Goal: Task Accomplishment & Management: Manage account settings

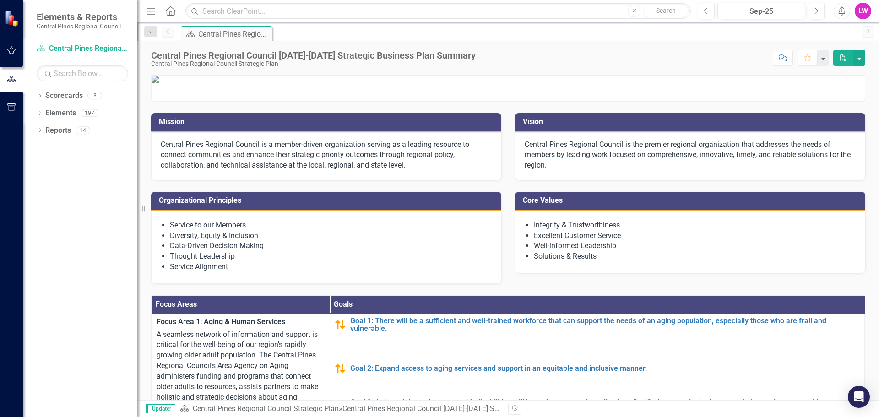
click at [842, 11] on icon "Alerts" at bounding box center [841, 10] width 10 height 9
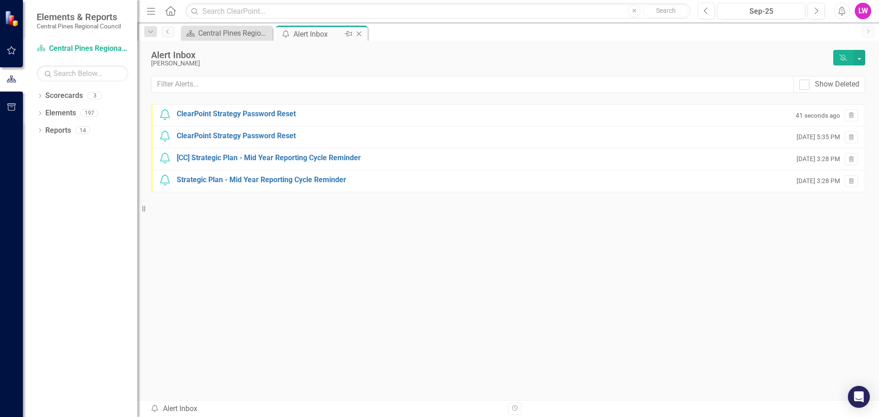
click at [311, 38] on div "Alert Inbox" at bounding box center [317, 33] width 49 height 11
click at [243, 29] on div "Central Pines Regional Council [DATE]-[DATE] Strategic Business Plan Summary" at bounding box center [228, 32] width 60 height 11
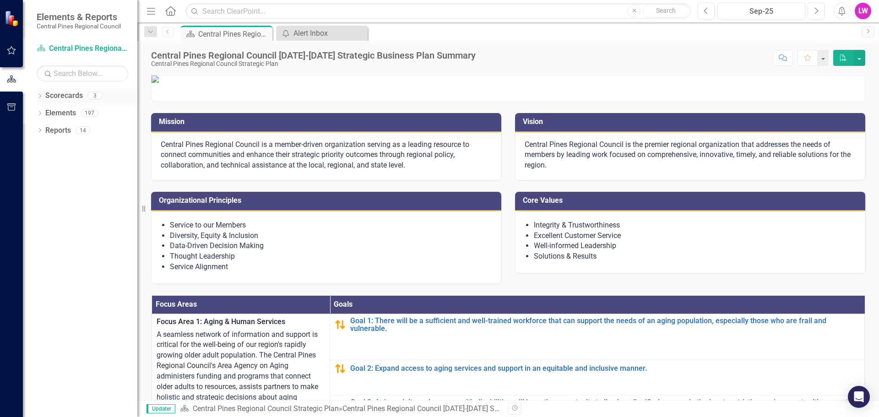
click at [48, 98] on link "Scorecards" at bounding box center [64, 96] width 38 height 11
click at [41, 97] on icon "Dropdown" at bounding box center [40, 96] width 6 height 5
click at [41, 97] on icon "Dropdown" at bounding box center [38, 95] width 5 height 6
click at [861, 14] on div "LW" at bounding box center [862, 11] width 16 height 16
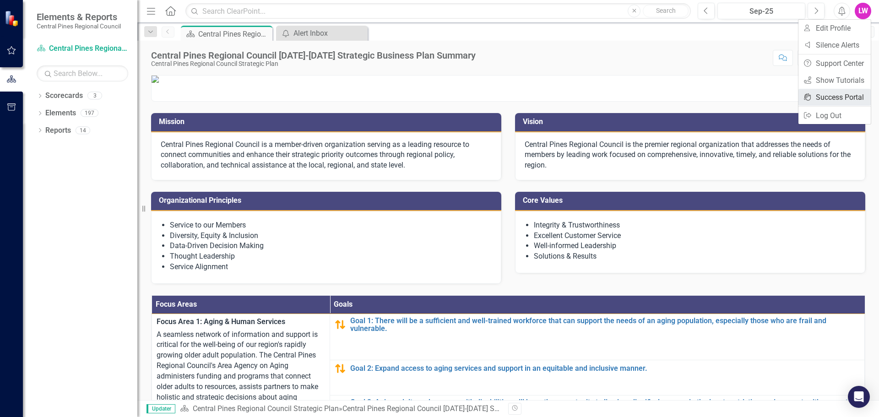
click at [853, 99] on link "icon.portal Success Portal" at bounding box center [834, 97] width 72 height 17
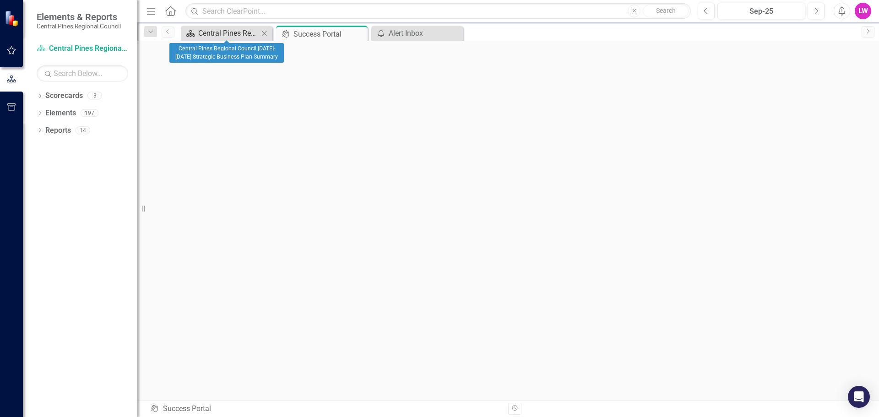
click at [230, 33] on div "Central Pines Regional Council [DATE]-[DATE] Strategic Business Plan Summary" at bounding box center [228, 32] width 60 height 11
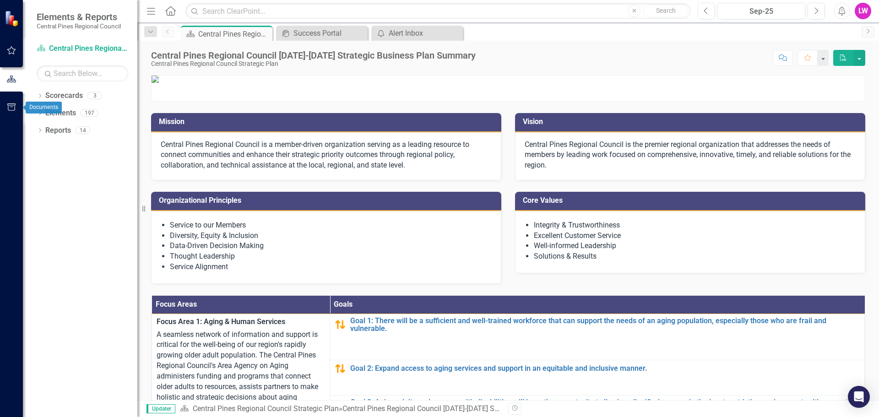
click at [7, 106] on icon "button" at bounding box center [12, 106] width 10 height 7
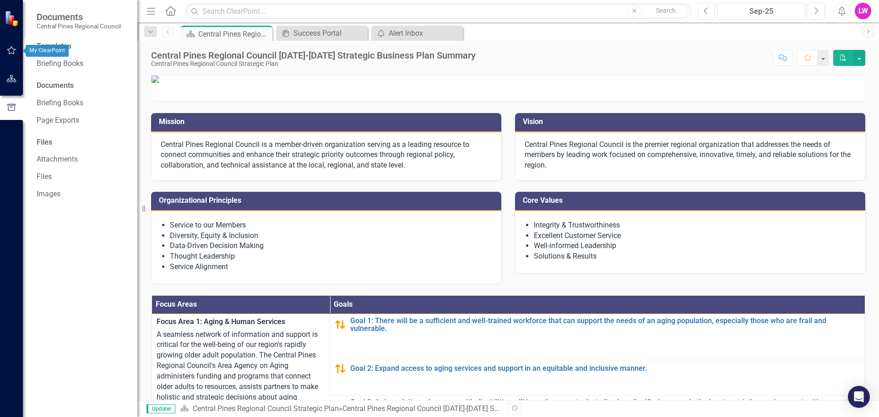
click at [9, 49] on icon "button" at bounding box center [12, 50] width 10 height 7
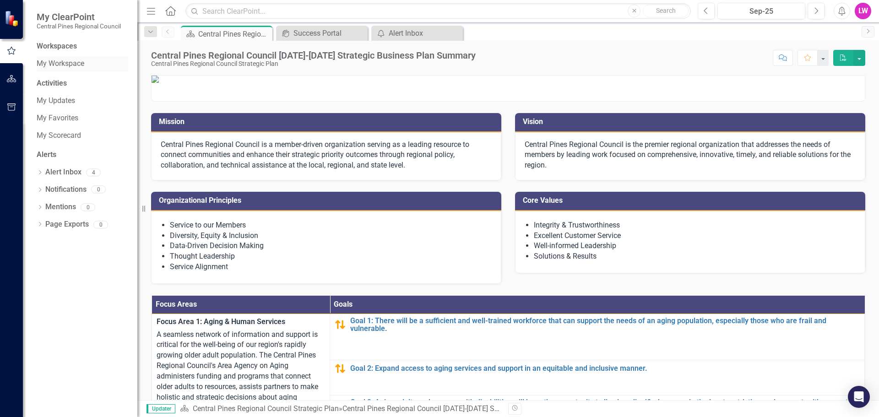
click at [55, 64] on link "My Workspace" at bounding box center [83, 64] width 92 height 11
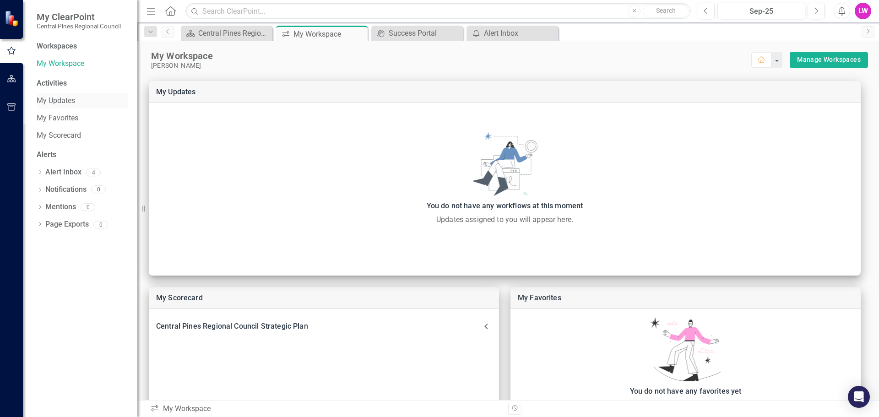
click at [57, 101] on link "My Updates" at bounding box center [83, 101] width 92 height 11
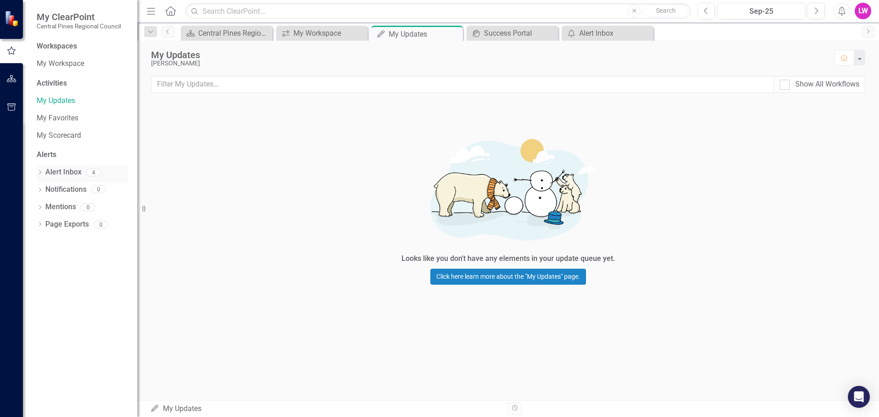
click at [59, 169] on link "Alert Inbox" at bounding box center [63, 172] width 36 height 11
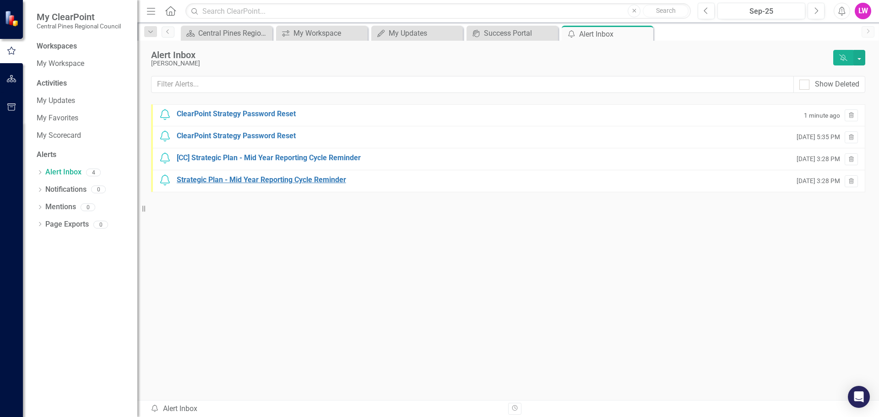
click at [257, 179] on div "Strategic Plan - Mid Year Reporting Cycle Reminder" at bounding box center [261, 180] width 169 height 11
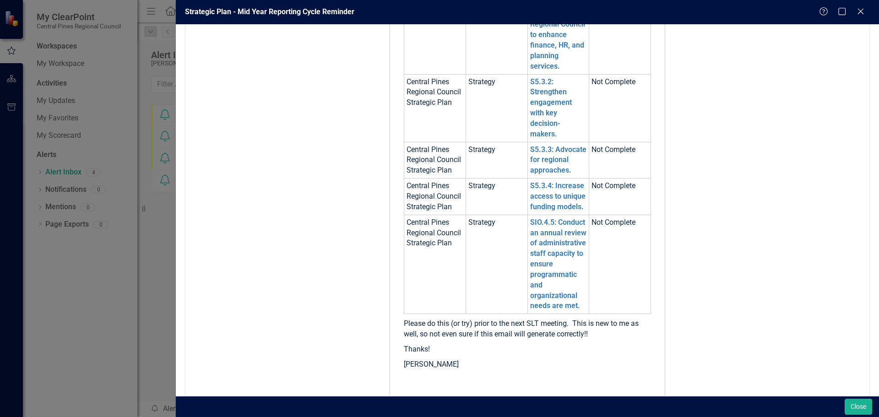
scroll to position [183, 0]
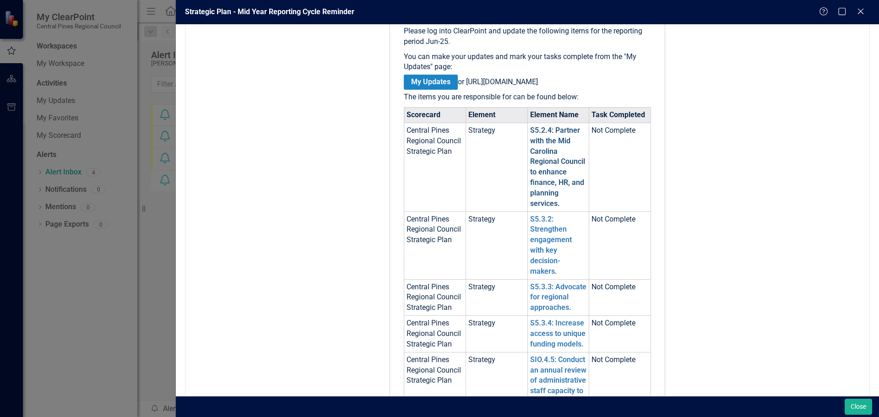
click at [552, 170] on link "S5.2.4: Partner with the Mid Carolina Regional Council to enhance finance, HR, …" at bounding box center [557, 167] width 55 height 82
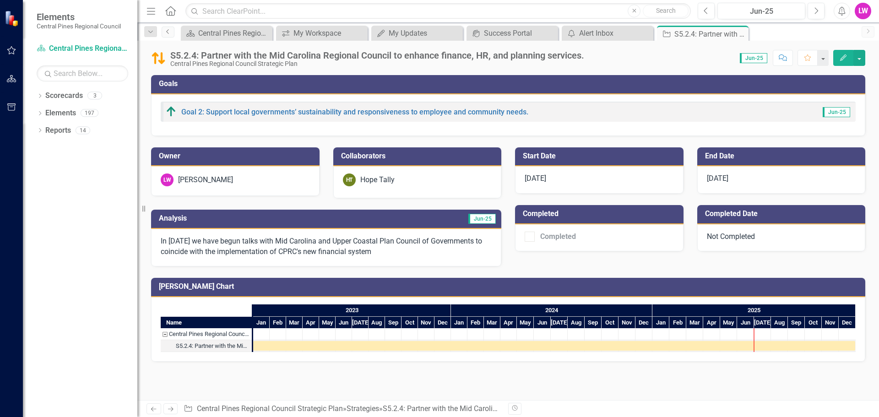
click at [168, 34] on link "Previous" at bounding box center [168, 32] width 13 height 11
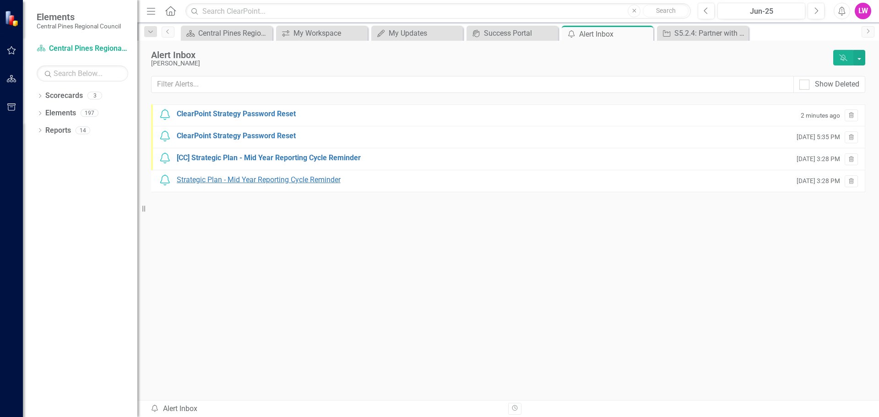
click at [192, 182] on div "Strategic Plan - Mid Year Reporting Cycle Reminder" at bounding box center [259, 180] width 164 height 11
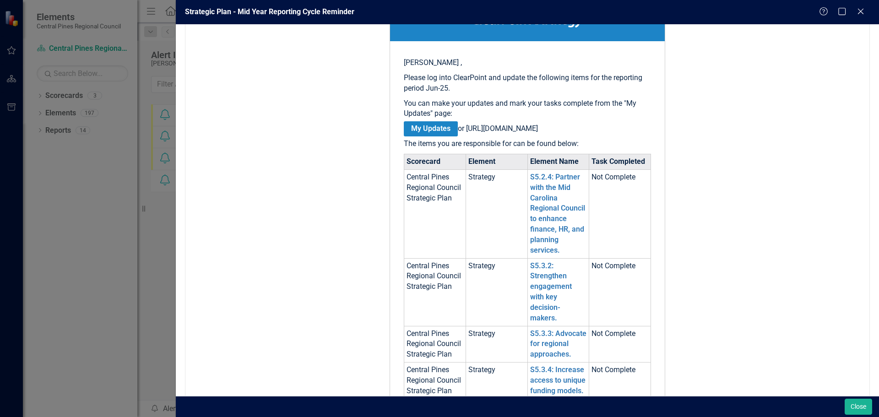
scroll to position [137, 0]
click at [540, 294] on link "S5.3.2: Strengthen engagement with key decision-makers." at bounding box center [551, 290] width 42 height 61
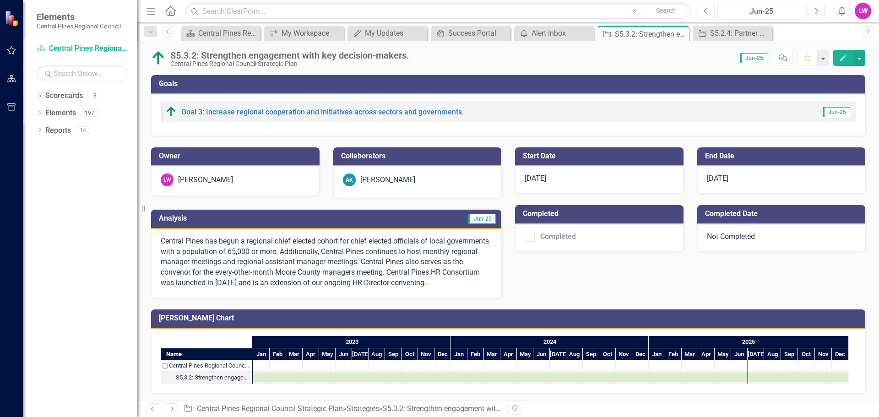
click at [199, 288] on p "Central Pines has begun a regional chief elected cohort for chief elected offic…" at bounding box center [326, 262] width 331 height 52
click at [200, 288] on p "Central Pines has begun a regional chief elected cohort for chief elected offic…" at bounding box center [326, 262] width 331 height 52
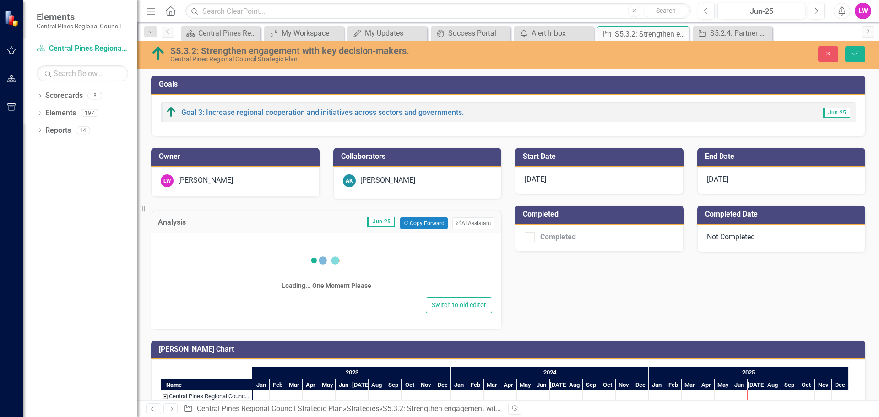
click at [199, 297] on div "Switch to old editor" at bounding box center [326, 305] width 332 height 16
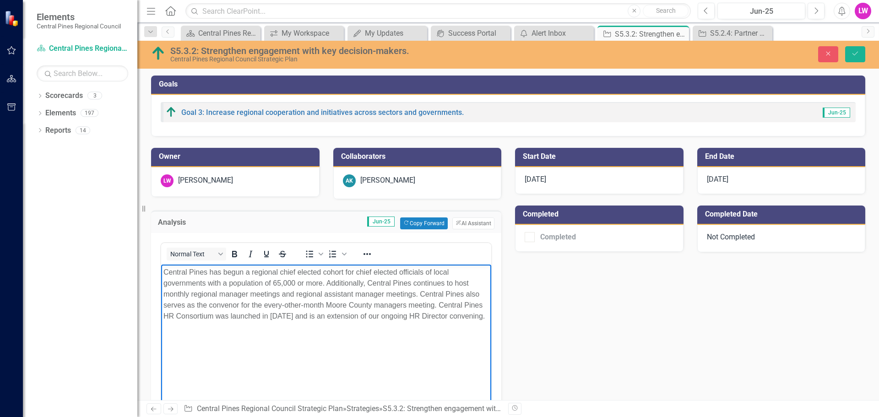
click at [206, 321] on p "Central Pines has begun a regional chief elected cohort for chief elected offic…" at bounding box center [325, 293] width 325 height 55
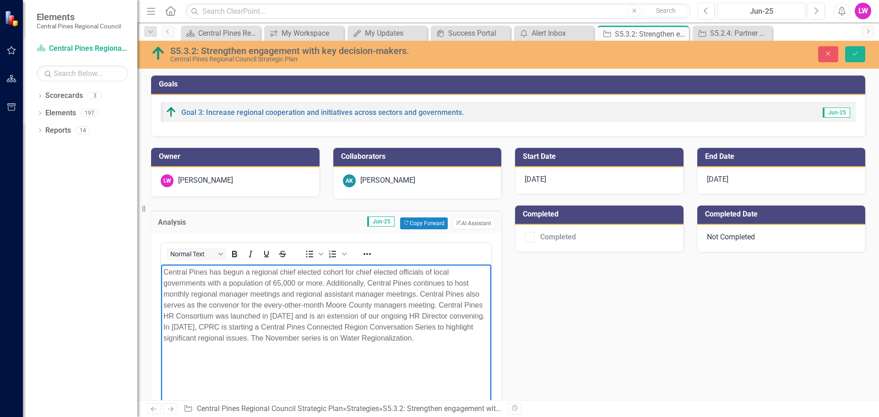
click at [371, 356] on body "Central Pines has begun a regional chief elected cohort for chief elected offic…" at bounding box center [326, 332] width 330 height 137
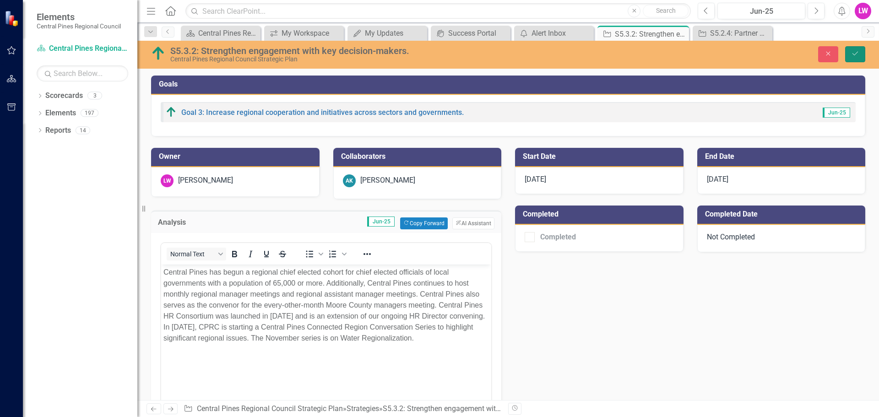
click at [858, 52] on icon "Save" at bounding box center [855, 53] width 8 height 6
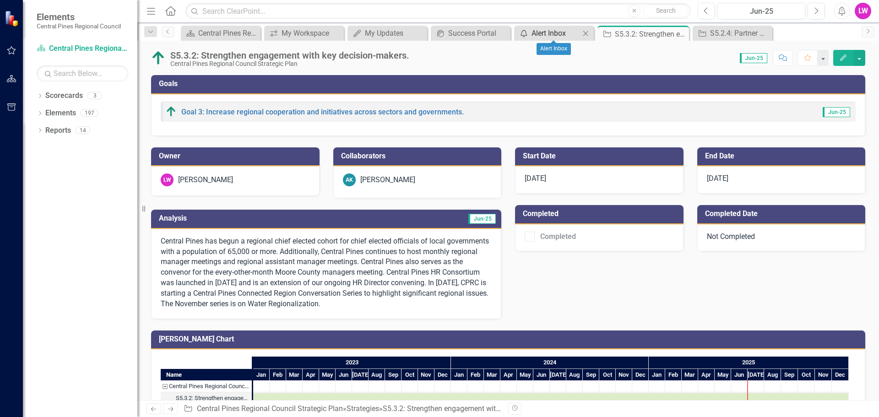
click at [560, 32] on div "Alert Inbox" at bounding box center [555, 32] width 49 height 11
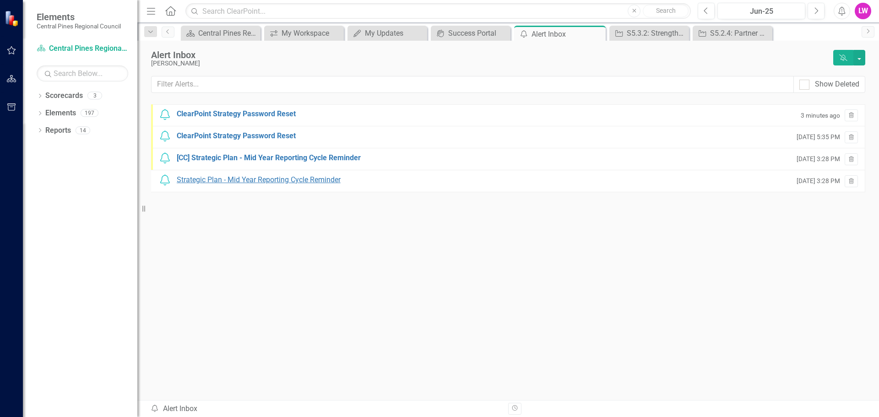
click at [249, 178] on div "Strategic Plan - Mid Year Reporting Cycle Reminder" at bounding box center [259, 180] width 164 height 11
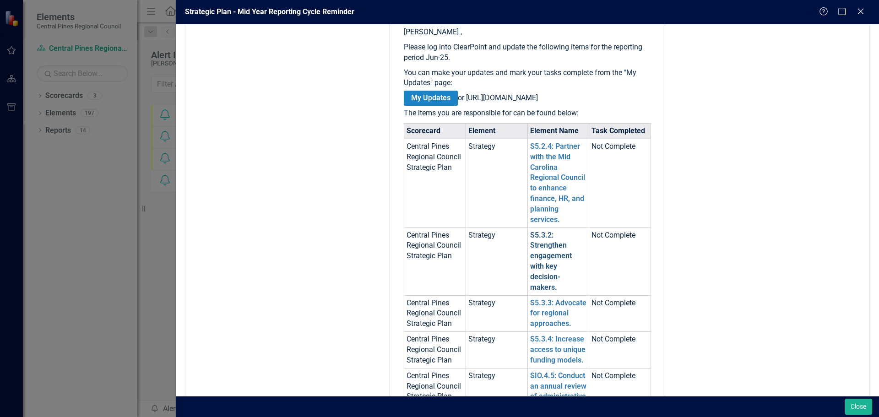
scroll to position [183, 0]
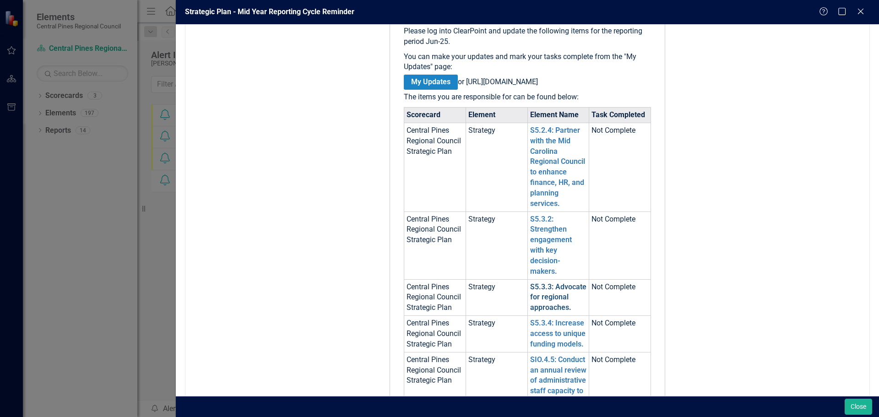
click at [532, 310] on link "S5.3.3: Advocate for regional approaches." at bounding box center [558, 297] width 56 height 30
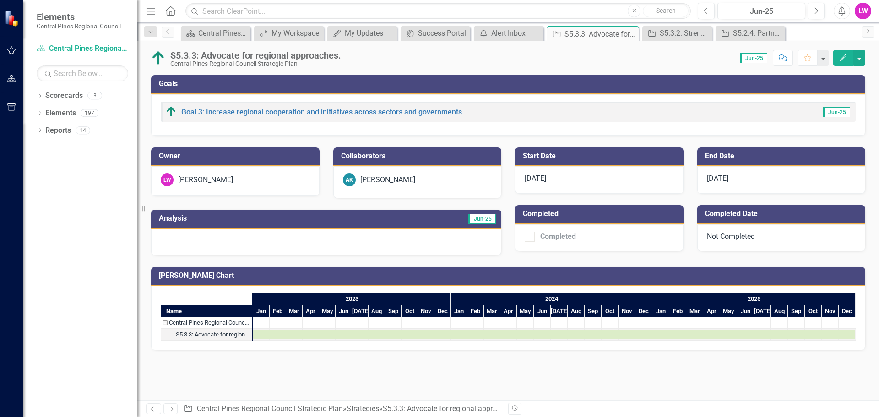
click at [198, 243] on div at bounding box center [326, 242] width 350 height 27
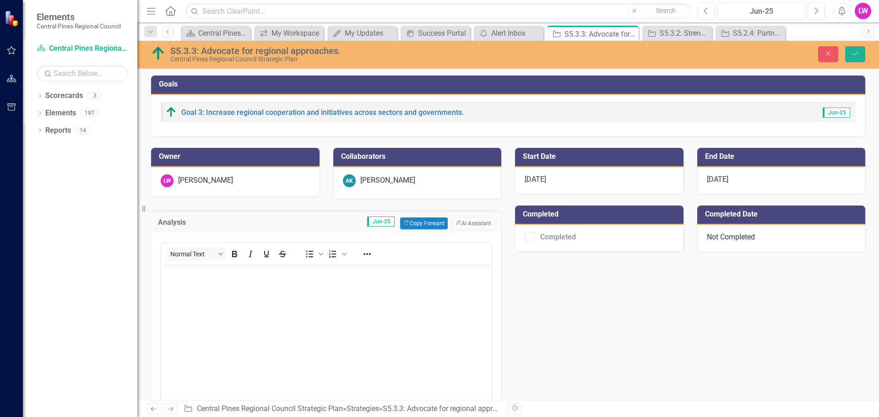
click at [182, 279] on body "Rich Text Area. Press ALT-0 for help." at bounding box center [326, 332] width 330 height 137
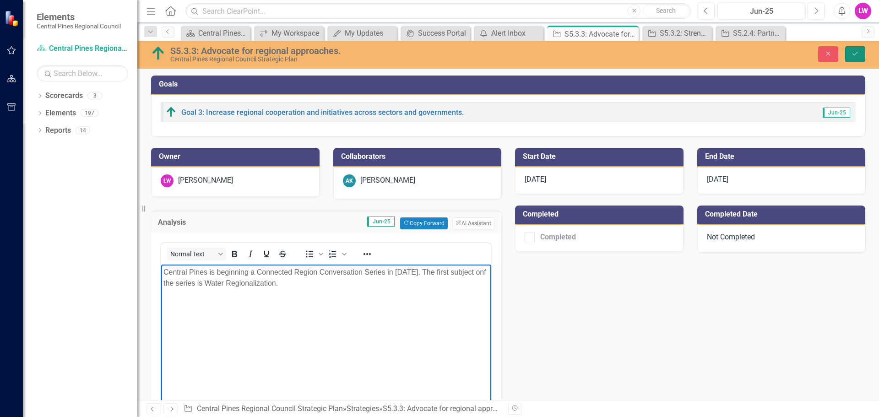
click at [859, 55] on button "Save" at bounding box center [855, 54] width 20 height 16
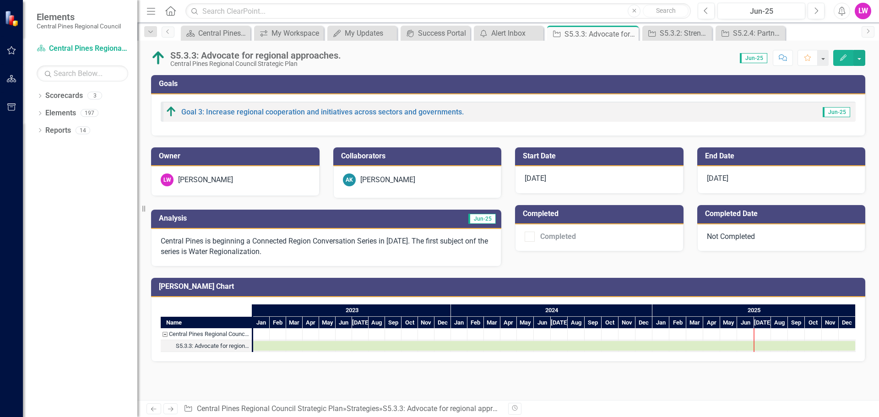
click at [858, 14] on div "LW" at bounding box center [862, 11] width 16 height 16
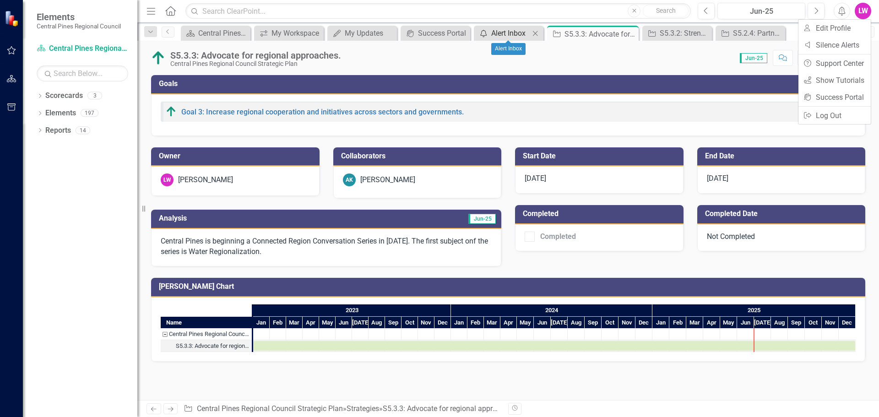
click at [502, 34] on div "Alert Inbox" at bounding box center [510, 32] width 38 height 11
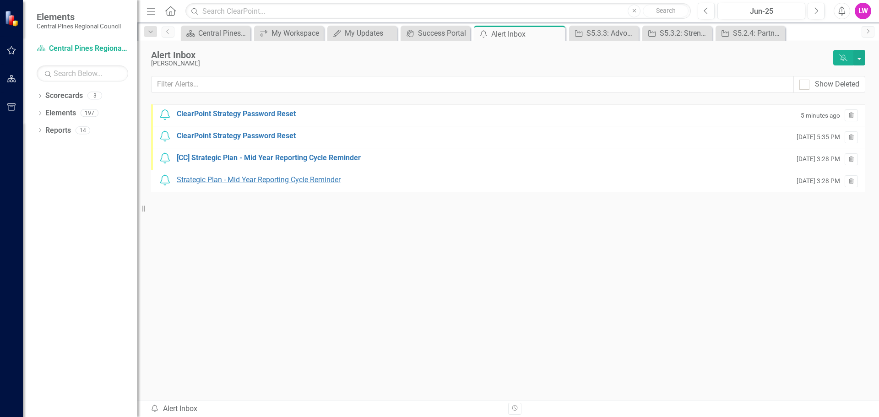
click at [277, 180] on div "Strategic Plan - Mid Year Reporting Cycle Reminder" at bounding box center [259, 180] width 164 height 11
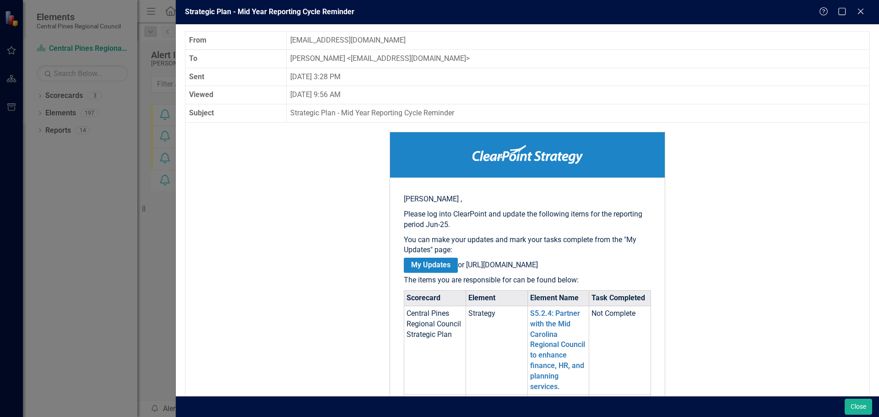
scroll to position [229, 0]
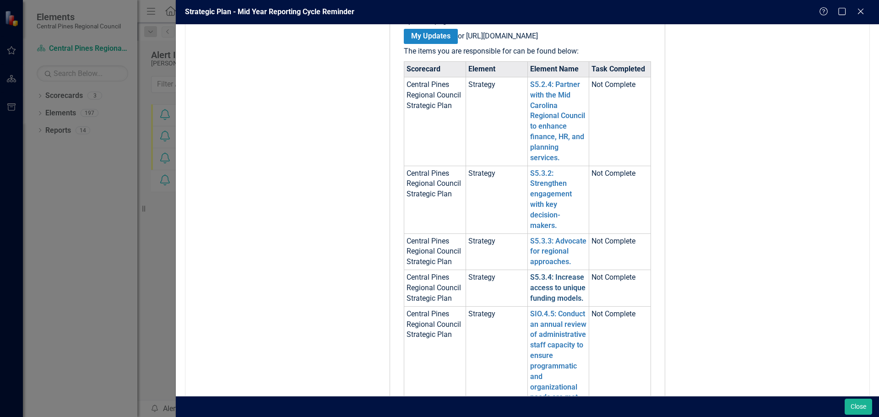
click at [536, 297] on link "S5.3.4: Increase access to unique funding models." at bounding box center [557, 288] width 55 height 30
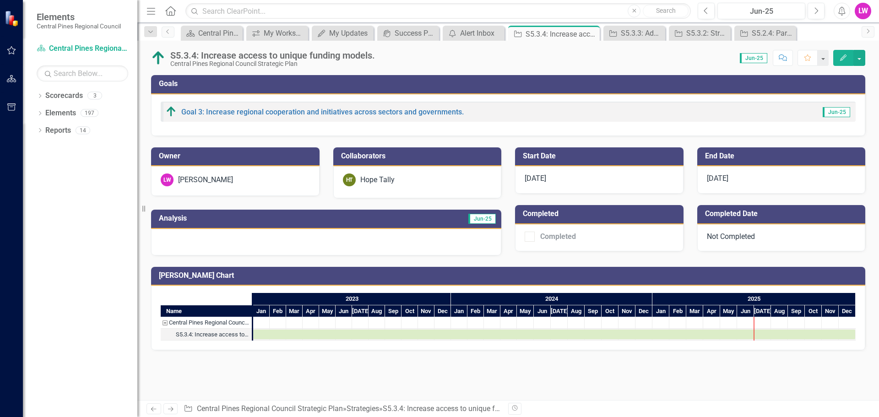
click at [860, 11] on div "LW" at bounding box center [862, 11] width 16 height 16
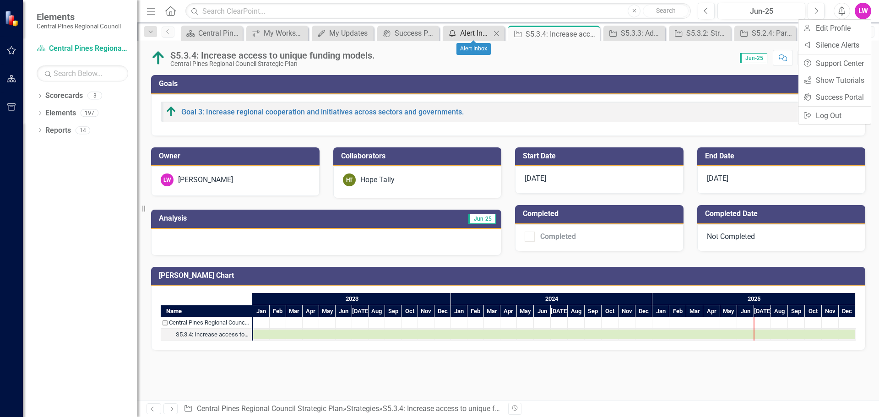
click at [478, 32] on div "Alert Inbox" at bounding box center [475, 32] width 31 height 11
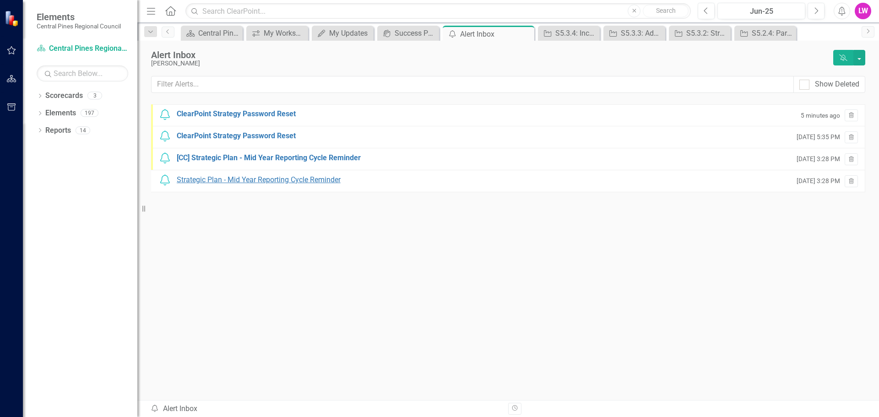
click at [223, 176] on div "Strategic Plan - Mid Year Reporting Cycle Reminder" at bounding box center [259, 180] width 164 height 11
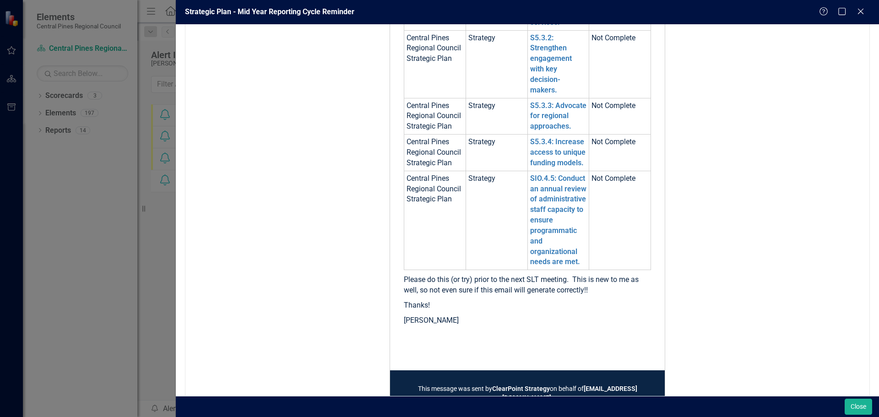
scroll to position [366, 0]
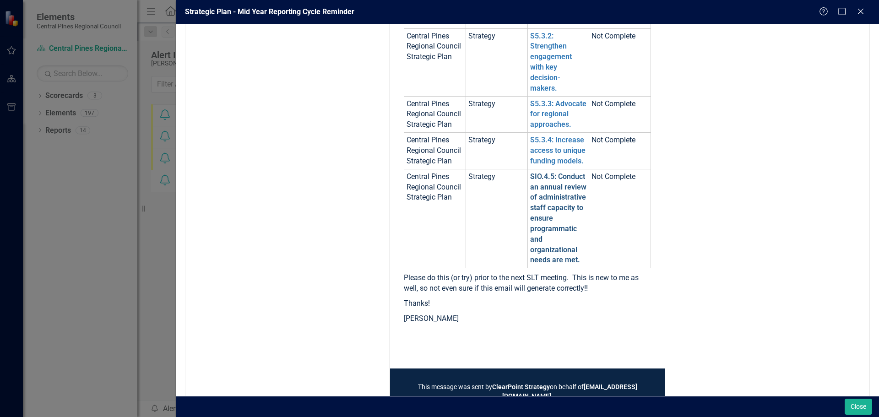
click at [540, 228] on link "SIO.4.5: Conduct an annual review of administrative staff capacity to ensure pr…" at bounding box center [558, 218] width 56 height 92
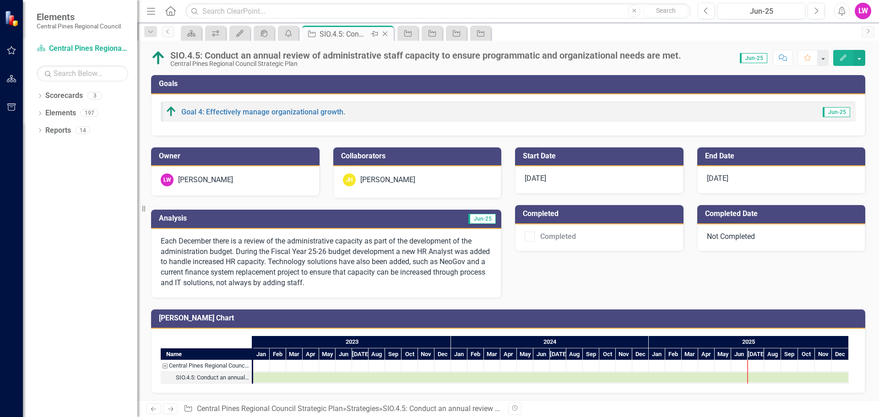
click at [386, 36] on icon "Close" at bounding box center [384, 33] width 9 height 7
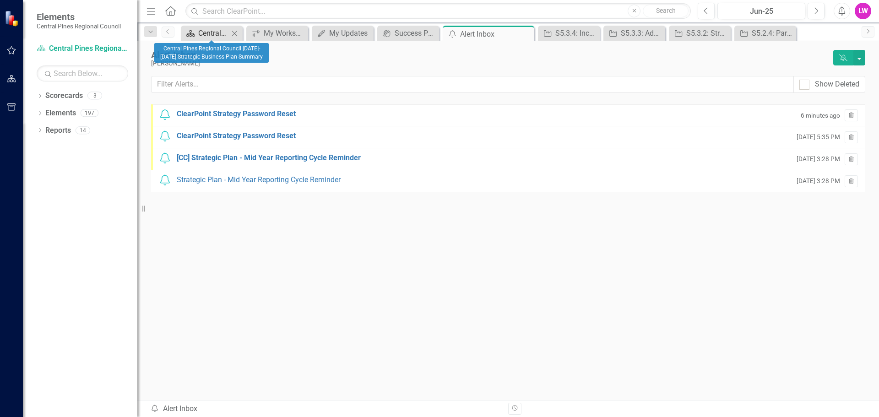
click at [197, 31] on link "Scorecard Central Pines Regional Council [DATE]-[DATE] Strategic Business Plan …" at bounding box center [206, 32] width 46 height 11
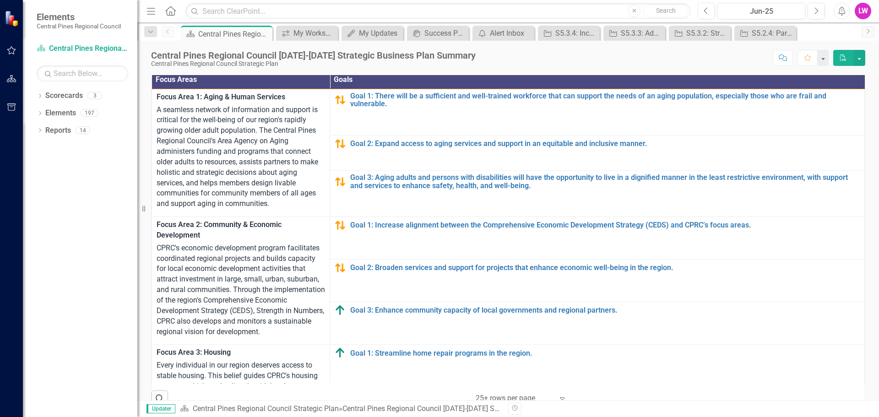
scroll to position [229, 0]
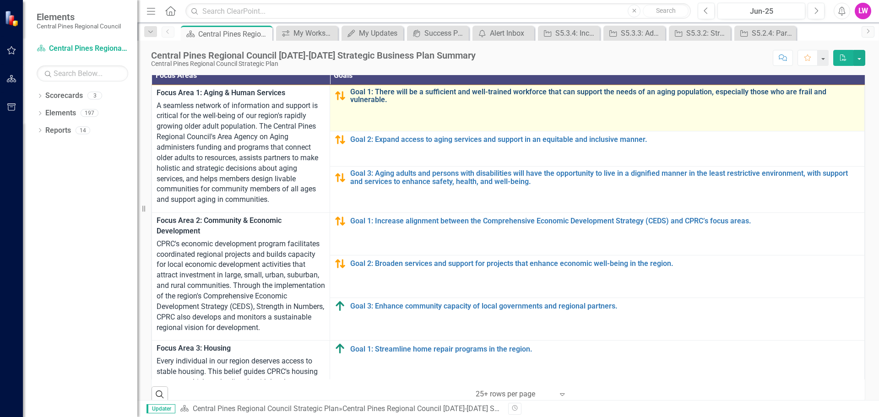
click at [409, 104] on link "Goal 1: There will be a sufficient and well-trained workforce that can support …" at bounding box center [604, 96] width 509 height 16
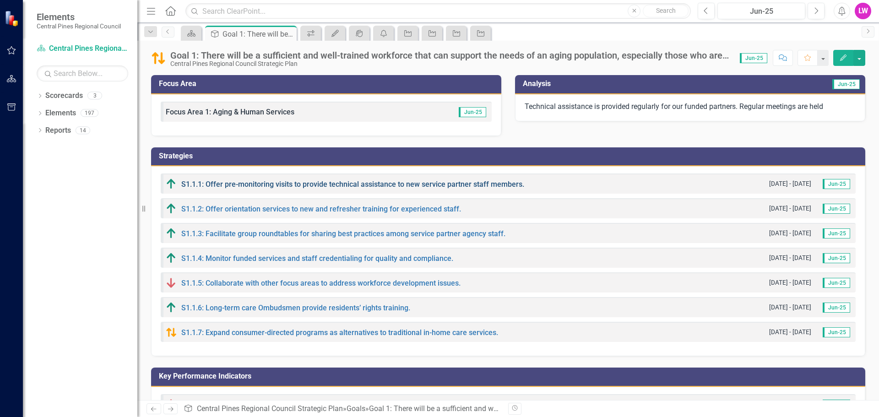
click at [288, 183] on link "S1.1.1: Offer pre-monitoring visits to provide technical assistance to new serv…" at bounding box center [352, 184] width 343 height 9
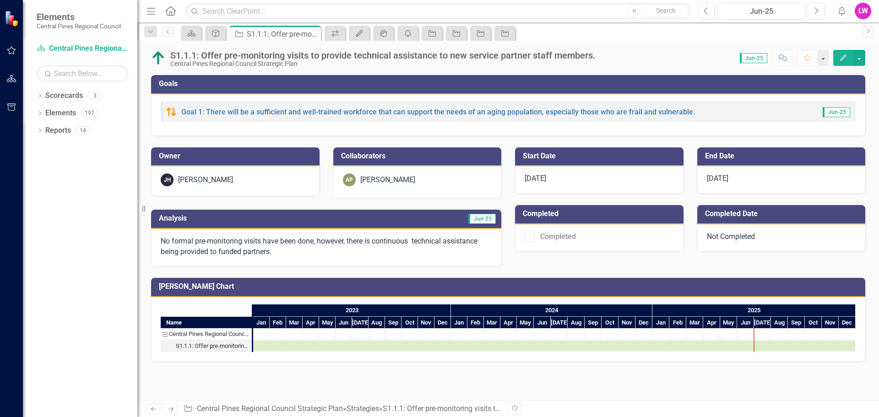
click at [490, 217] on span "Jun-25" at bounding box center [481, 219] width 27 height 10
click at [330, 33] on icon "icon.workspace" at bounding box center [334, 33] width 9 height 7
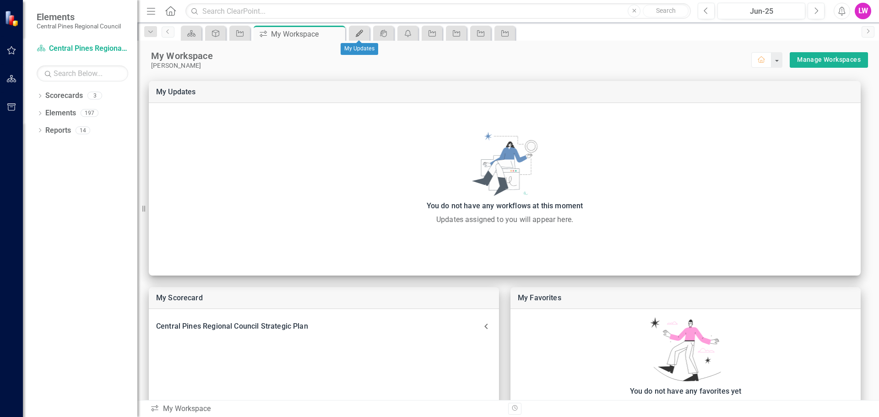
click at [355, 31] on icon "My Updates" at bounding box center [359, 33] width 9 height 7
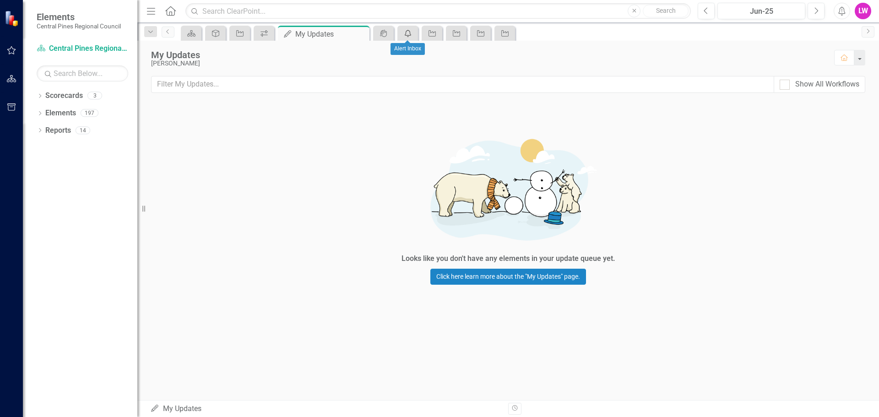
click at [413, 32] on link "icon.alertInbox" at bounding box center [407, 32] width 16 height 11
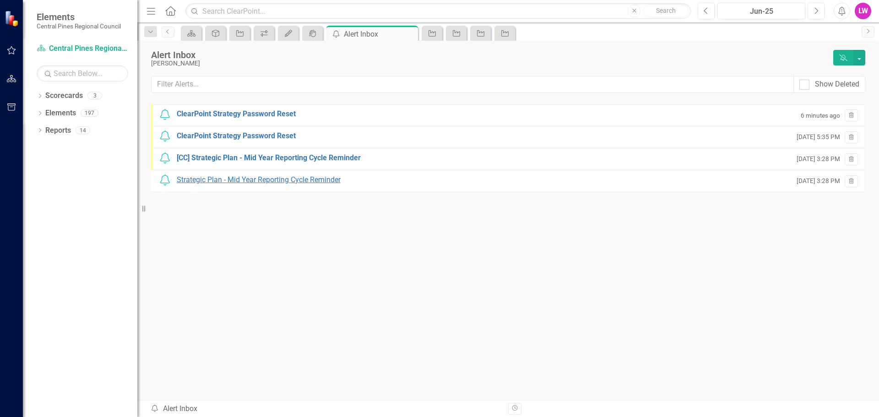
click at [236, 178] on div "Strategic Plan - Mid Year Reporting Cycle Reminder" at bounding box center [259, 180] width 164 height 11
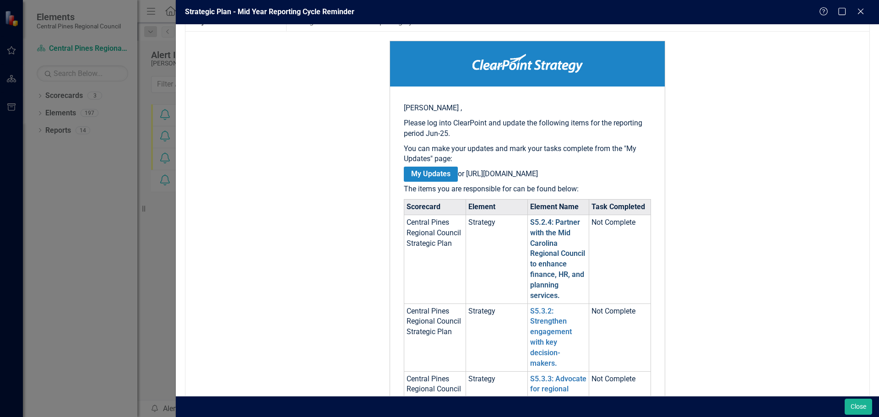
scroll to position [92, 0]
click at [548, 243] on link "S5.2.4: Partner with the Mid Carolina Regional Council to enhance finance, HR, …" at bounding box center [557, 258] width 55 height 82
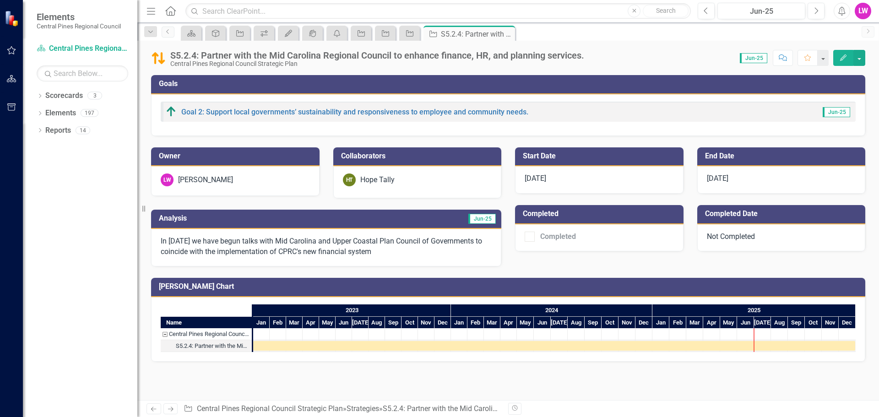
click at [481, 216] on span "Jun-25" at bounding box center [481, 219] width 27 height 10
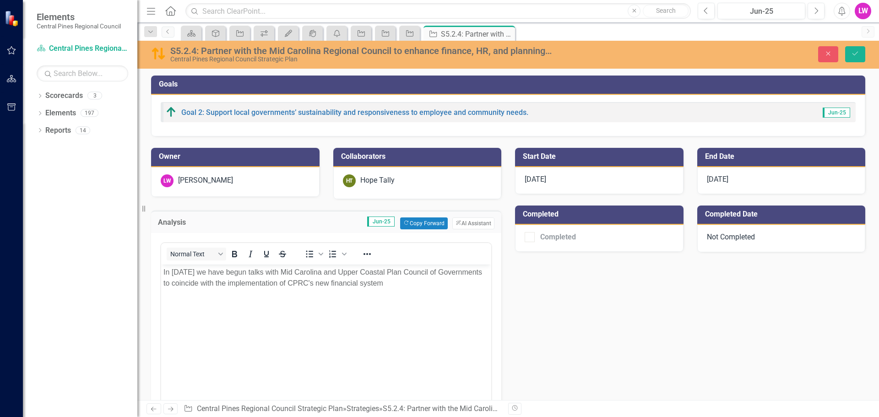
click at [370, 223] on span "Jun-25" at bounding box center [380, 221] width 27 height 10
click at [409, 225] on button "Copy Forward Copy Forward" at bounding box center [423, 223] width 47 height 12
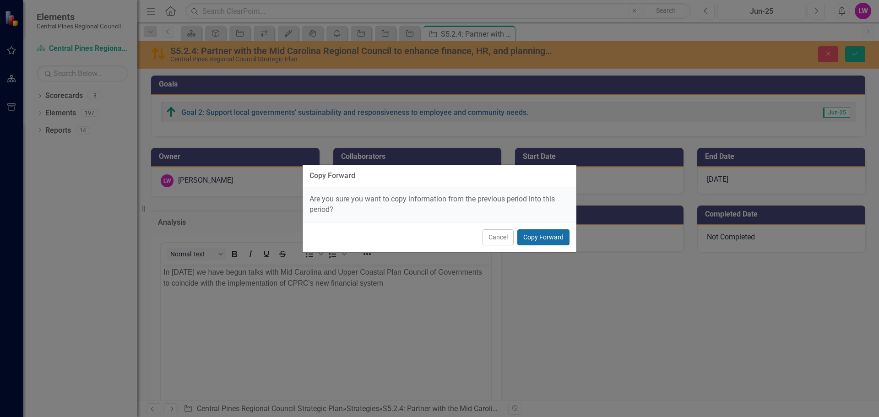
click at [530, 240] on button "Copy Forward" at bounding box center [543, 237] width 52 height 16
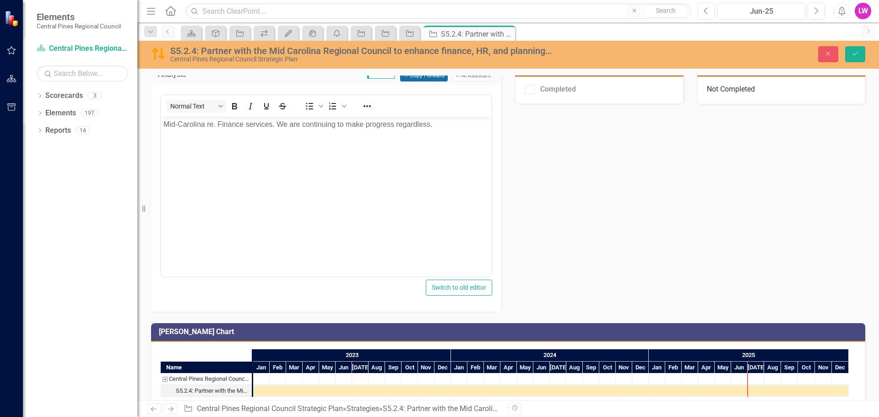
scroll to position [163, 0]
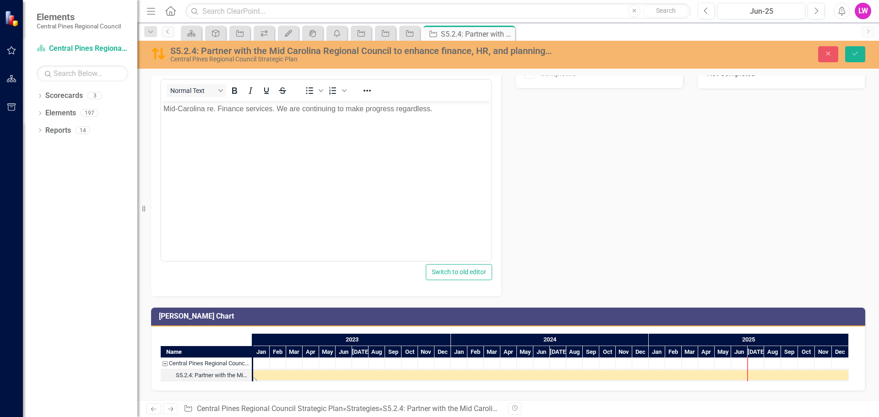
click at [806, 375] on div "Task: Start date: 2023-01-01 End date: 2025-12-31" at bounding box center [550, 375] width 595 height 10
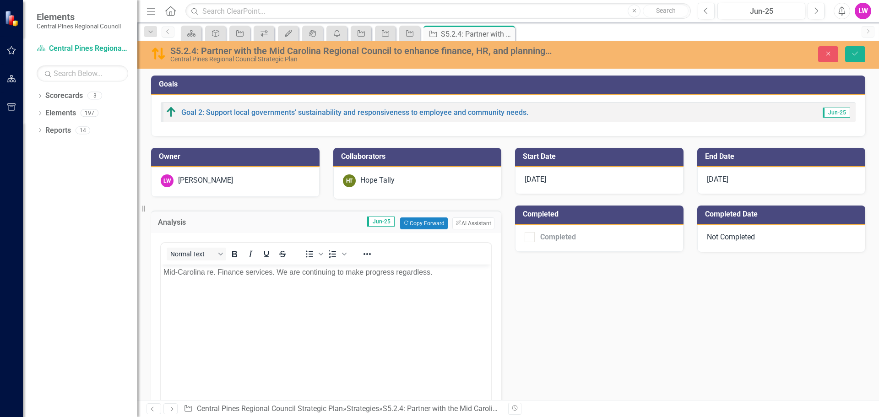
scroll to position [166, 0]
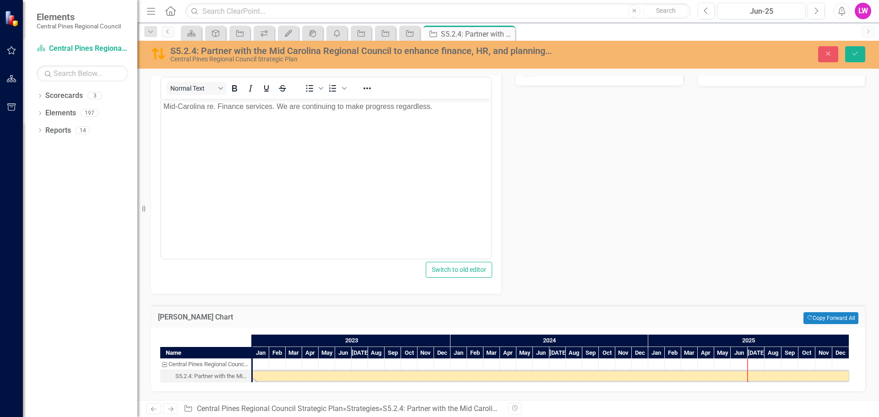
click at [803, 377] on div "Task: Start date: 2023-01-01 End date: 2025-12-31" at bounding box center [551, 376] width 596 height 10
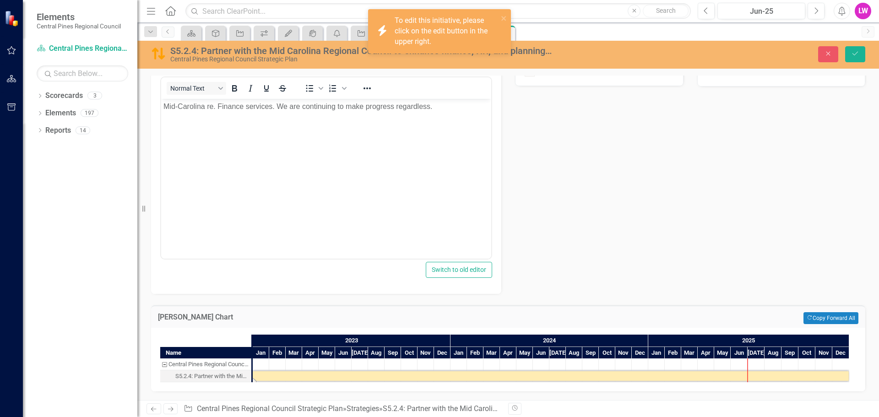
click at [590, 181] on div "Owner [PERSON_NAME] Collaborators HT Hope Tally Analysis Jun-25 Copy Forward Co…" at bounding box center [508, 132] width 728 height 323
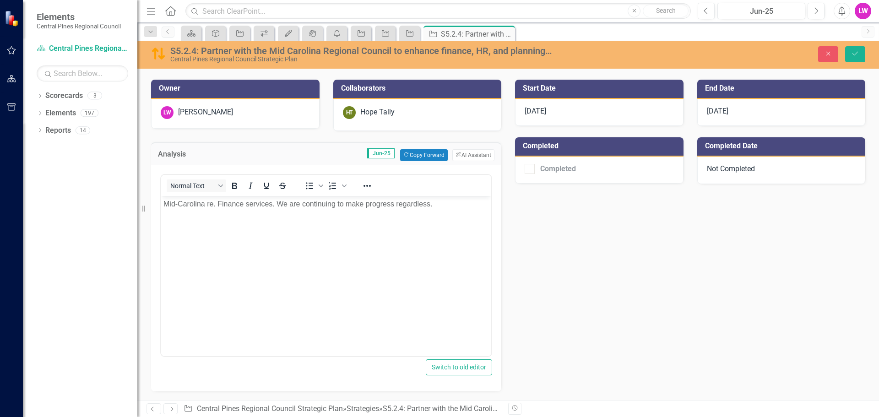
scroll to position [0, 0]
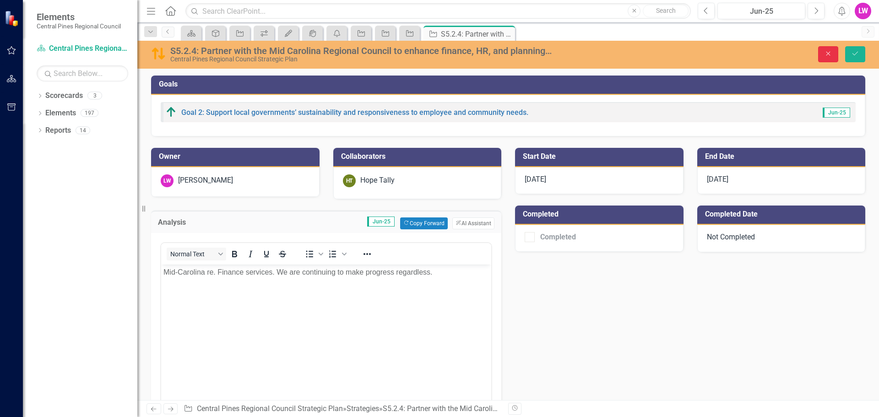
click at [834, 56] on button "Close" at bounding box center [828, 54] width 20 height 16
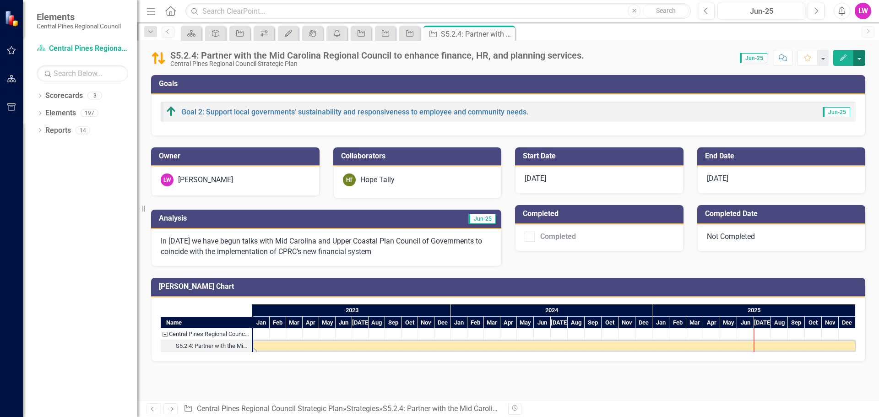
click at [860, 54] on button "button" at bounding box center [859, 58] width 12 height 16
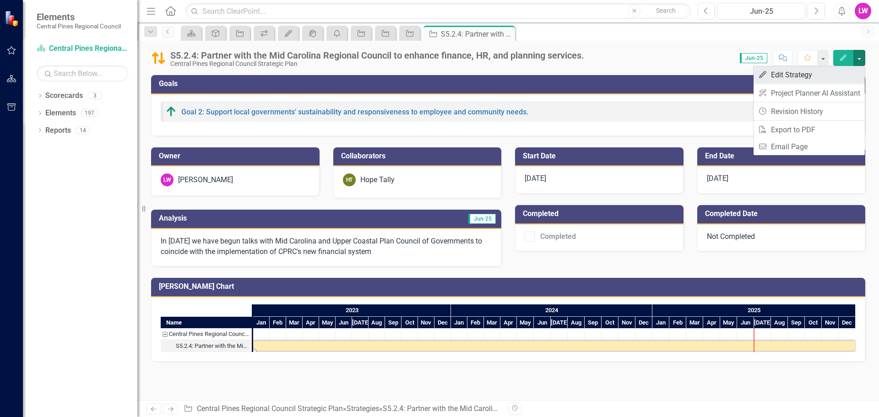
click at [793, 72] on link "Edit Edit Strategy" at bounding box center [808, 74] width 111 height 17
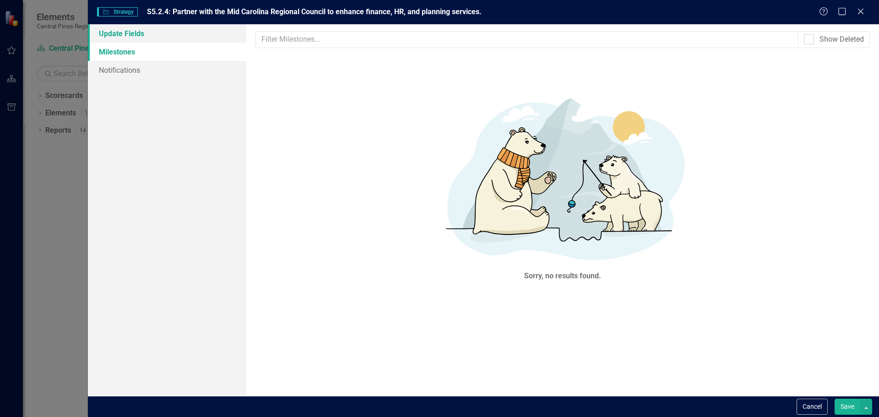
click at [121, 33] on link "Update Fields" at bounding box center [167, 33] width 158 height 18
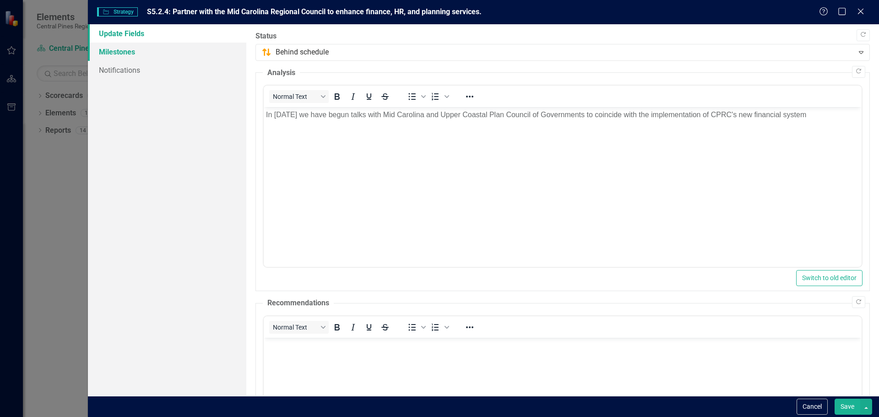
click at [123, 52] on link "Milestones" at bounding box center [167, 52] width 158 height 18
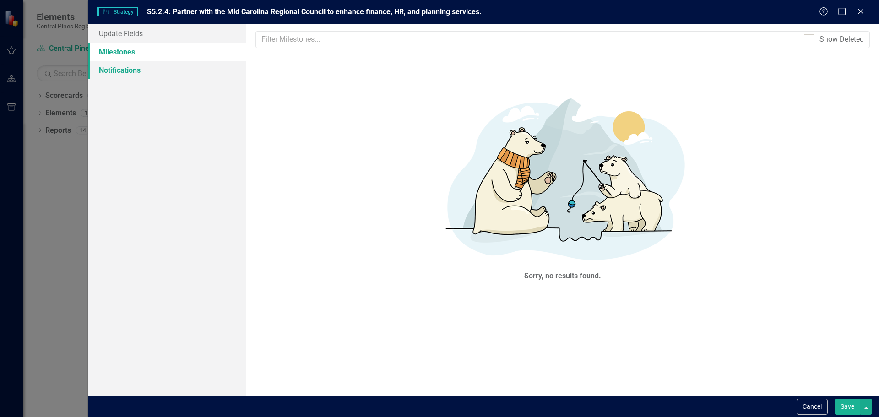
click at [124, 70] on link "Notifications" at bounding box center [167, 70] width 158 height 18
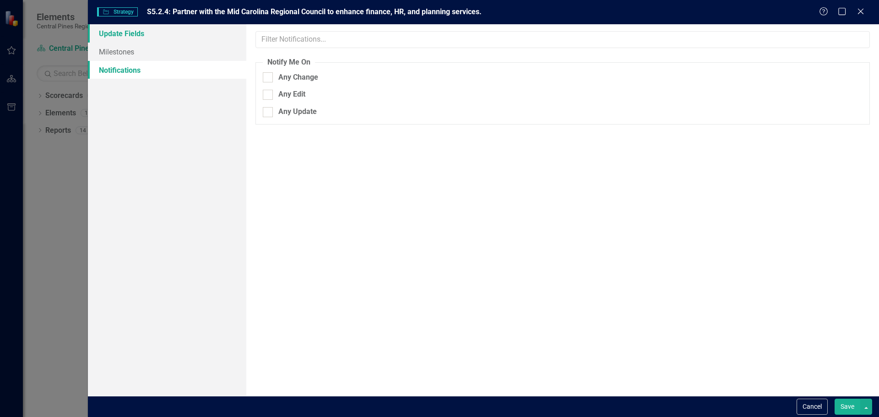
click at [116, 33] on link "Update Fields" at bounding box center [167, 33] width 158 height 18
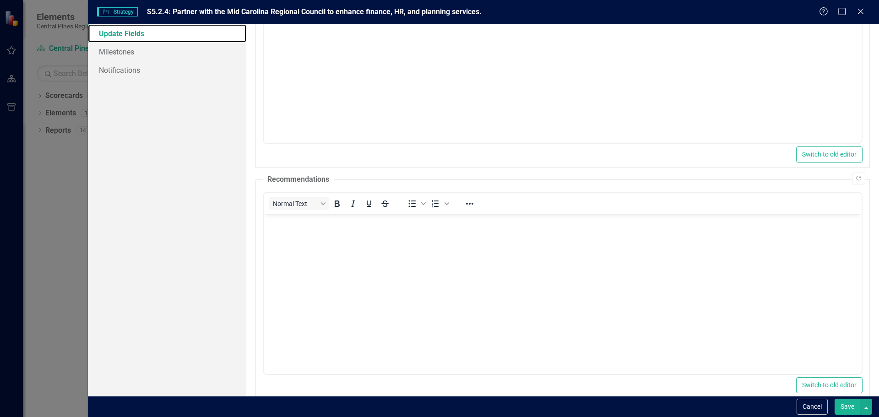
scroll to position [140, 0]
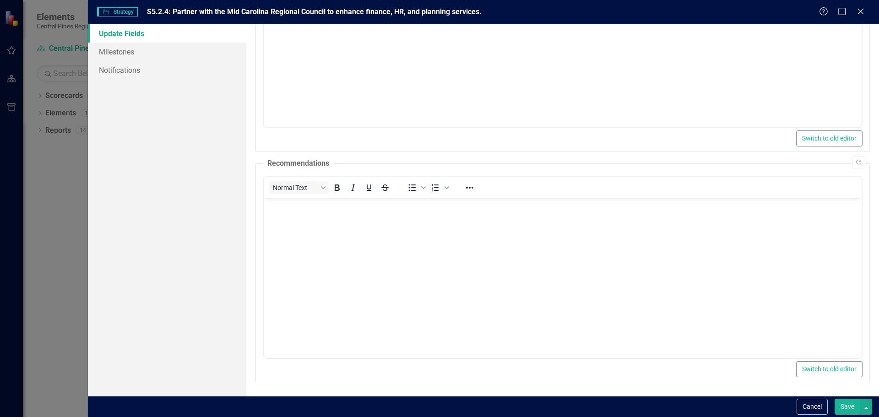
click at [850, 405] on button "Save" at bounding box center [847, 407] width 26 height 16
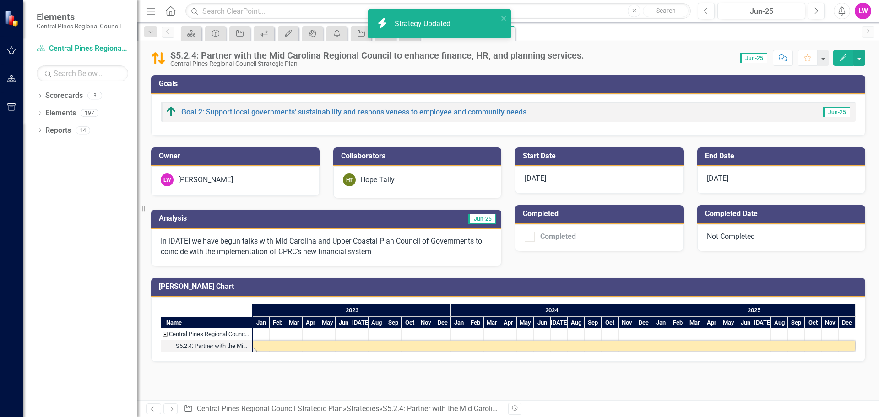
click at [754, 55] on span "Jun-25" at bounding box center [752, 58] width 27 height 10
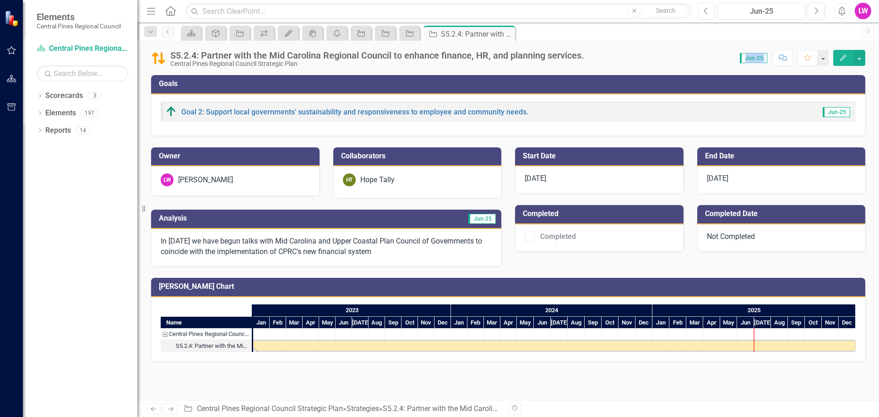
click at [754, 55] on span "Jun-25" at bounding box center [752, 58] width 27 height 10
click at [754, 59] on span "Jun-25" at bounding box center [752, 58] width 27 height 10
click at [700, 59] on div "Score: 0.00 Jun-25 Completed Comment Favorite Edit" at bounding box center [726, 58] width 276 height 16
click at [855, 60] on button "button" at bounding box center [859, 58] width 12 height 16
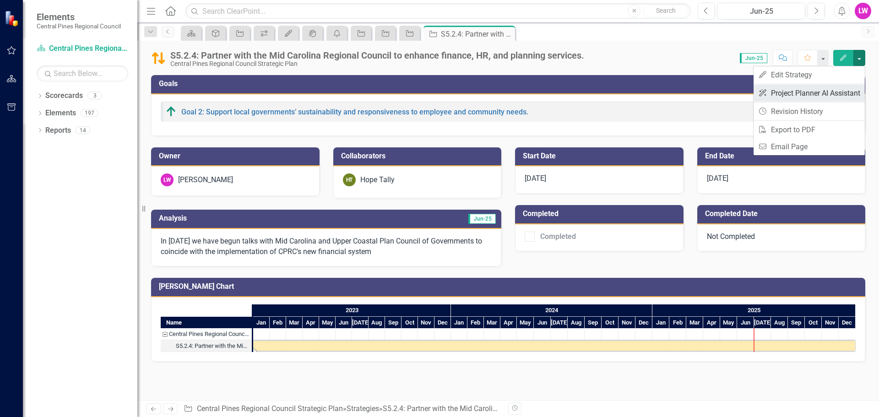
click at [782, 95] on link "ClearPoint AI Project Planner AI Assistant" at bounding box center [808, 93] width 111 height 17
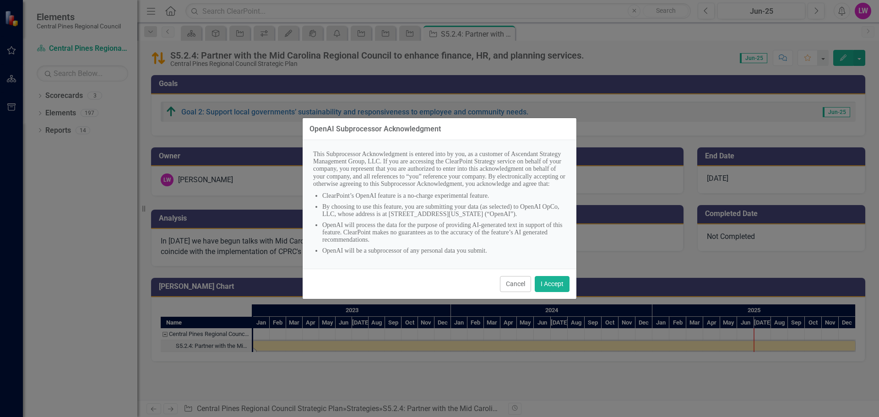
scroll to position [5, 0]
click at [518, 289] on button "Cancel" at bounding box center [515, 284] width 31 height 16
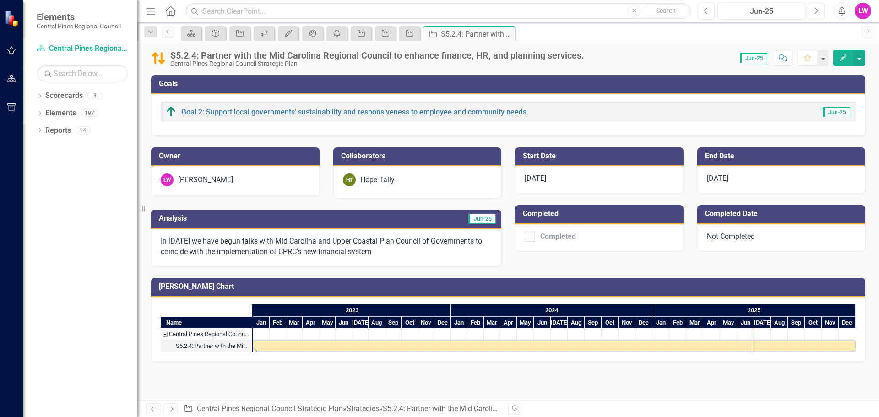
click at [809, 11] on button "Next" at bounding box center [815, 11] width 17 height 16
click at [816, 11] on icon "Next" at bounding box center [815, 11] width 5 height 8
click at [841, 58] on icon "Edit" at bounding box center [843, 57] width 8 height 6
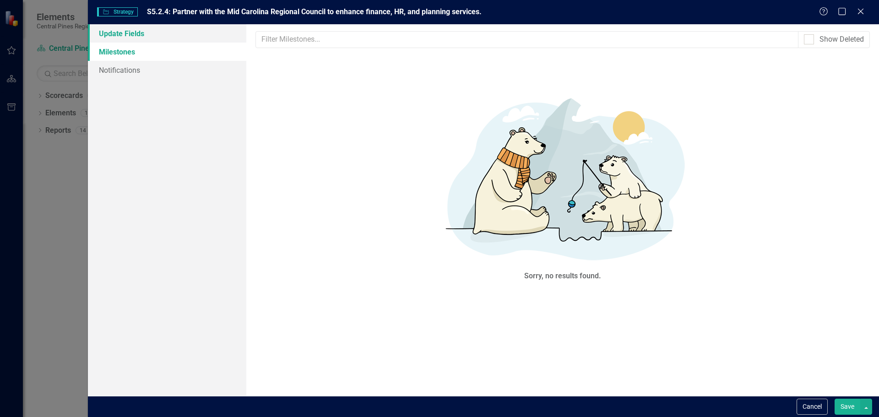
click at [126, 37] on link "Update Fields" at bounding box center [167, 33] width 158 height 18
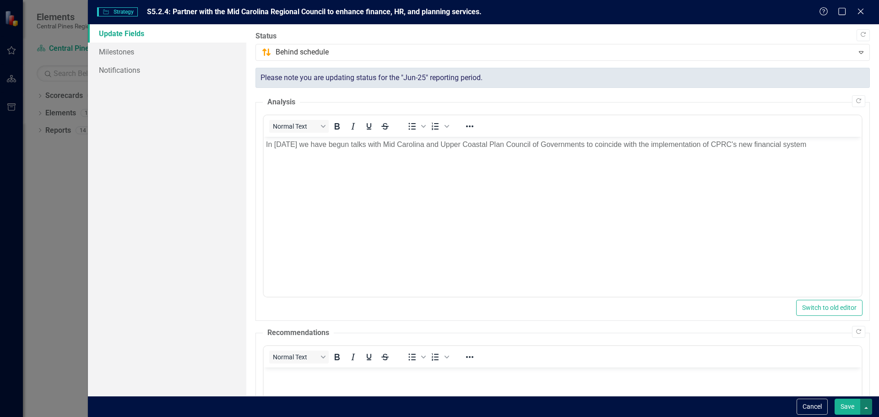
click at [868, 407] on button "button" at bounding box center [866, 407] width 12 height 16
drag, startPoint x: 857, startPoint y: 373, endPoint x: 453, endPoint y: 5, distance: 547.4
click at [857, 373] on link "Save and Close" at bounding box center [835, 372] width 72 height 17
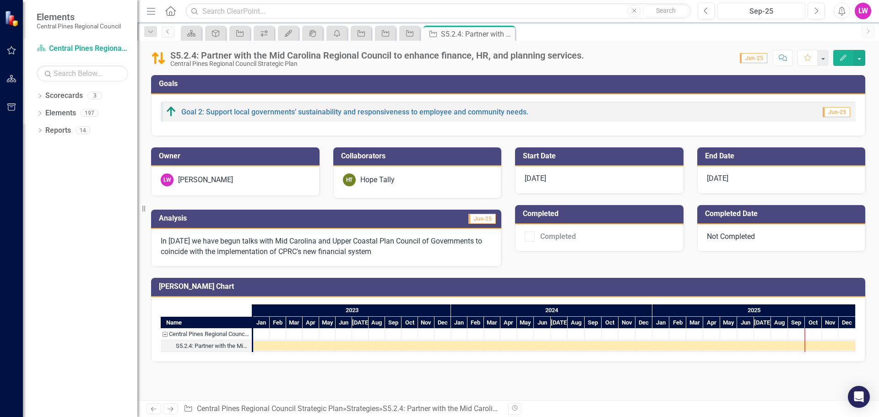
click at [766, 8] on div "Sep-25" at bounding box center [760, 11] width 81 height 11
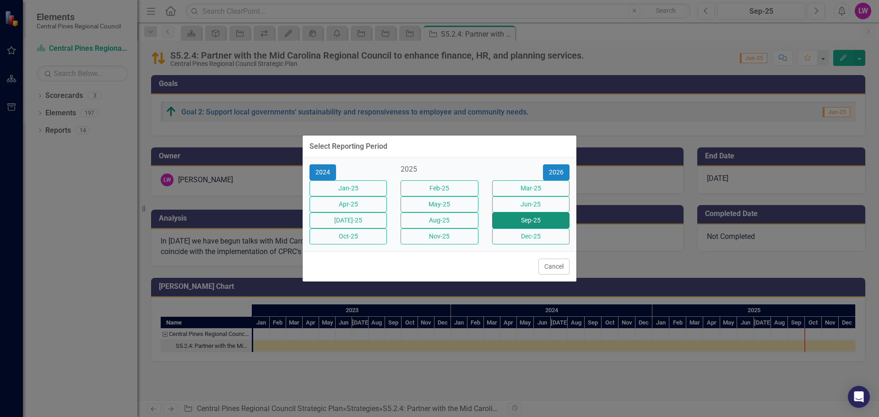
click at [540, 223] on button "Sep-25" at bounding box center [530, 220] width 77 height 16
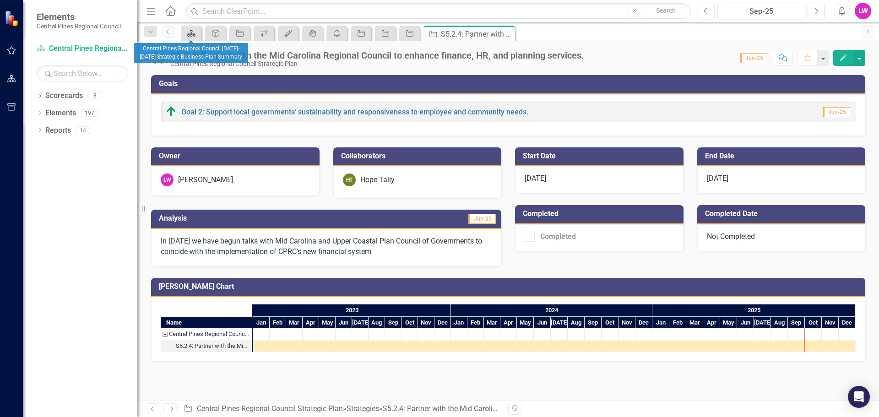
click at [190, 33] on icon at bounding box center [191, 33] width 8 height 6
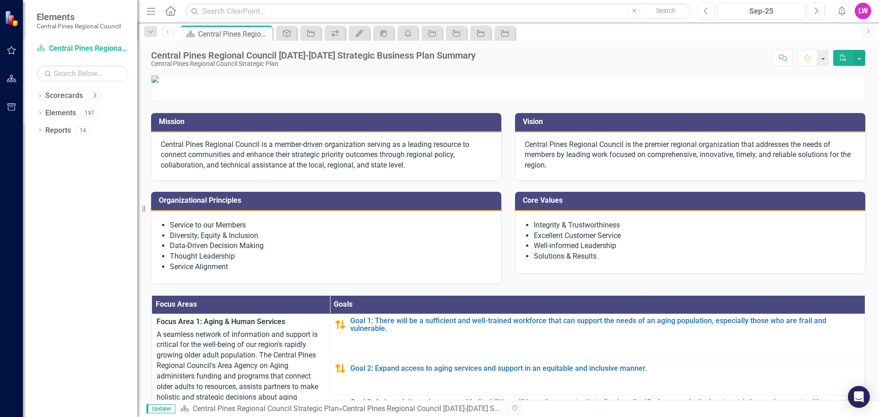
click at [867, 12] on div "LW" at bounding box center [862, 11] width 16 height 16
click at [664, 72] on div "Central Pines Regional Council [DATE]-[DATE] Strategic Business Plan Summary Ce…" at bounding box center [507, 220] width 741 height 359
click at [759, 14] on div "Sep-25" at bounding box center [760, 11] width 81 height 11
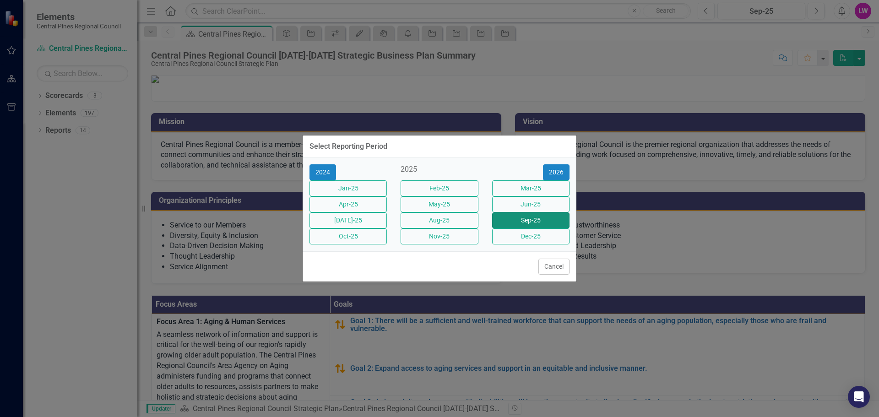
click at [511, 220] on button "Sep-25" at bounding box center [530, 220] width 77 height 16
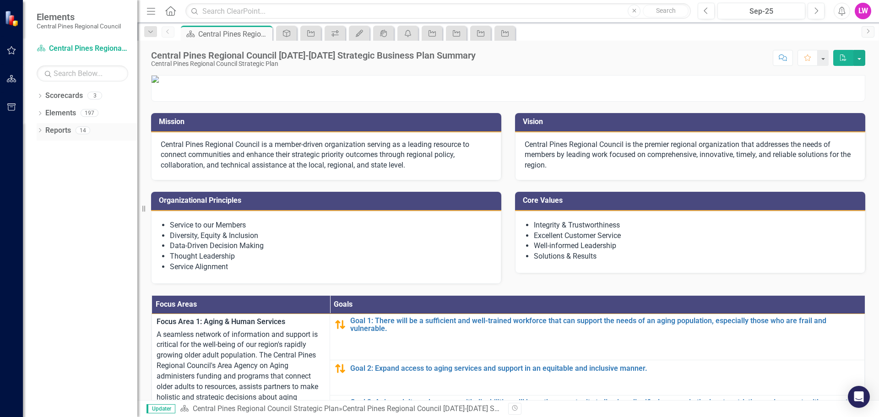
click at [43, 133] on icon "Dropdown" at bounding box center [40, 131] width 6 height 5
click at [78, 158] on div "Central Pines Regional Council [DATE]-[DATE] Strategic Business Plan Summary" at bounding box center [93, 162] width 89 height 8
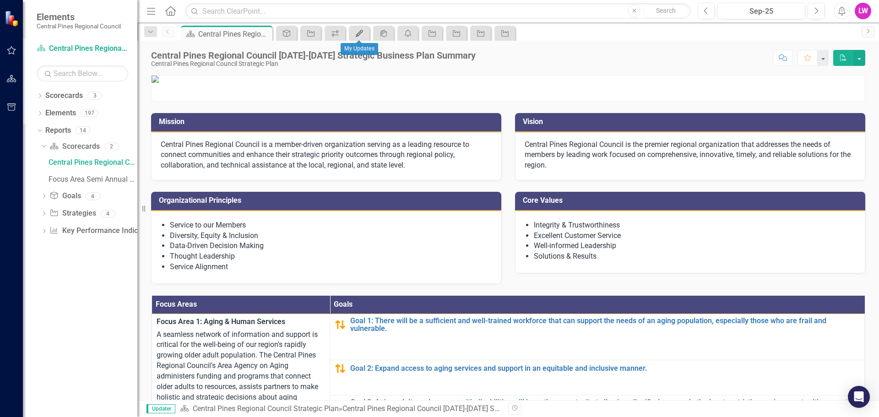
click at [361, 35] on icon "My Updates" at bounding box center [359, 33] width 9 height 7
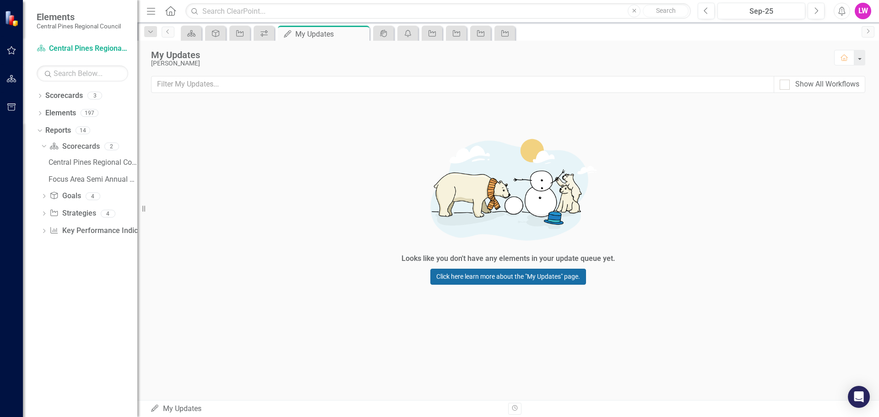
click at [444, 272] on link "Click here learn more about the "My Updates" page." at bounding box center [508, 277] width 156 height 16
click at [80, 51] on link "Scorecard Central Pines Regional Council Strategic Plan" at bounding box center [83, 48] width 92 height 11
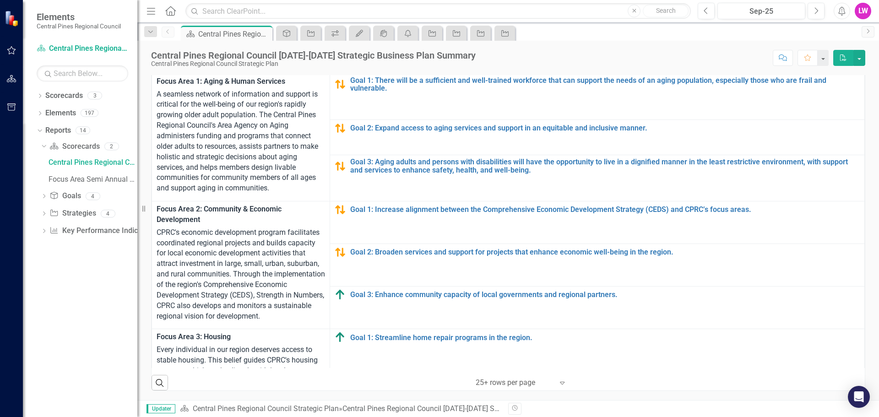
click at [782, 58] on icon "Comment" at bounding box center [782, 57] width 8 height 6
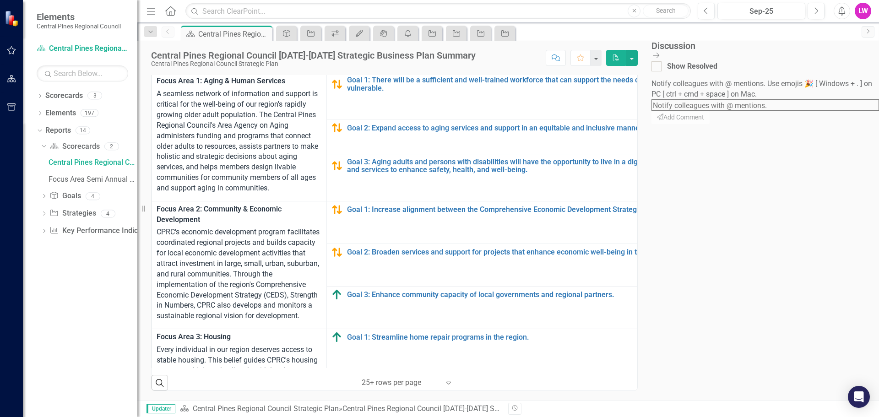
click at [614, 48] on div "Central Pines Regional Council [DATE]-[DATE] Strategic Business Plan Summary Ce…" at bounding box center [394, 54] width 514 height 27
click at [365, 36] on link "My Updates" at bounding box center [359, 32] width 16 height 11
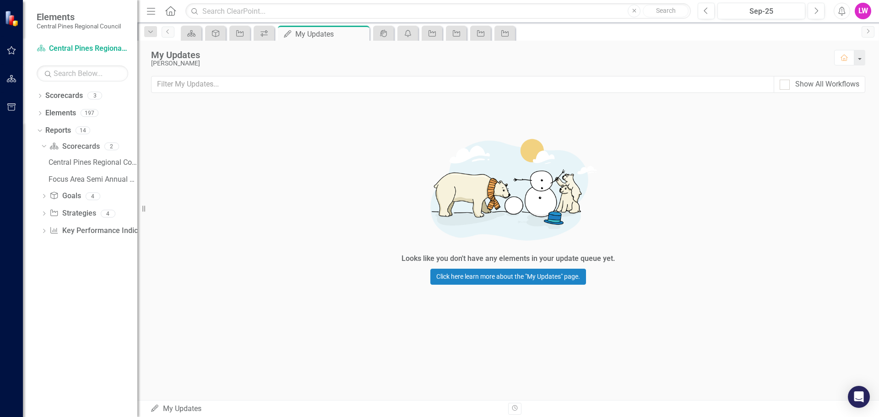
click at [833, 9] on button "Alerts" at bounding box center [841, 11] width 16 height 16
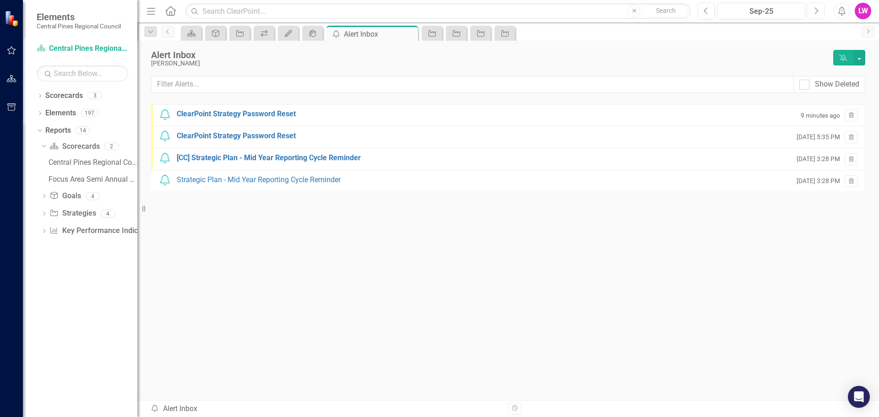
click at [821, 8] on button "Next" at bounding box center [815, 11] width 17 height 16
click at [700, 15] on button "Previous" at bounding box center [705, 11] width 17 height 16
click at [863, 6] on div "LW" at bounding box center [862, 11] width 16 height 16
click at [841, 60] on link "Help Support Center" at bounding box center [834, 63] width 72 height 17
click at [44, 197] on icon at bounding box center [44, 196] width 2 height 4
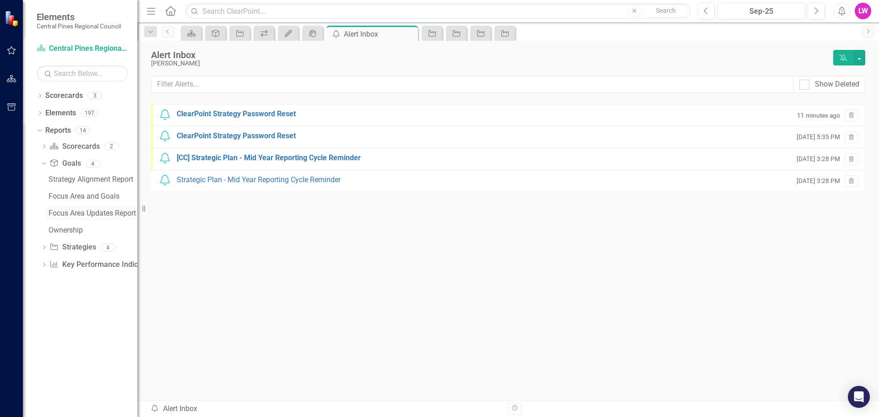
click at [113, 213] on div "Focus Area Updates Report" at bounding box center [93, 213] width 89 height 8
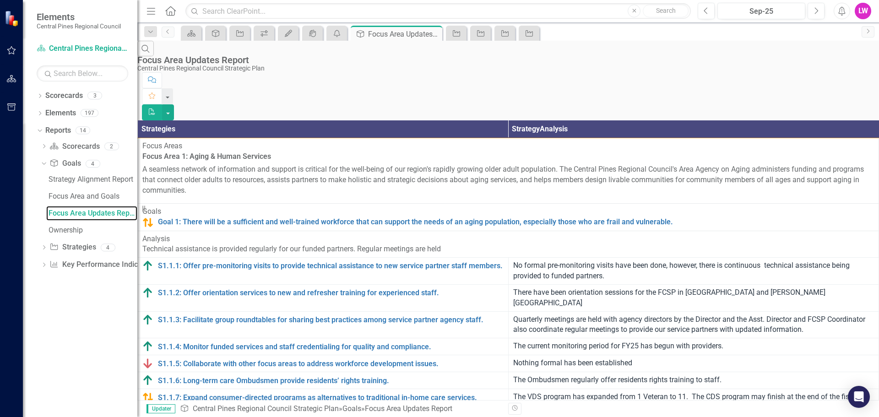
scroll to position [924, 0]
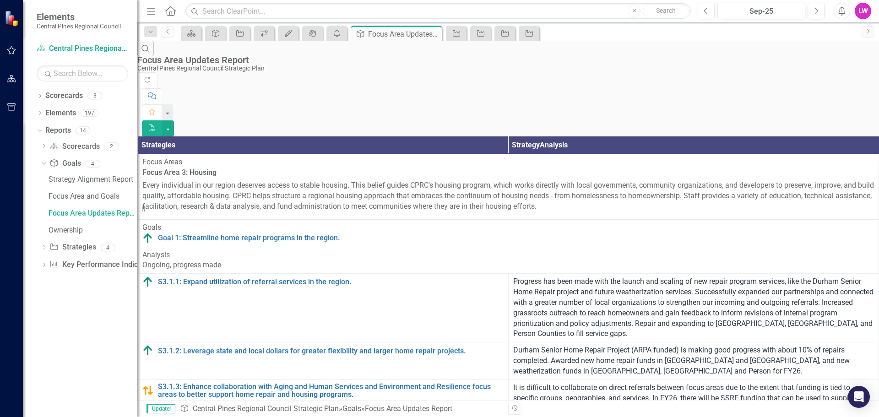
scroll to position [1144, 0]
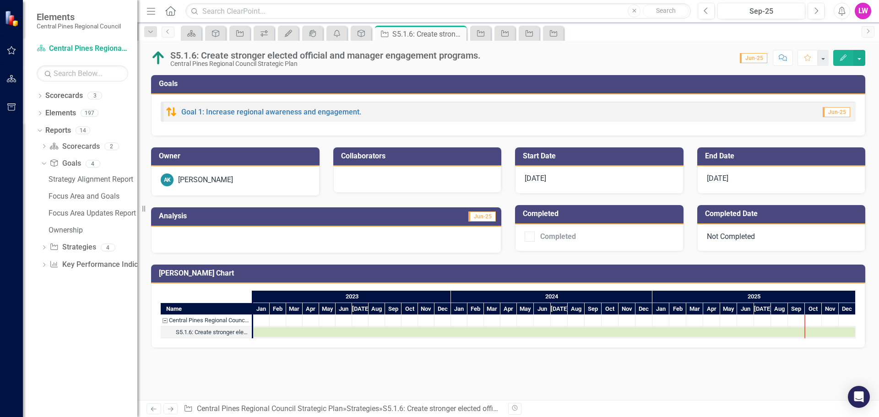
click at [766, 57] on span "Jun-25" at bounding box center [752, 58] width 27 height 10
click at [746, 11] on div "Sep-25" at bounding box center [760, 11] width 81 height 11
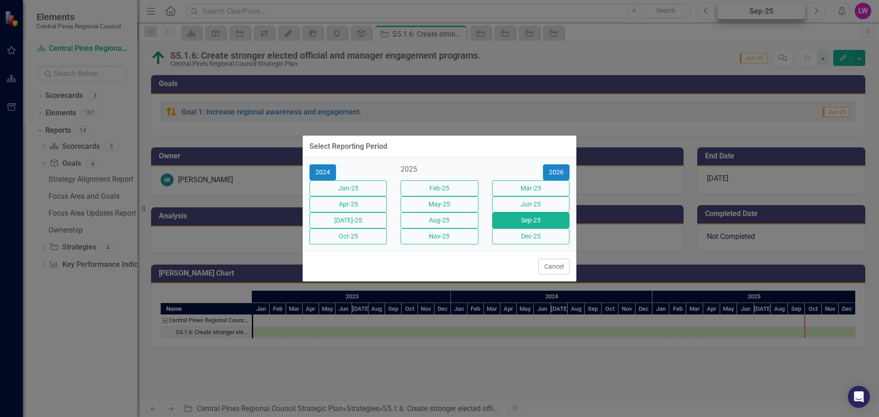
click at [747, 11] on div "Select Reporting Period 2024 2025 [DATE]-25 Feb-25 Mar-25 Apr-25 May-25 Jun-25 …" at bounding box center [439, 208] width 879 height 417
click at [436, 164] on div "2025" at bounding box center [438, 169] width 77 height 11
click at [554, 275] on button "Cancel" at bounding box center [553, 267] width 31 height 16
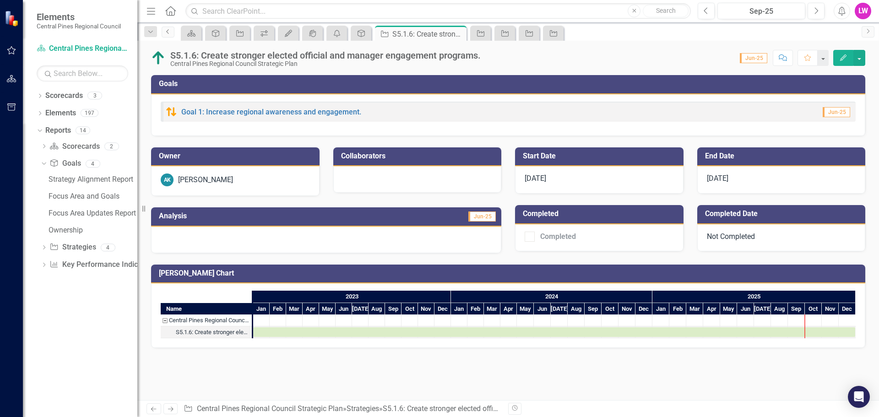
click at [170, 30] on icon "Previous" at bounding box center [167, 31] width 7 height 5
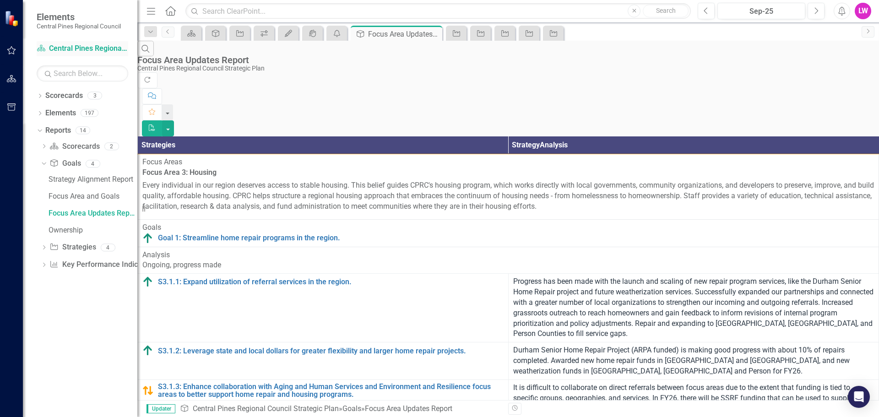
click at [54, 50] on link "Scorecard Central Pines Regional Council Strategic Plan" at bounding box center [83, 48] width 92 height 11
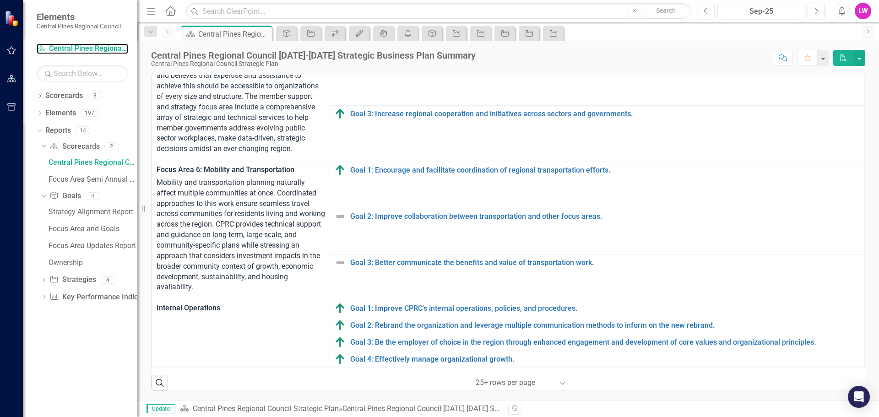
scroll to position [308, 0]
click at [38, 113] on icon "Dropdown" at bounding box center [40, 114] width 6 height 5
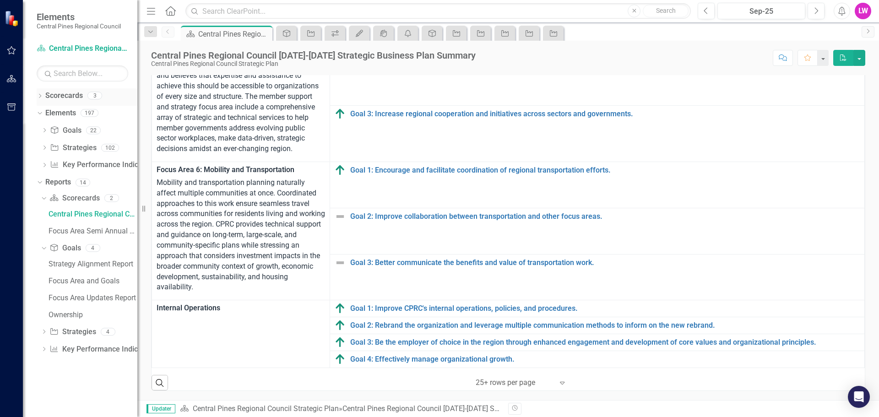
click at [43, 93] on div "Dropdown" at bounding box center [40, 97] width 6 height 8
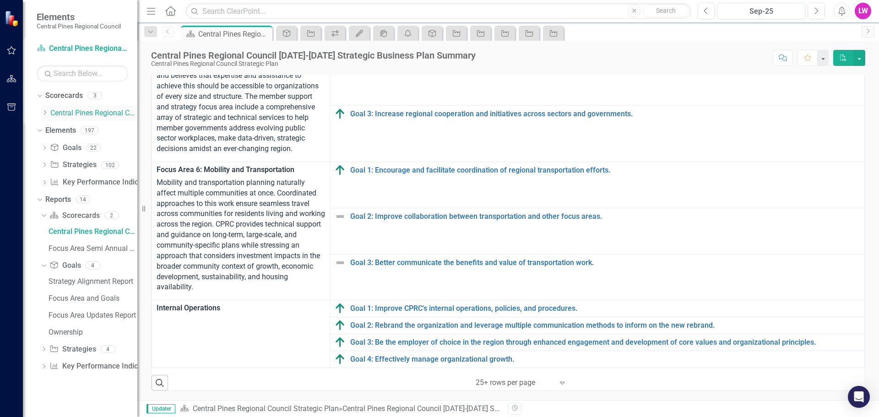
click at [62, 114] on link "Central Pines Regional Council Strategic Plan" at bounding box center [93, 113] width 87 height 11
click at [46, 113] on icon at bounding box center [45, 112] width 2 height 5
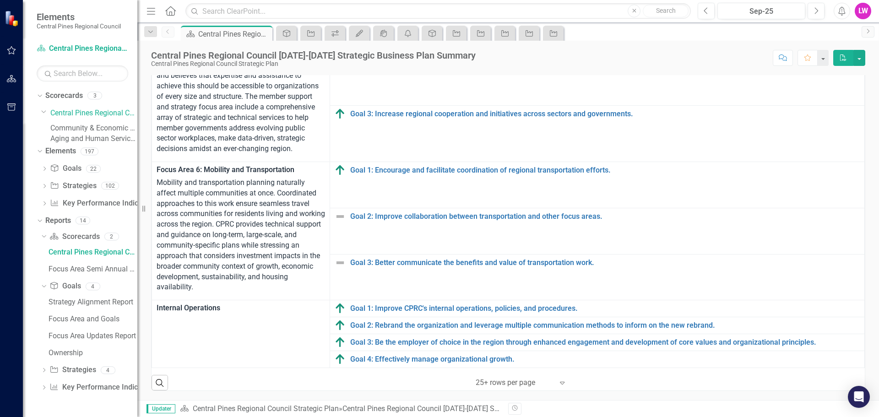
click at [80, 131] on link "Community & Economic Development" at bounding box center [93, 128] width 87 height 11
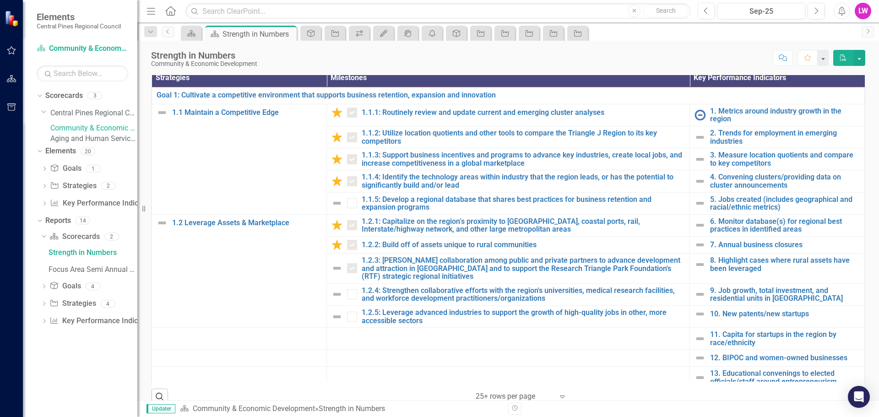
click at [867, 9] on div "LW" at bounding box center [862, 11] width 16 height 16
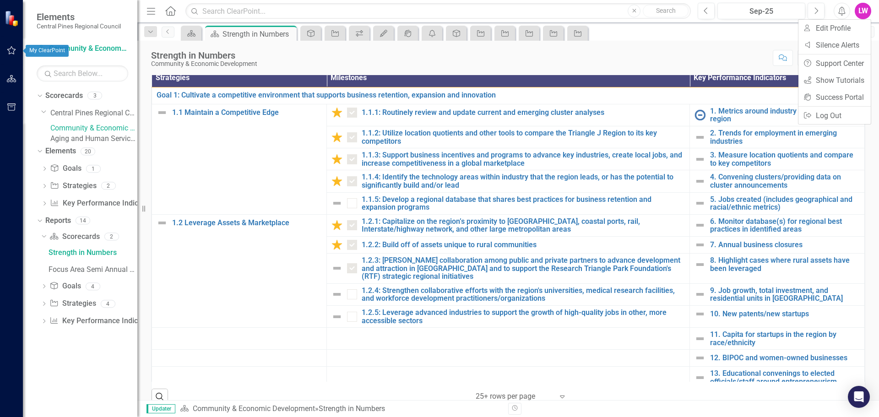
click at [18, 47] on button "button" at bounding box center [11, 50] width 21 height 19
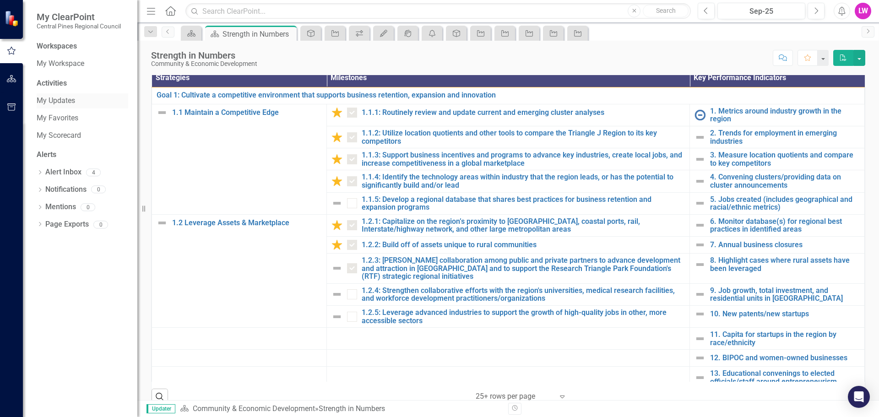
click at [53, 102] on link "My Updates" at bounding box center [83, 101] width 92 height 11
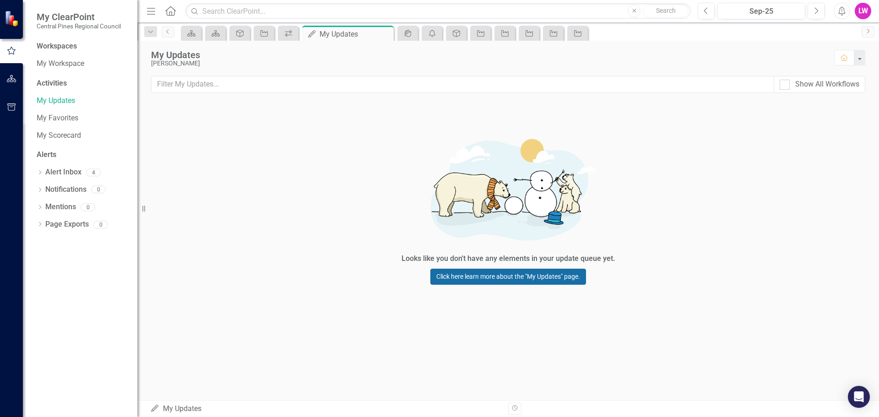
click at [491, 276] on link "Click here learn more about the "My Updates" page." at bounding box center [508, 277] width 156 height 16
click at [858, 57] on button "button" at bounding box center [859, 58] width 12 height 16
click at [66, 139] on link "My Scorecard" at bounding box center [83, 135] width 92 height 11
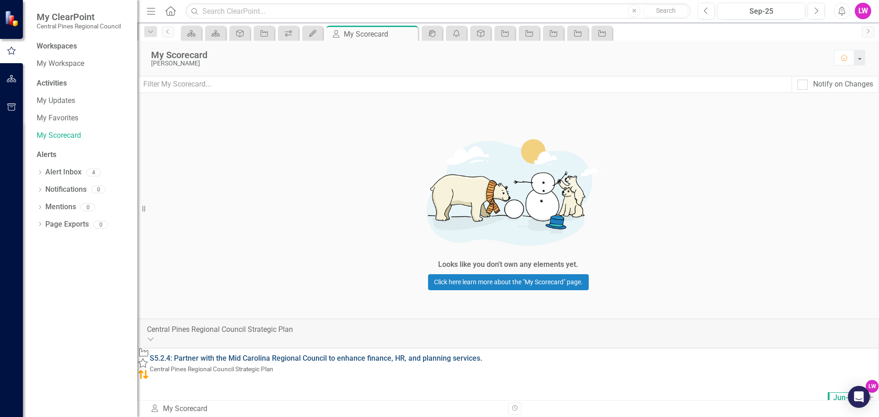
click at [249, 354] on link "S5.2.4: Partner with the Mid Carolina Regional Council to enhance finance, HR, …" at bounding box center [316, 358] width 332 height 9
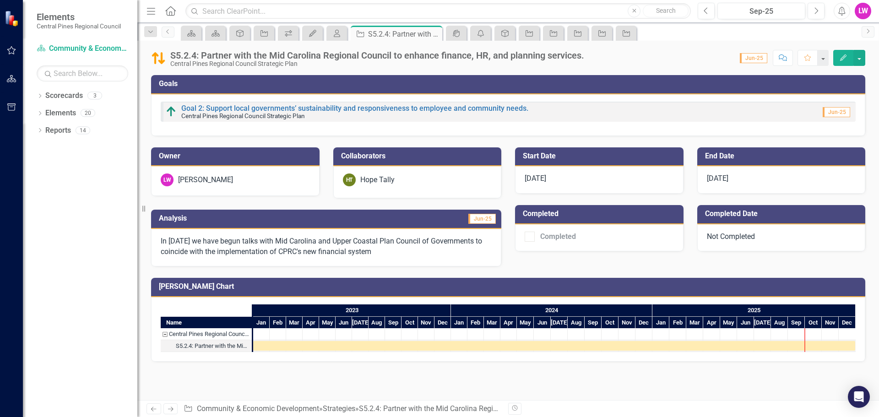
click at [403, 250] on p "In [DATE] we have begun talks with Mid Carolina and Upper Coastal Plan Council …" at bounding box center [326, 246] width 331 height 21
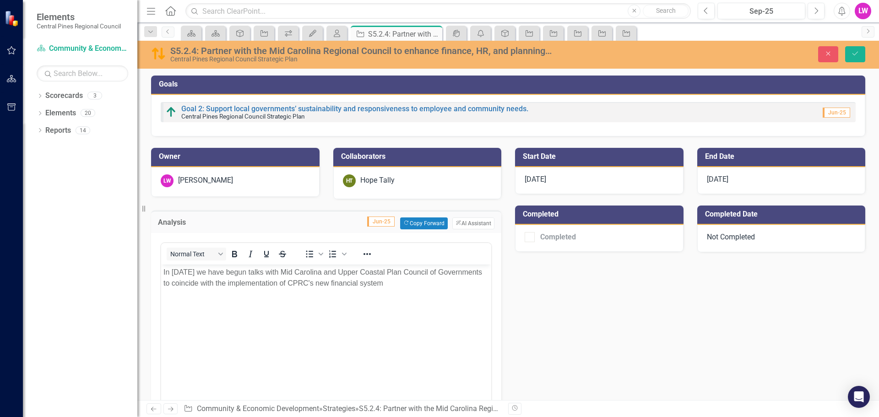
click at [371, 222] on span "Jun-25" at bounding box center [380, 221] width 27 height 10
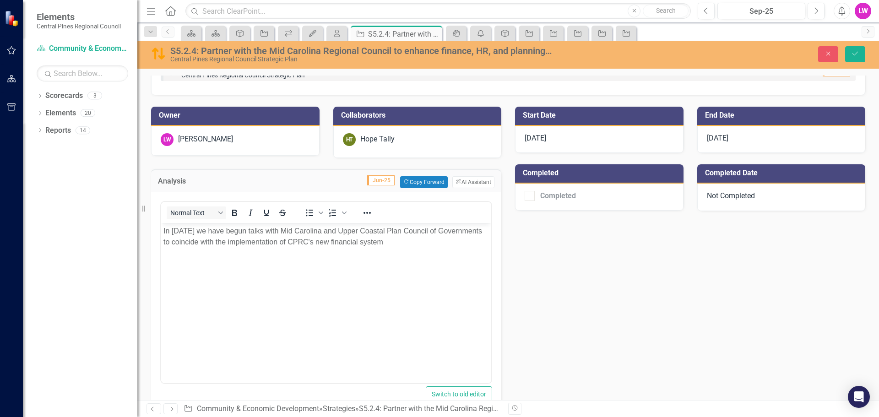
scroll to position [137, 0]
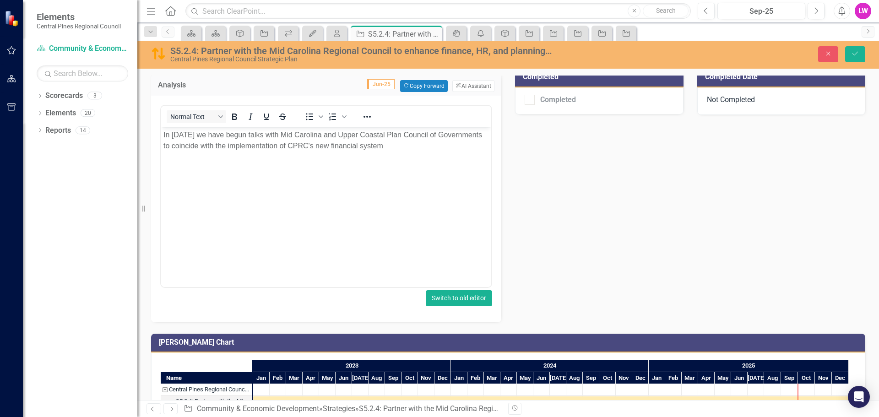
click at [462, 298] on button "Switch to old editor" at bounding box center [459, 298] width 66 height 16
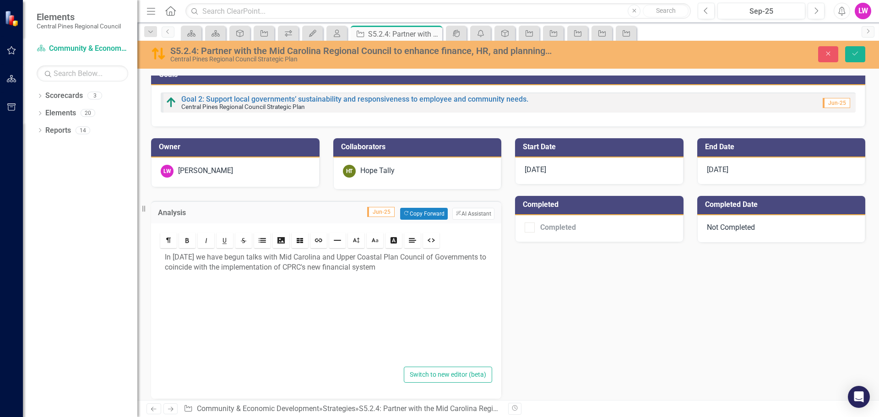
scroll to position [0, 0]
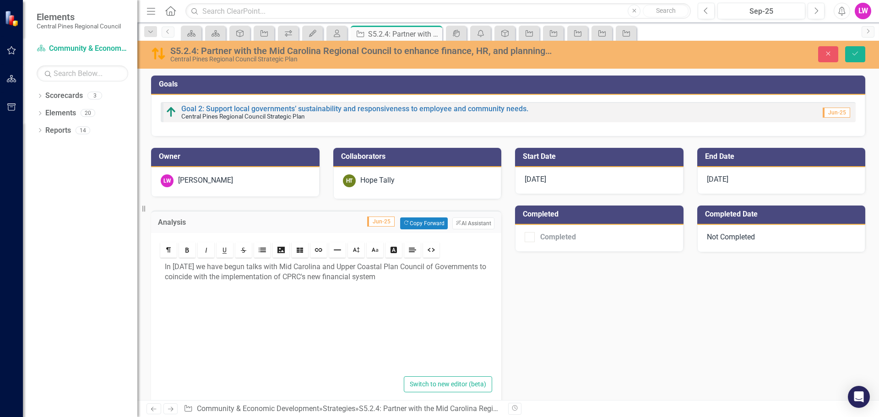
click at [376, 222] on span "Jun-25" at bounding box center [380, 221] width 27 height 10
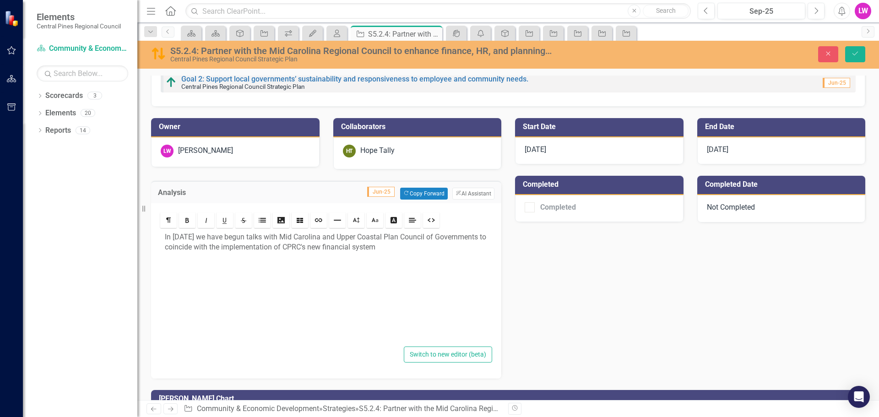
scroll to position [46, 0]
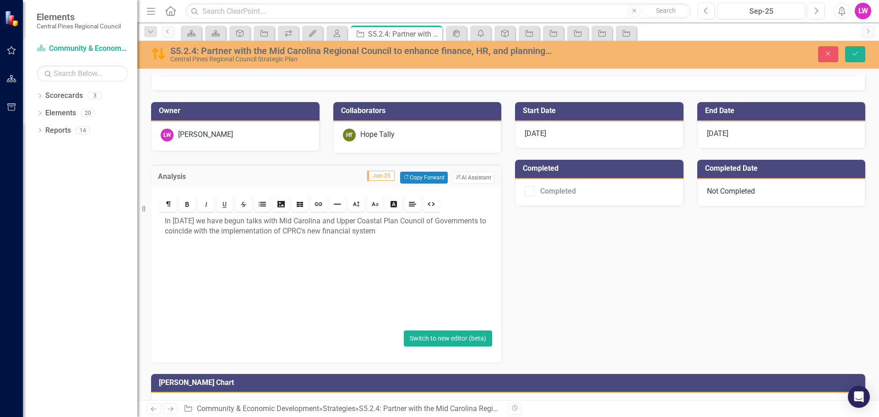
click at [415, 332] on button "Switch to new editor (beta)" at bounding box center [448, 338] width 88 height 16
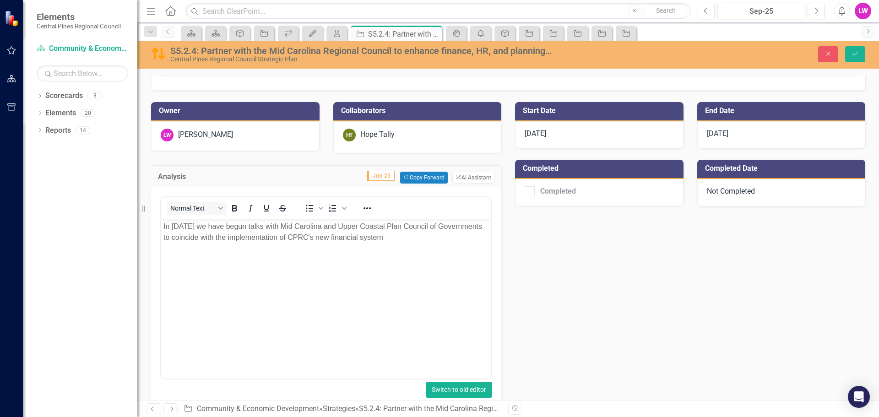
scroll to position [0, 0]
click at [378, 172] on span "Jun-25" at bounding box center [380, 176] width 27 height 10
click at [860, 52] on button "Save" at bounding box center [855, 54] width 20 height 16
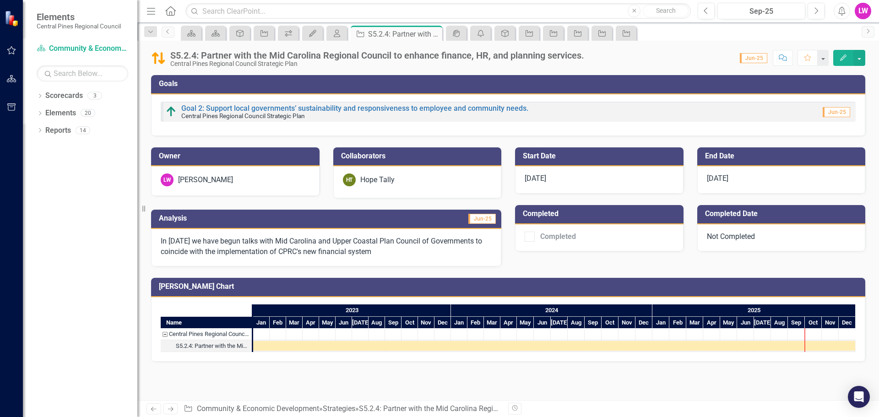
click at [827, 113] on span "Jun-25" at bounding box center [835, 112] width 27 height 10
click at [192, 59] on div "S5.2.4: Partner with the Mid Carolina Regional Council to enhance finance, HR, …" at bounding box center [377, 55] width 414 height 10
click at [161, 57] on img at bounding box center [158, 58] width 15 height 15
click at [796, 345] on div "Task: Start date: 2023-01-01 End date: 2025-12-31" at bounding box center [554, 346] width 602 height 10
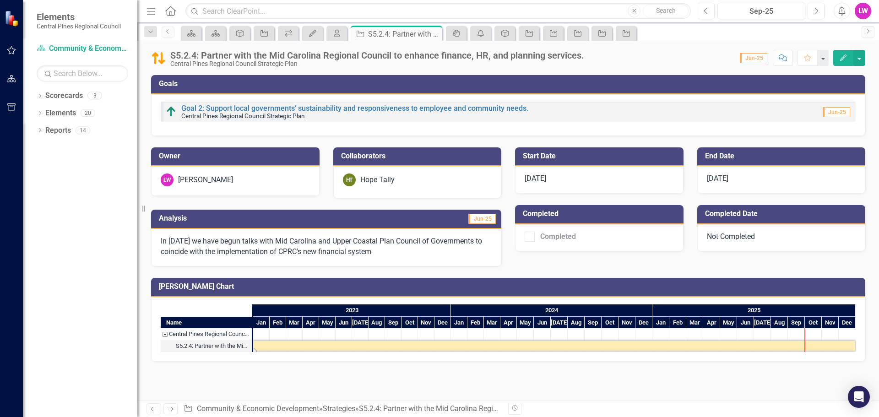
click at [796, 345] on div "Task: Start date: 2023-01-01 End date: 2025-12-31" at bounding box center [554, 346] width 602 height 10
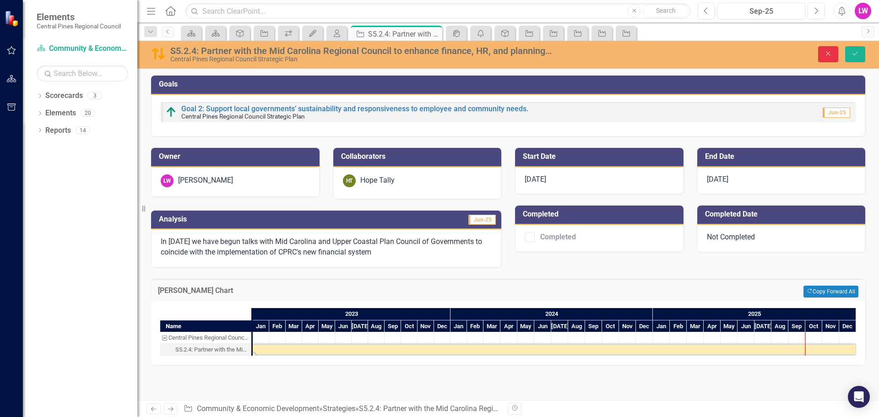
click at [820, 51] on button "Close" at bounding box center [828, 54] width 20 height 16
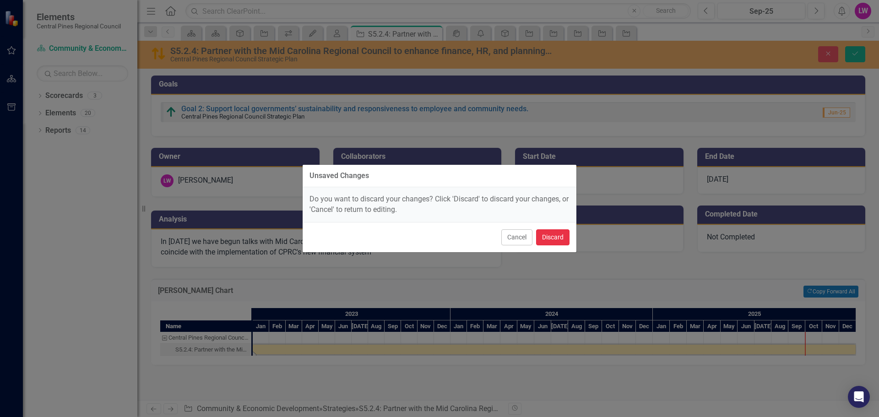
click at [551, 241] on button "Discard" at bounding box center [552, 237] width 33 height 16
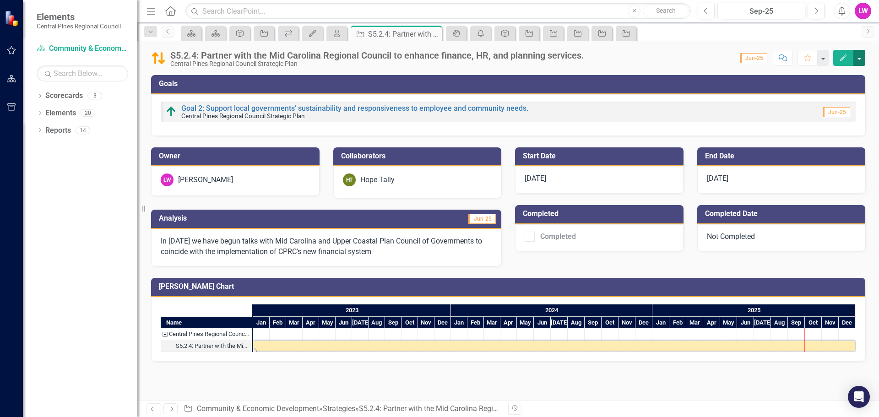
click at [862, 59] on button "button" at bounding box center [859, 58] width 12 height 16
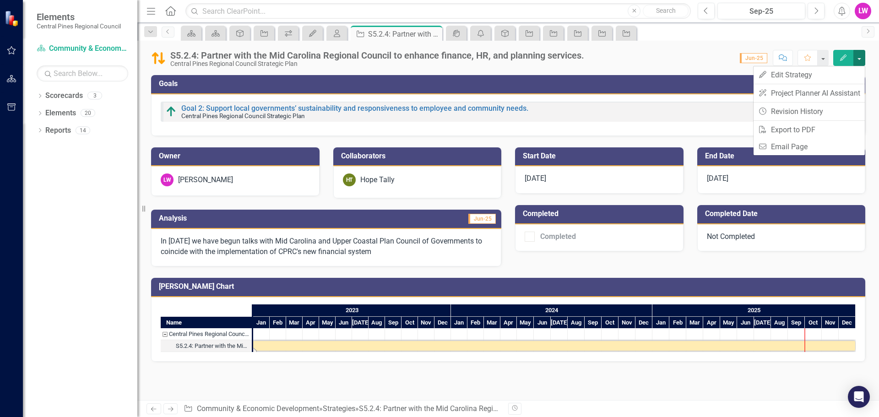
click at [858, 59] on button "button" at bounding box center [859, 58] width 12 height 16
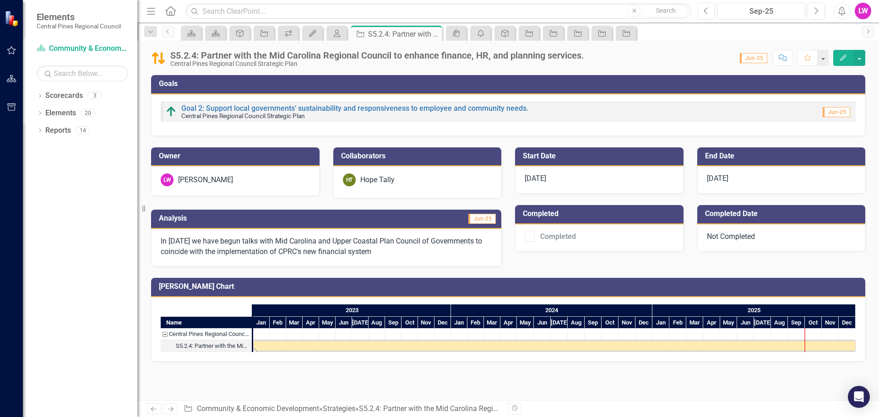
click at [840, 61] on button "Edit" at bounding box center [843, 58] width 20 height 16
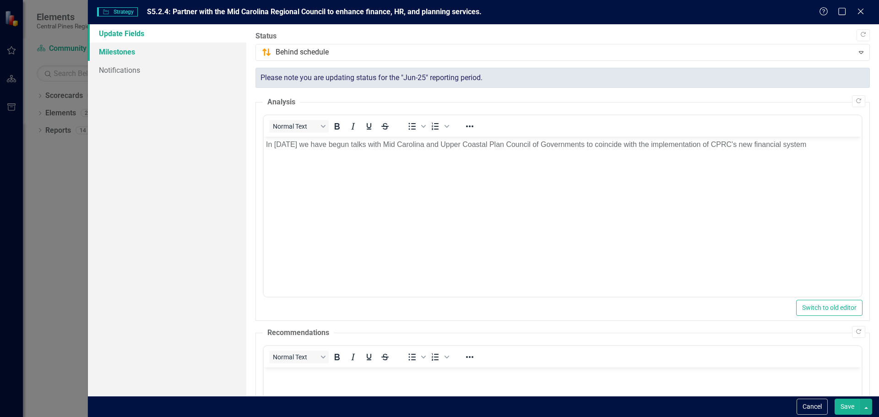
click at [124, 53] on link "Milestones" at bounding box center [167, 52] width 158 height 18
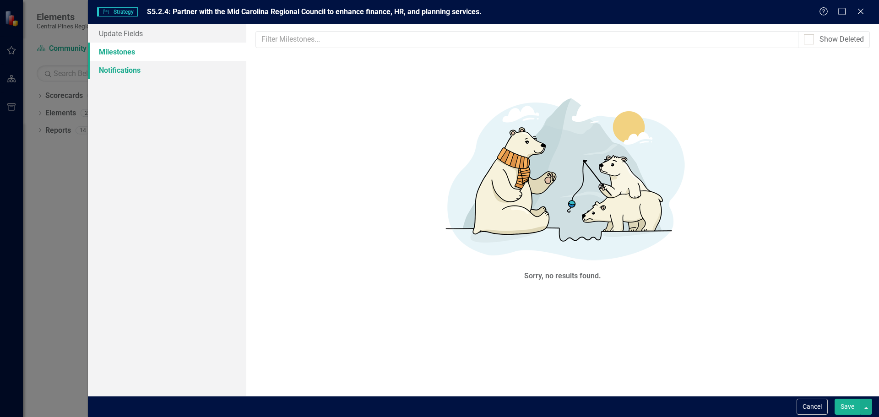
click at [124, 70] on link "Notifications" at bounding box center [167, 70] width 158 height 18
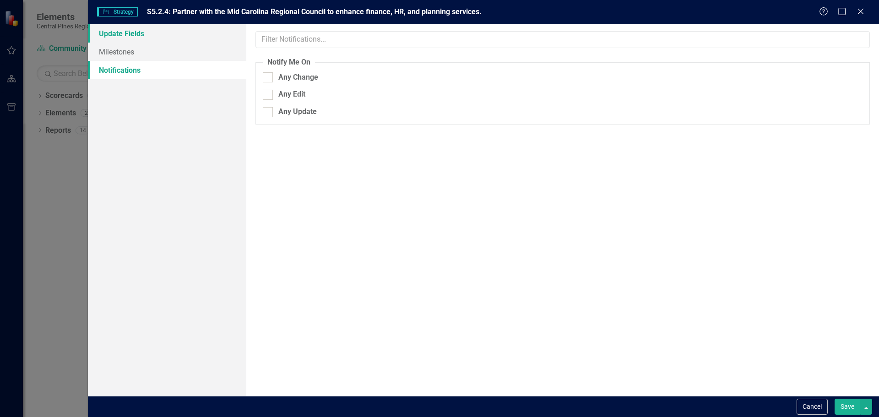
click at [128, 32] on link "Update Fields" at bounding box center [167, 33] width 158 height 18
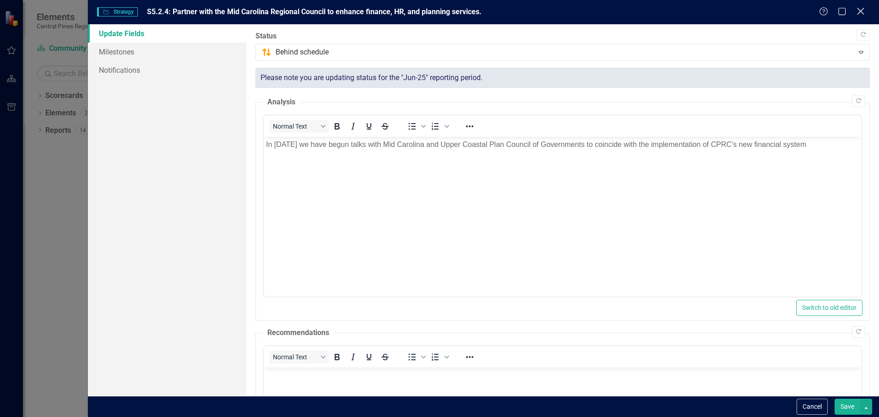
click at [862, 11] on icon "Close" at bounding box center [859, 11] width 11 height 9
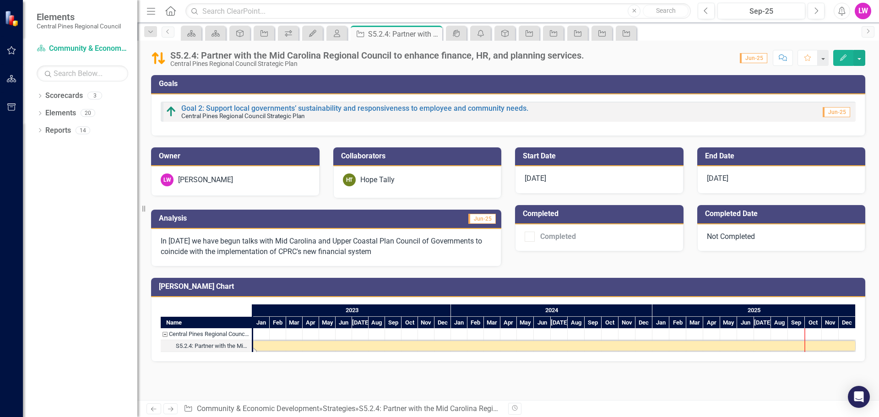
click at [164, 138] on div "Owner [PERSON_NAME]" at bounding box center [235, 166] width 182 height 60
click at [67, 43] on div "Scorecard Community & Economic Development" at bounding box center [83, 48] width 92 height 15
click at [13, 81] on icon "button" at bounding box center [12, 78] width 10 height 7
click at [7, 82] on icon "button" at bounding box center [11, 79] width 9 height 7
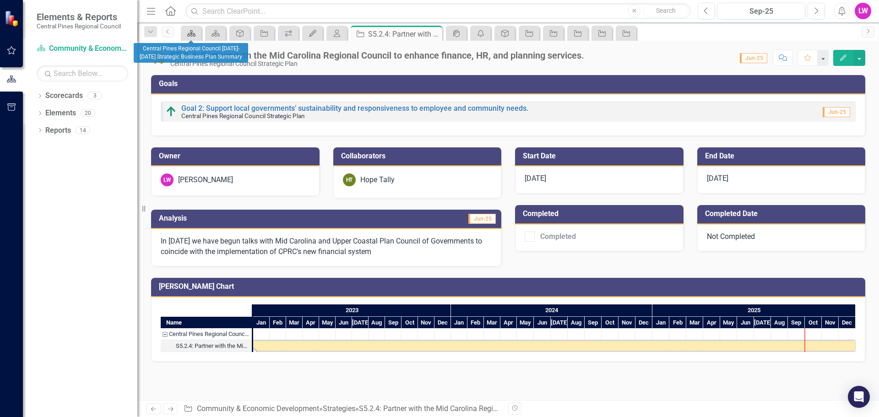
click at [188, 34] on icon at bounding box center [191, 33] width 8 height 6
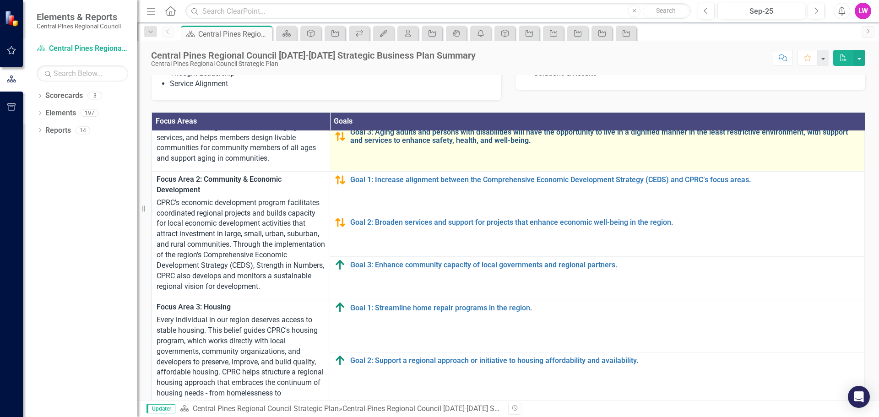
scroll to position [92, 0]
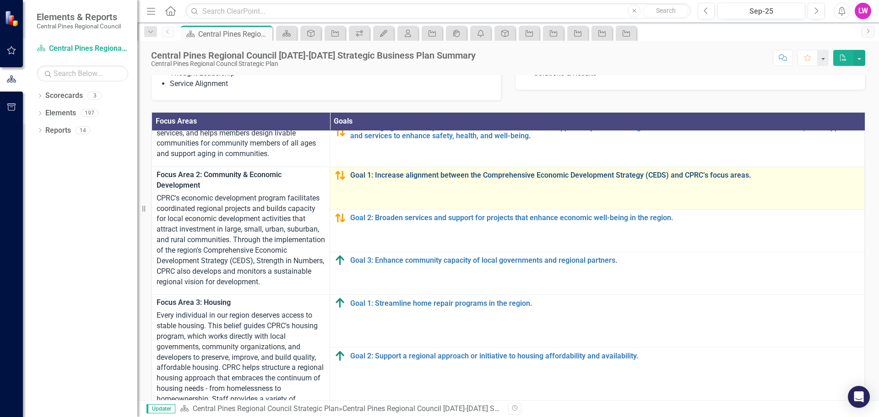
click at [418, 179] on link "Goal 1: Increase alignment between the Comprehensive Economic Development Strat…" at bounding box center [604, 175] width 509 height 8
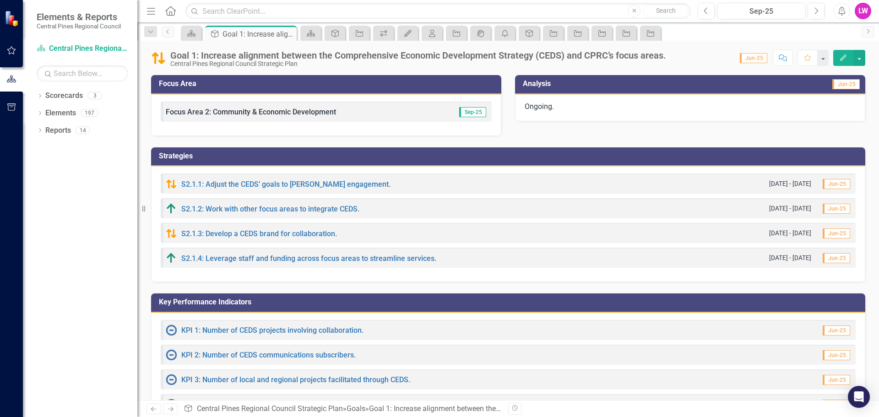
scroll to position [38, 0]
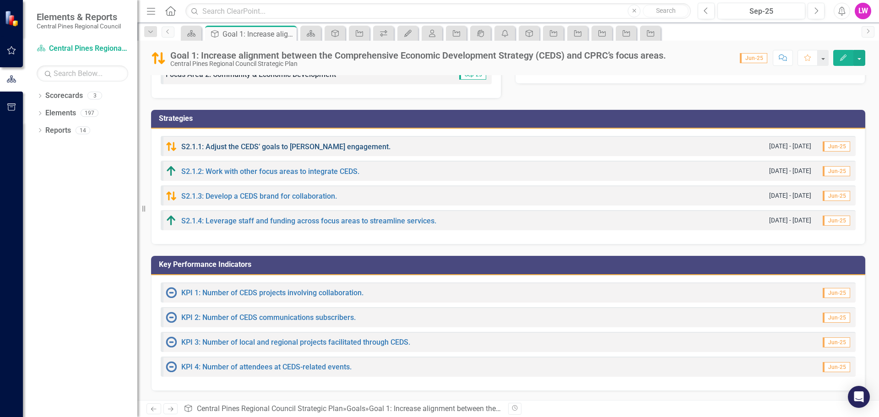
click at [263, 143] on link "S2.1.1: Adjust the CEDS’ goals to [PERSON_NAME] engagement." at bounding box center [285, 146] width 209 height 9
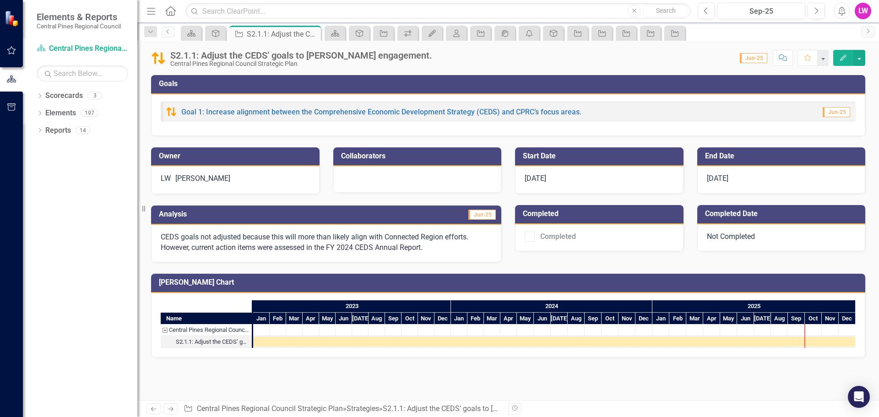
click at [130, 218] on div "Dropdown Scorecards 3 Dropdown Central Pines Regional Council Strategic Plan Co…" at bounding box center [80, 252] width 114 height 329
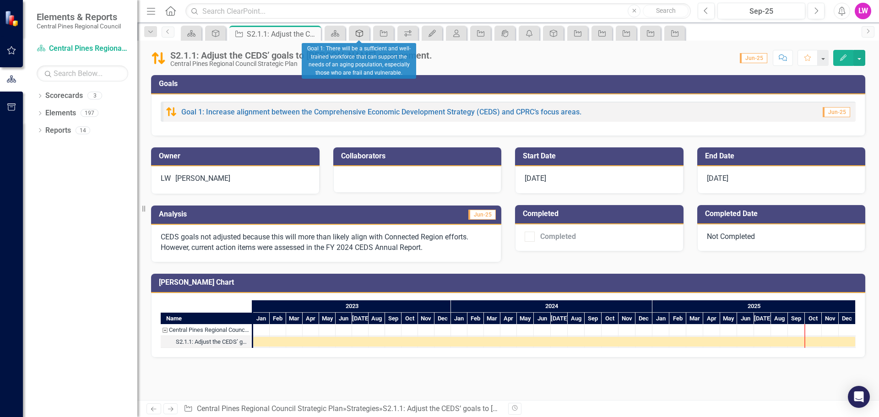
click at [365, 36] on link "Goal" at bounding box center [359, 32] width 16 height 11
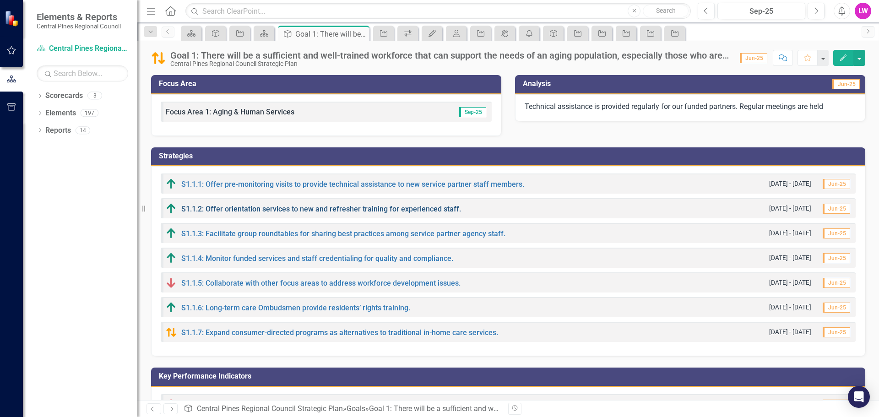
click at [264, 207] on link "S1.1.2: Offer orientation services to new and refresher training for experience…" at bounding box center [321, 209] width 280 height 9
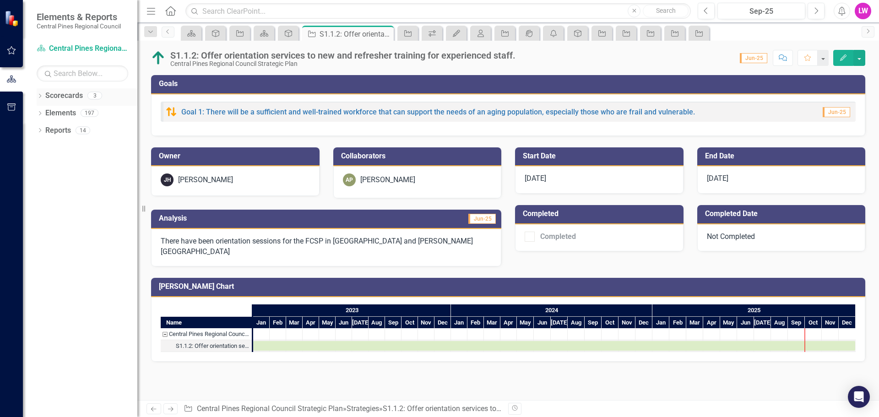
click at [43, 95] on icon "Dropdown" at bounding box center [40, 96] width 6 height 5
click at [42, 114] on icon "Dropdown" at bounding box center [44, 112] width 7 height 5
click at [40, 153] on icon at bounding box center [40, 151] width 2 height 4
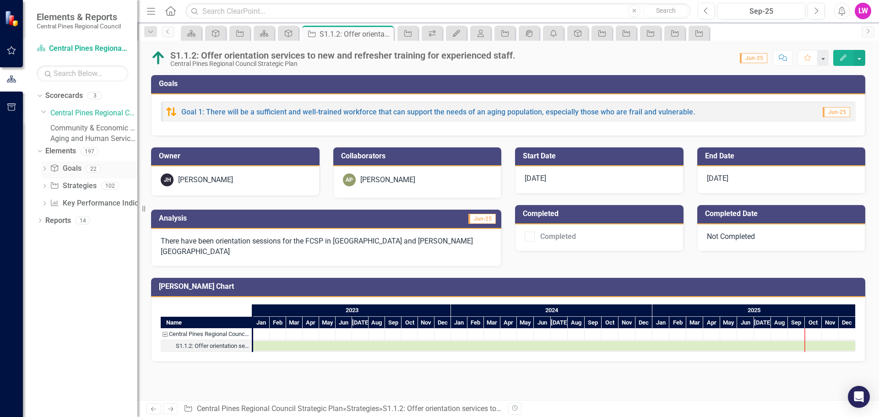
click at [69, 174] on link "Goal Goals" at bounding box center [65, 168] width 31 height 11
click at [45, 172] on icon "Dropdown" at bounding box center [44, 169] width 6 height 5
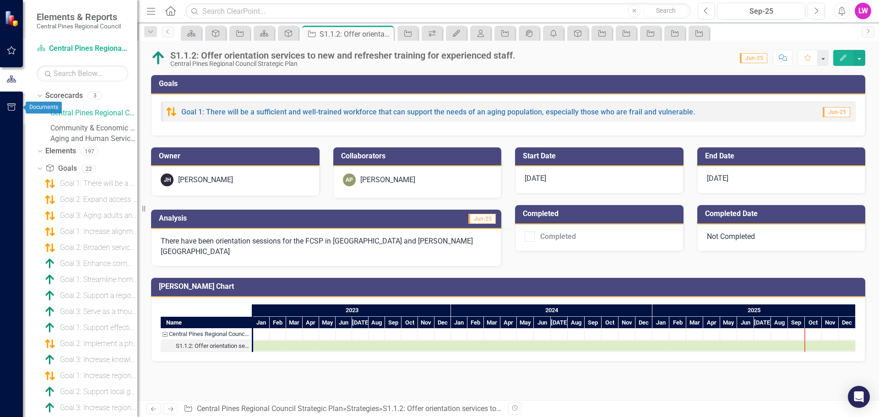
click at [11, 107] on icon "button" at bounding box center [12, 106] width 10 height 7
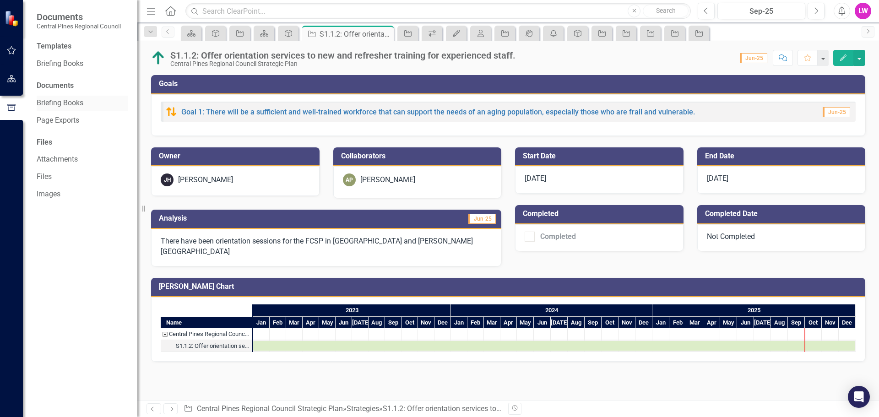
click at [50, 104] on link "Briefing Books" at bounding box center [83, 103] width 92 height 11
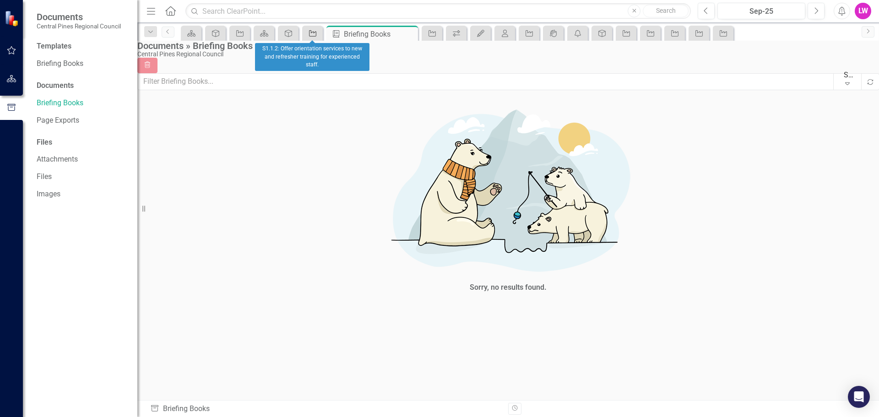
click at [316, 32] on icon "Strategy" at bounding box center [312, 33] width 9 height 7
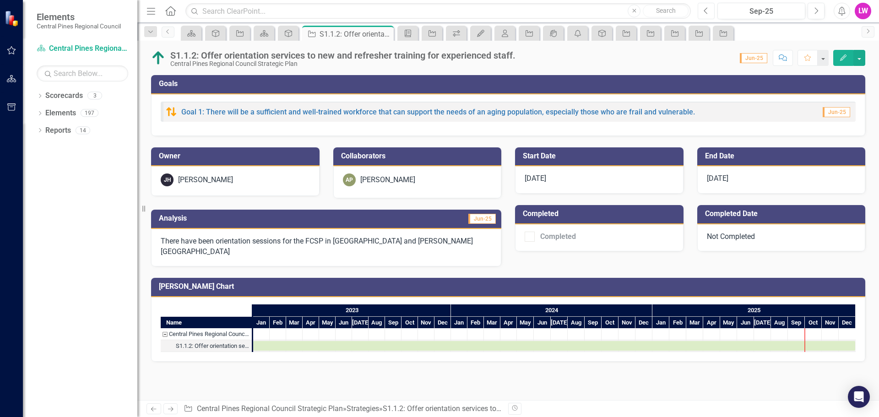
click at [703, 13] on button "Previous" at bounding box center [705, 11] width 17 height 16
click at [702, 13] on button "Previous" at bounding box center [705, 11] width 17 height 16
click at [841, 5] on button "Alerts" at bounding box center [841, 11] width 16 height 16
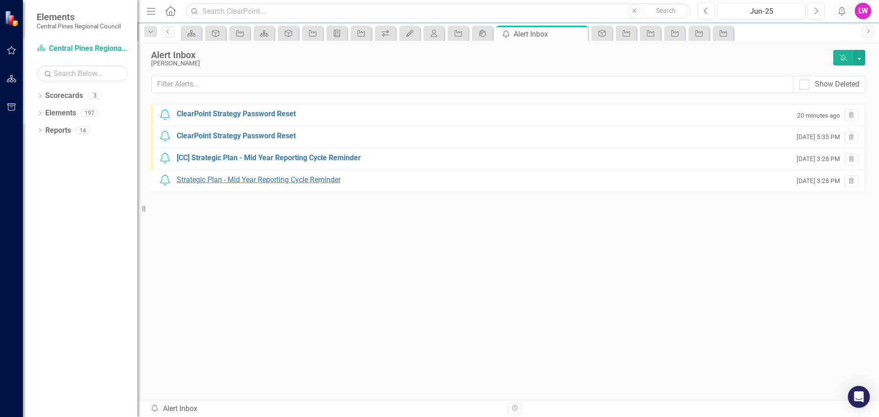
click at [272, 180] on div "Strategic Plan - Mid Year Reporting Cycle Reminder" at bounding box center [259, 180] width 164 height 11
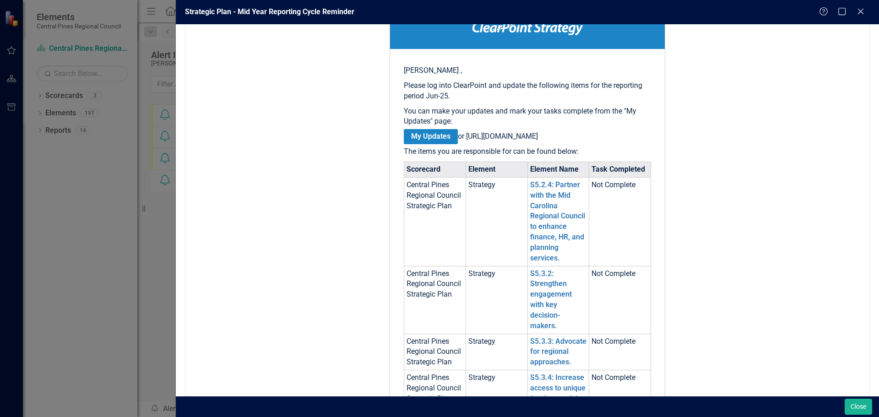
scroll to position [137, 0]
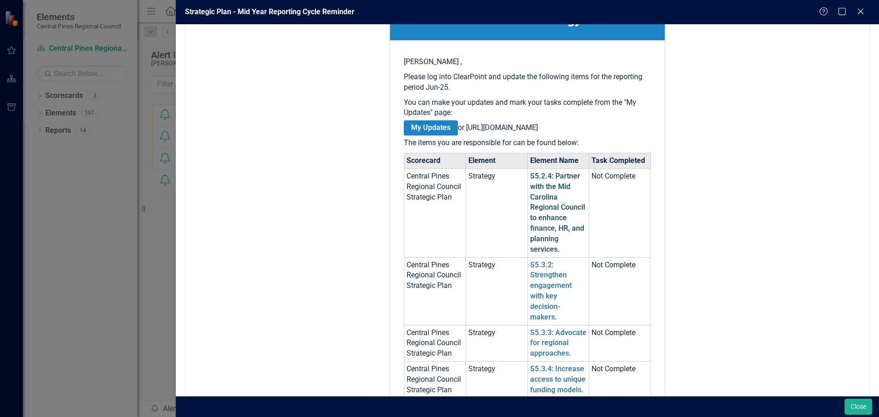
click at [547, 216] on link "S5.2.4: Partner with the Mid Carolina Regional Council to enhance finance, HR, …" at bounding box center [557, 213] width 55 height 82
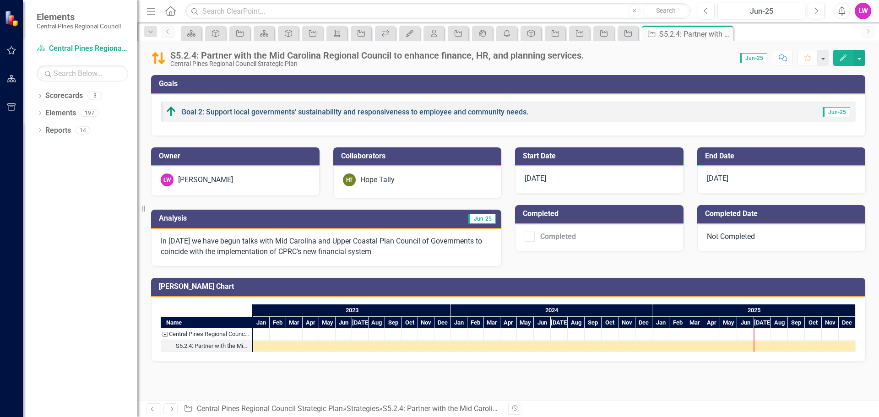
click at [243, 113] on link "Goal 2: Support local governments’ sustainability and responsiveness to employe…" at bounding box center [354, 112] width 347 height 9
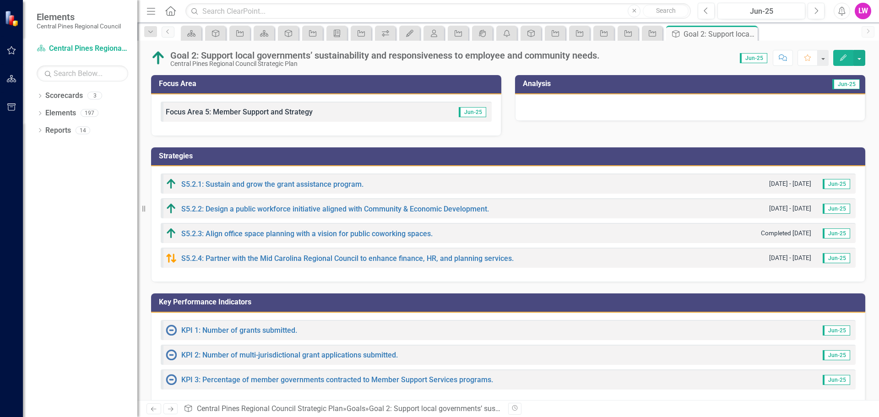
click at [600, 115] on div at bounding box center [690, 107] width 350 height 27
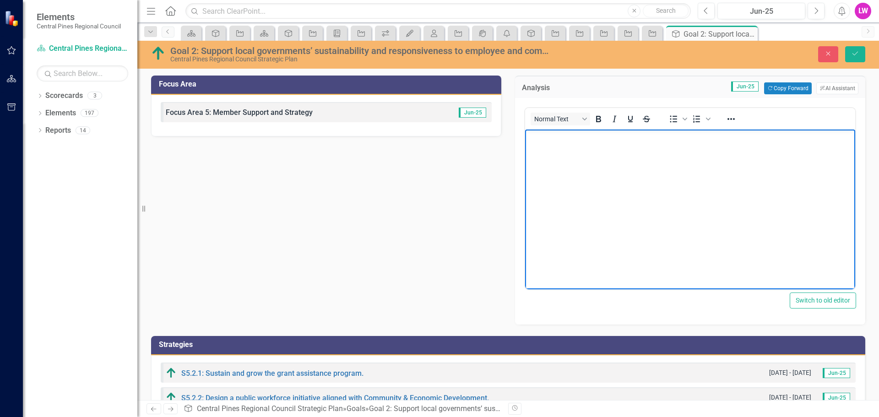
click at [580, 178] on body "Rich Text Area. Press ALT-0 for help." at bounding box center [690, 197] width 330 height 137
click at [817, 92] on button "ClearPoint AI AI Assistant" at bounding box center [837, 88] width 42 height 12
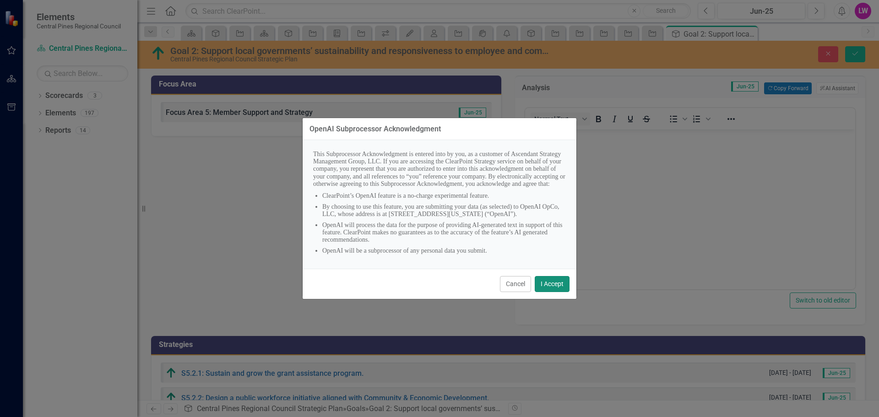
click at [559, 291] on button "I Accept" at bounding box center [551, 284] width 35 height 16
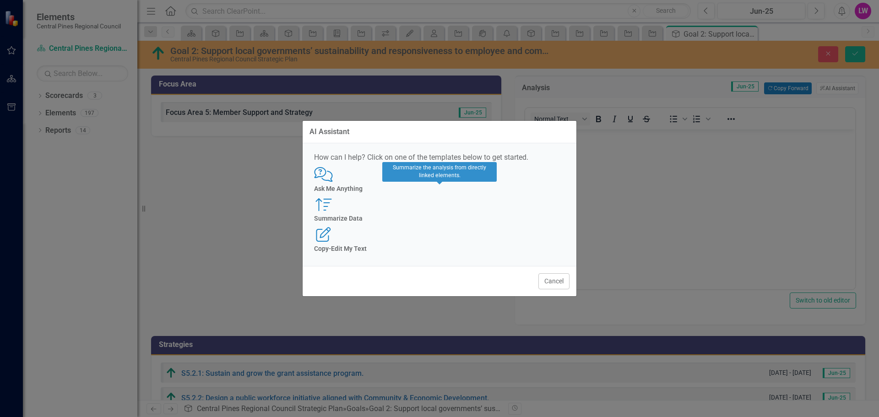
click at [452, 222] on div "Summarize Data" at bounding box center [439, 218] width 251 height 7
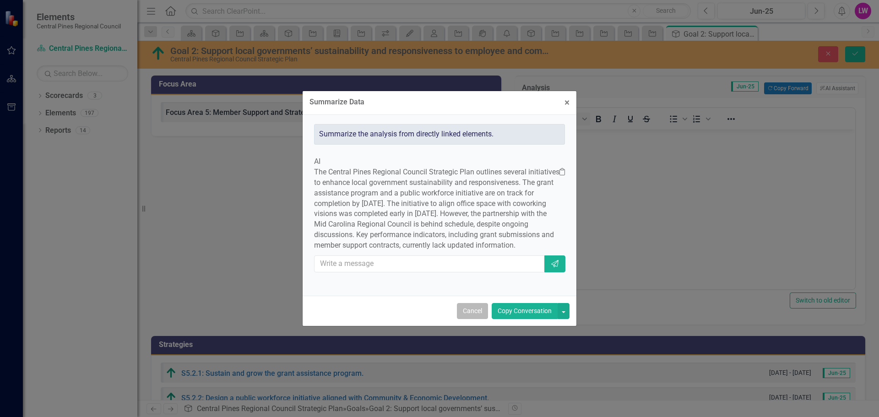
click at [471, 314] on button "Cancel" at bounding box center [472, 311] width 31 height 16
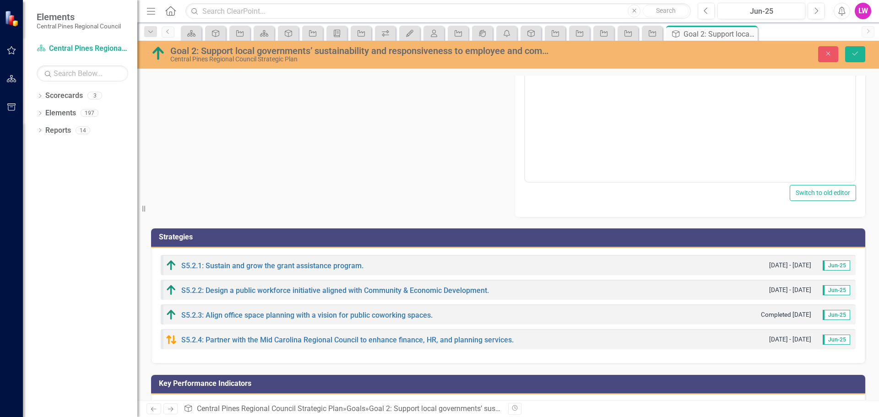
scroll to position [137, 0]
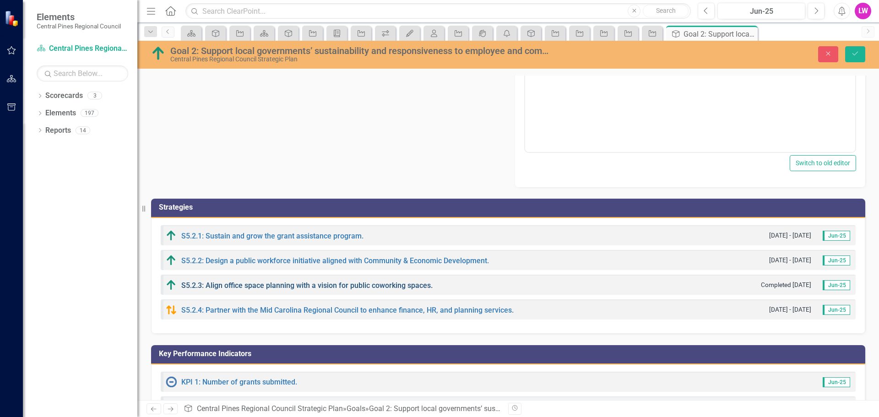
click at [367, 286] on link "S5.2.3: Align office space planning with a vision for public coworking spaces." at bounding box center [306, 285] width 251 height 9
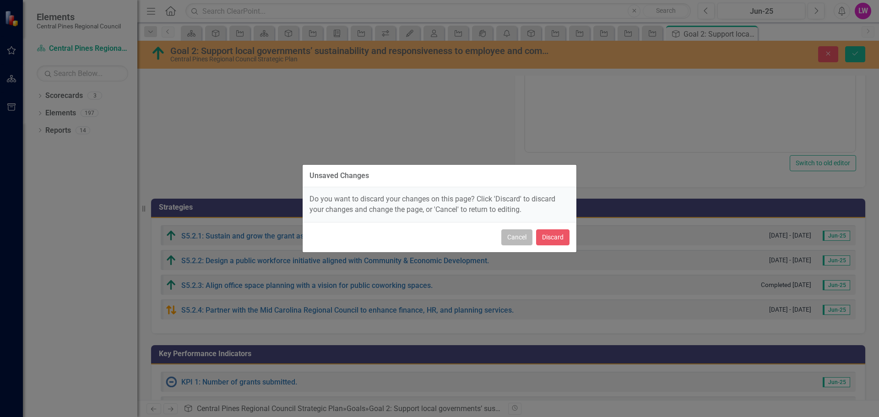
click at [526, 239] on button "Cancel" at bounding box center [516, 237] width 31 height 16
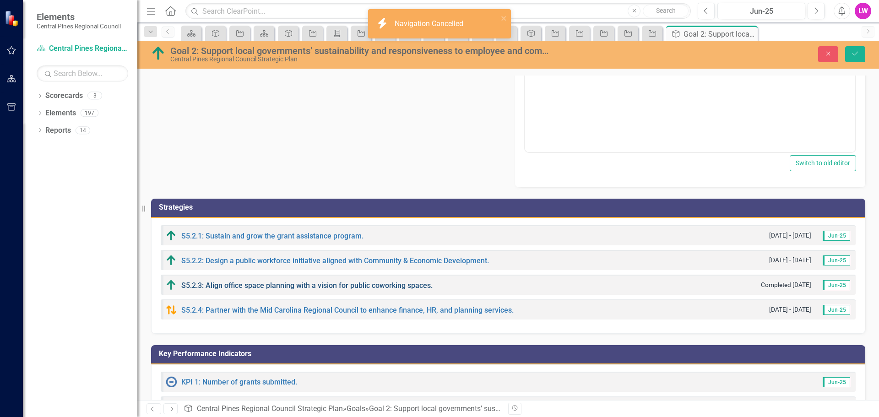
click at [389, 281] on link "S5.2.3: Align office space planning with a vision for public coworking spaces." at bounding box center [306, 285] width 251 height 9
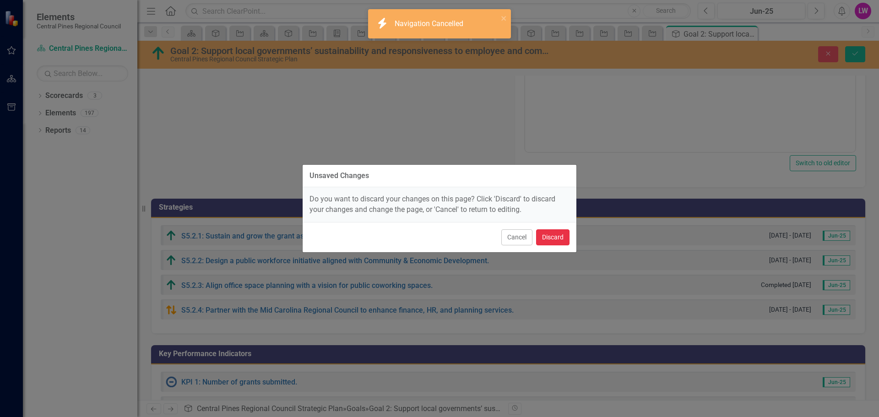
click at [556, 237] on button "Discard" at bounding box center [552, 237] width 33 height 16
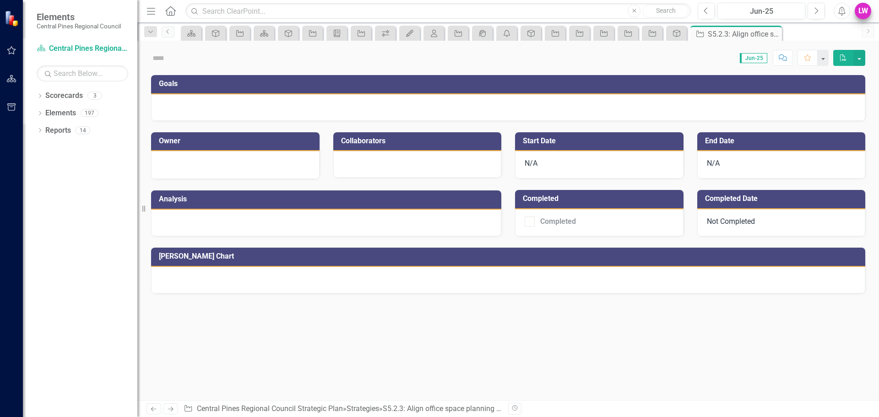
checkbox input "true"
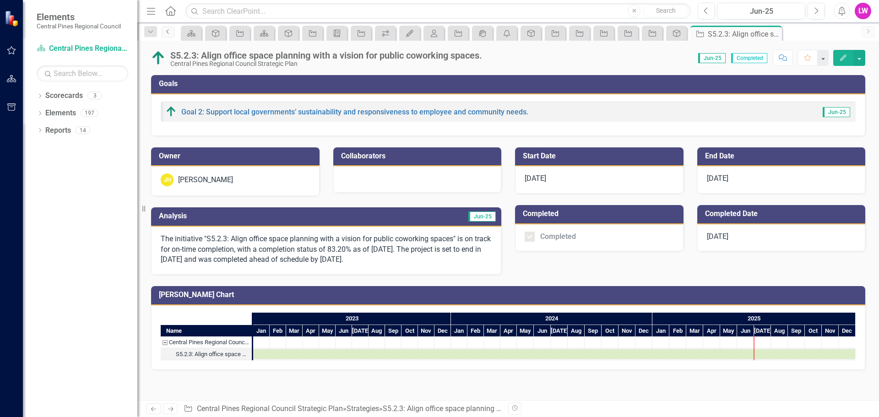
click at [163, 34] on link "Previous" at bounding box center [168, 32] width 13 height 11
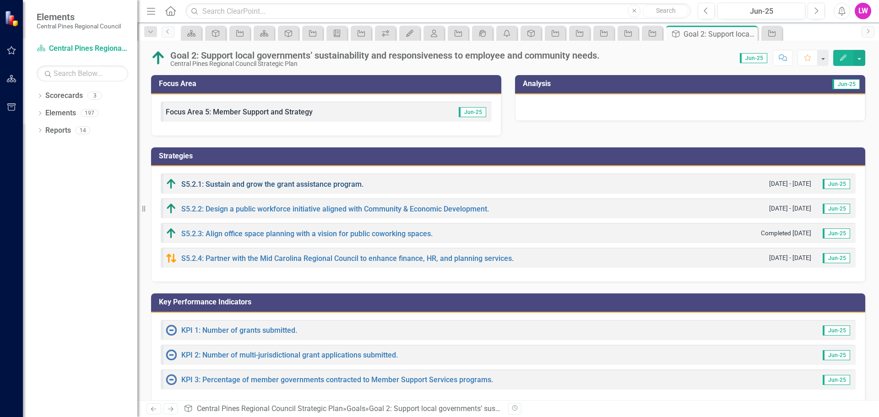
click at [256, 187] on link "S5.2.1: Sustain and grow the grant assistance program." at bounding box center [272, 184] width 182 height 9
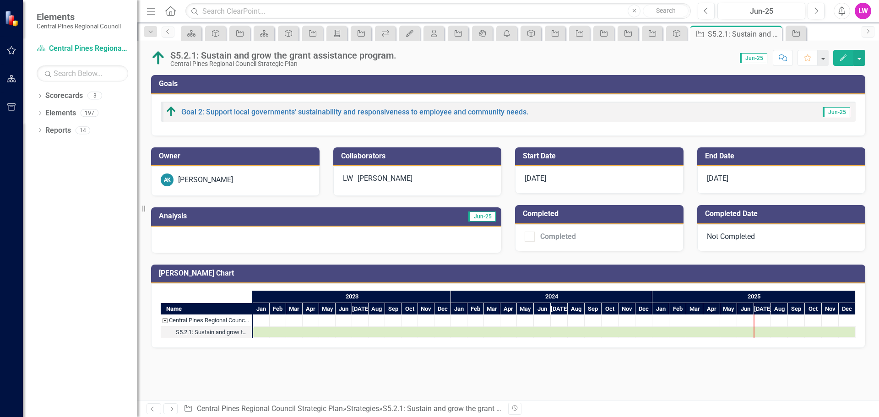
click at [171, 34] on icon "Previous" at bounding box center [167, 31] width 7 height 5
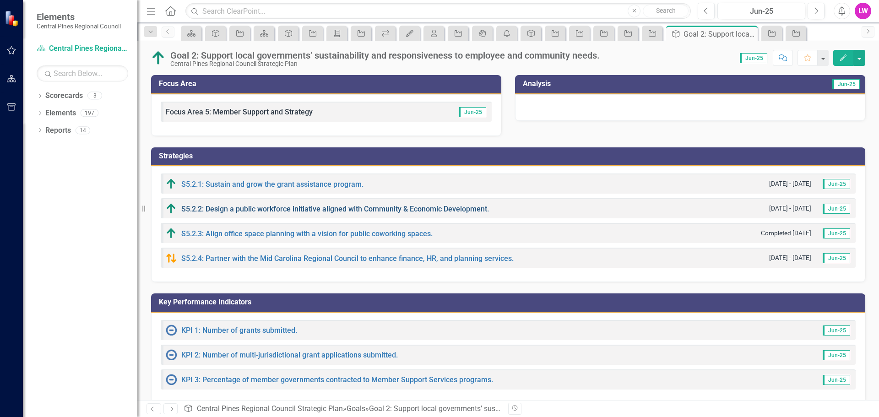
click at [241, 208] on link "S5.2.2: Design a public workforce initiative aligned with Community & Economic …" at bounding box center [334, 209] width 307 height 9
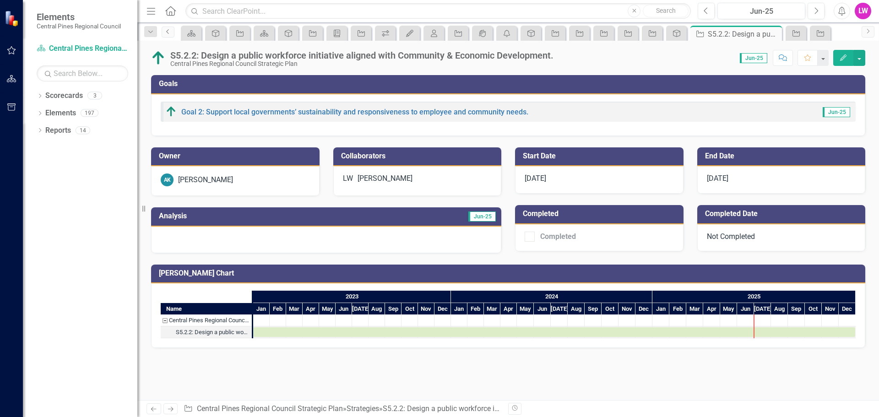
click at [167, 33] on icon "Previous" at bounding box center [167, 31] width 7 height 5
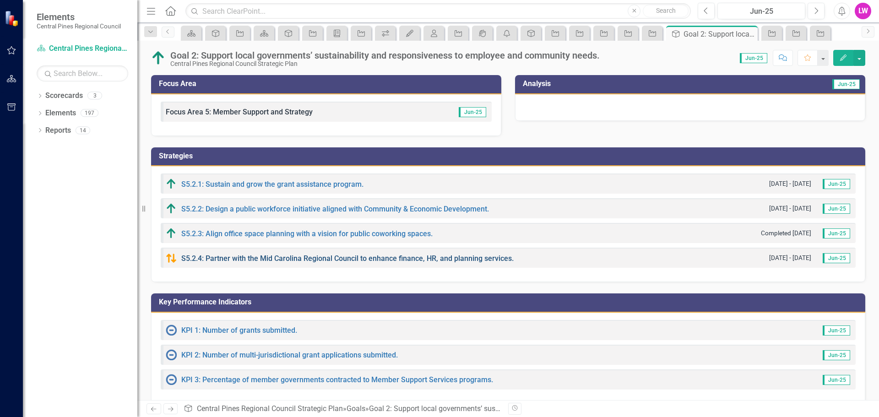
click at [237, 260] on link "S5.2.4: Partner with the Mid Carolina Regional Council to enhance finance, HR, …" at bounding box center [347, 258] width 332 height 9
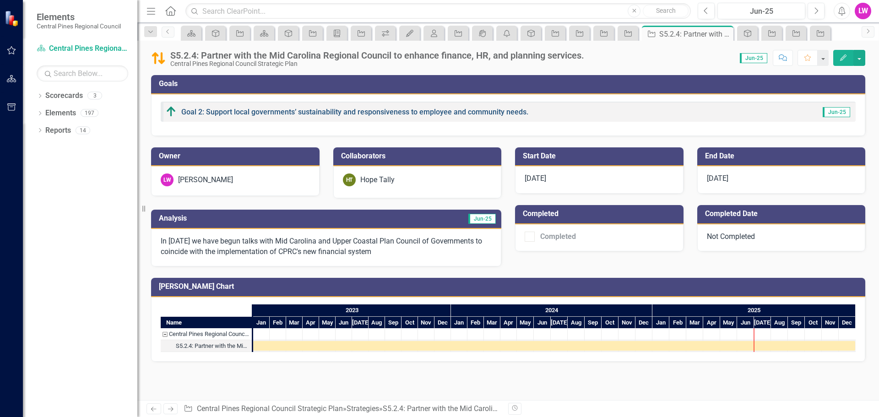
click at [219, 110] on link "Goal 2: Support local governments’ sustainability and responsiveness to employe…" at bounding box center [354, 112] width 347 height 9
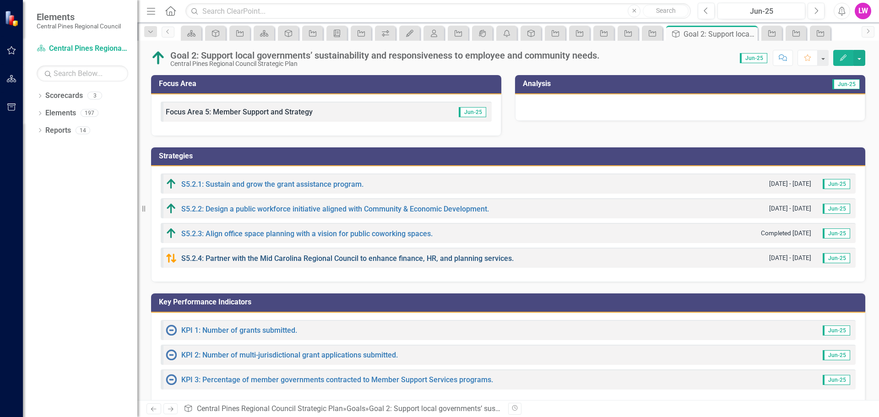
click at [201, 257] on link "S5.2.4: Partner with the Mid Carolina Regional Council to enhance finance, HR, …" at bounding box center [347, 258] width 332 height 9
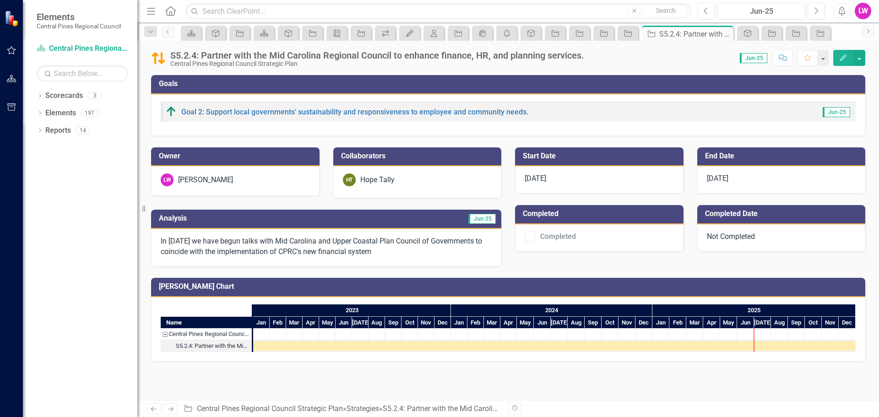
click at [844, 58] on icon "button" at bounding box center [843, 57] width 6 height 6
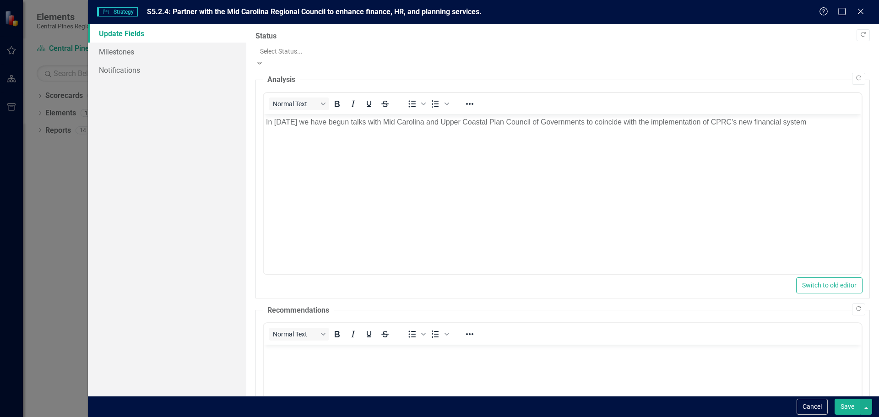
click at [303, 54] on div at bounding box center [562, 51] width 605 height 11
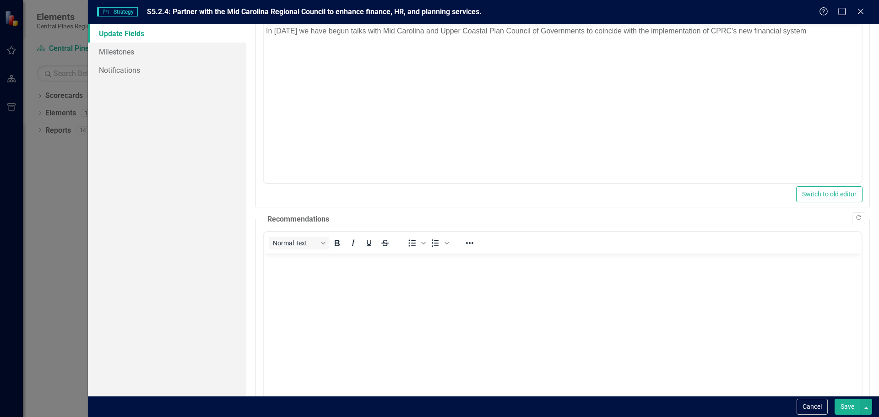
scroll to position [92, 0]
click at [272, 274] on body "Rich Text Area. Press ALT-0 for help." at bounding box center [562, 321] width 598 height 137
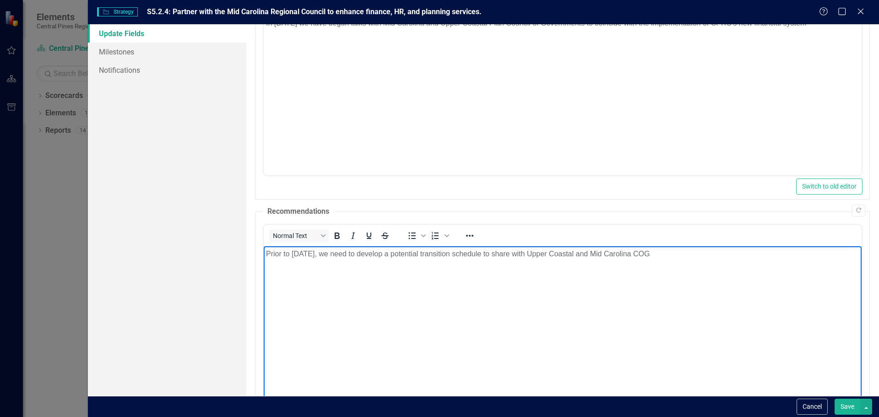
click at [842, 404] on button "Save" at bounding box center [847, 407] width 26 height 16
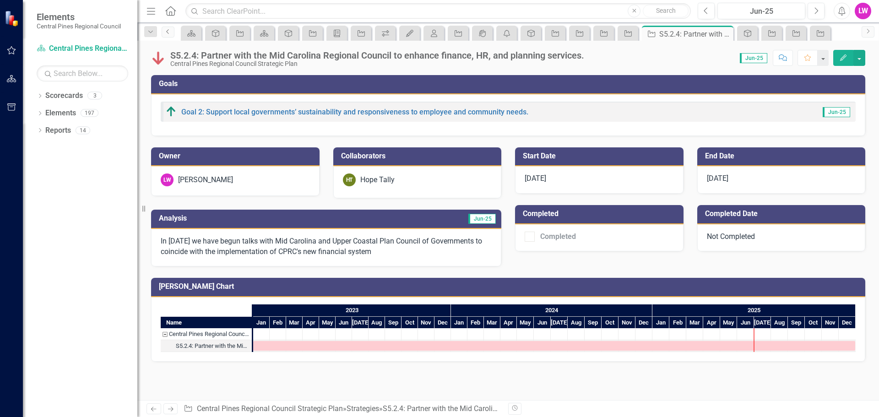
click at [166, 32] on icon "Previous" at bounding box center [167, 31] width 7 height 5
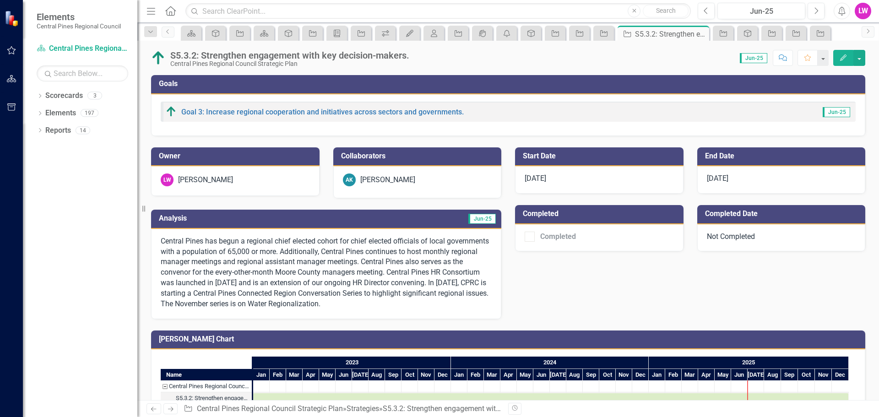
click at [427, 258] on p "Central Pines has begun a regional chief elected cohort for chief elected offic…" at bounding box center [326, 272] width 331 height 73
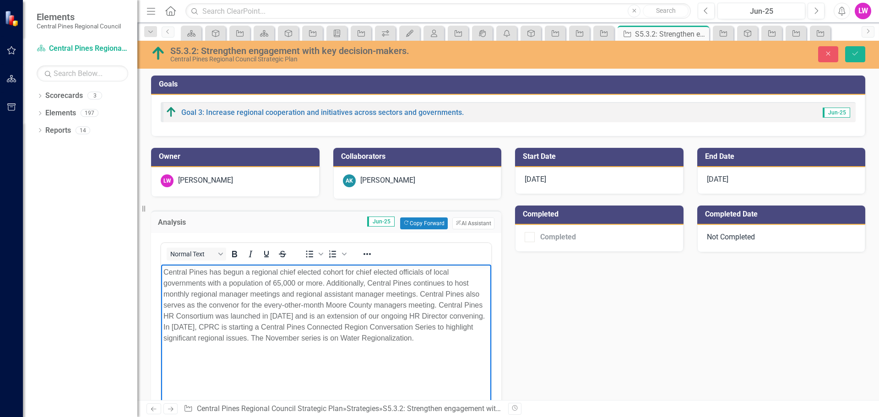
click at [236, 295] on p "Central Pines has begun a regional chief elected cohort for chief elected offic…" at bounding box center [325, 304] width 325 height 77
click at [163, 271] on body "Central Pines has begun a regional chief elected cohort for chief elected offic…" at bounding box center [326, 332] width 330 height 137
click at [852, 49] on button "Save" at bounding box center [855, 54] width 20 height 16
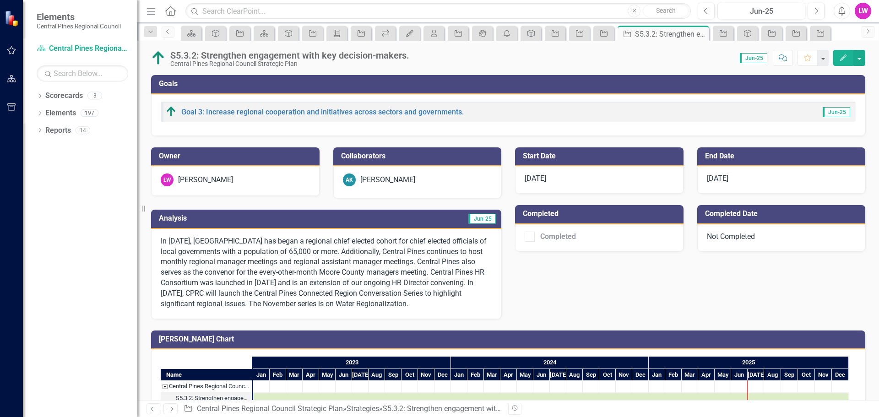
click at [167, 30] on icon "Previous" at bounding box center [167, 31] width 7 height 5
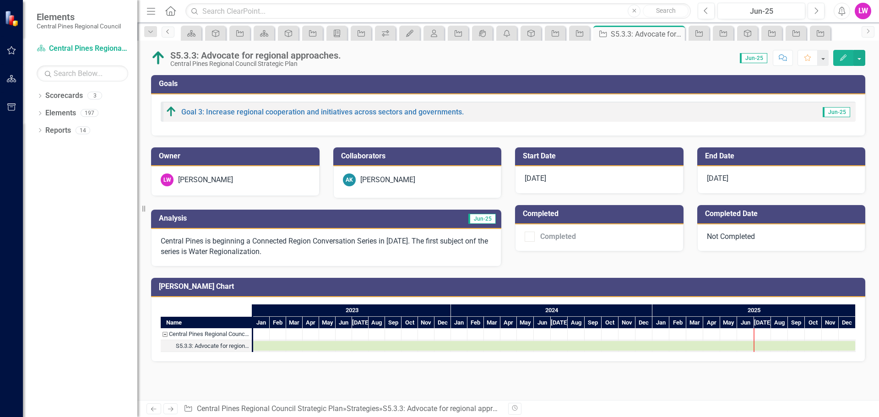
click at [167, 32] on icon "Previous" at bounding box center [167, 31] width 7 height 5
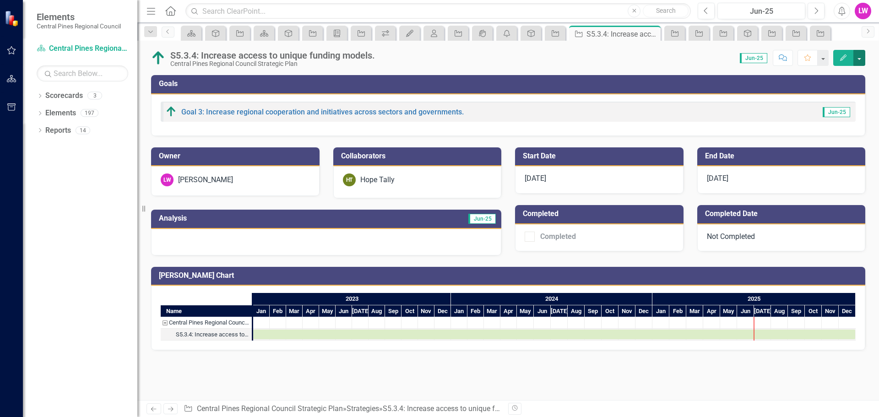
click at [857, 58] on button "button" at bounding box center [859, 58] width 12 height 16
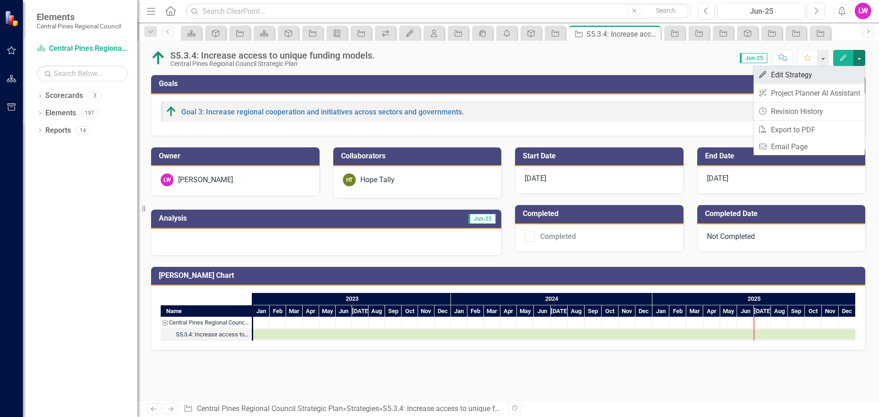
click at [783, 70] on link "Edit Edit Strategy" at bounding box center [808, 74] width 111 height 17
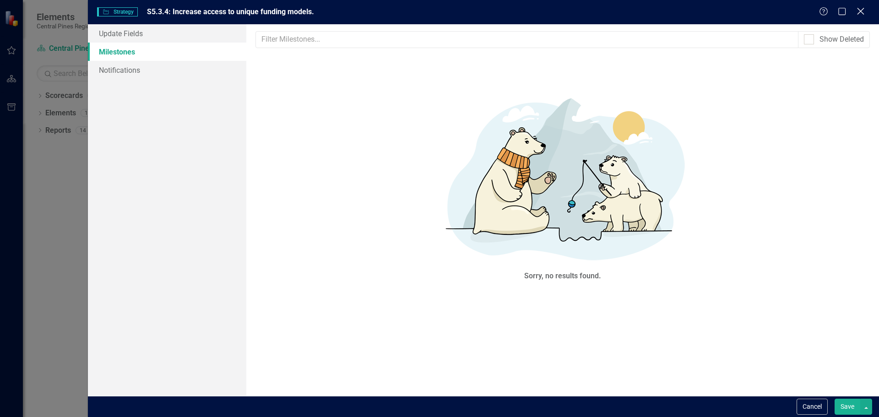
click at [861, 9] on icon "Close" at bounding box center [859, 11] width 11 height 9
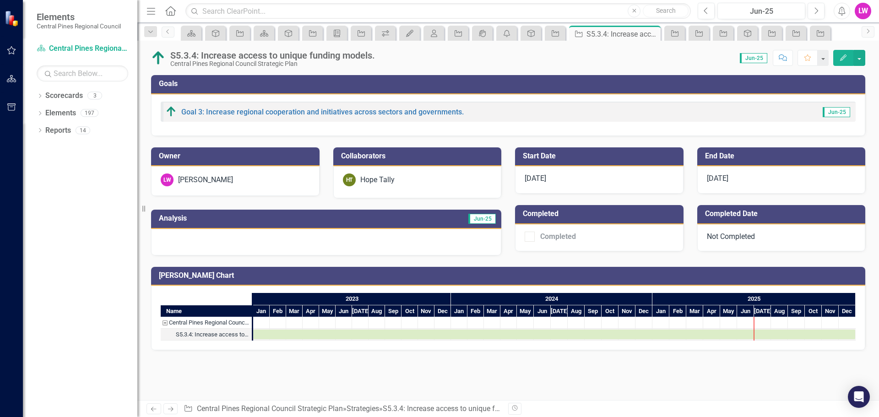
click at [844, 58] on icon "Edit" at bounding box center [843, 57] width 8 height 6
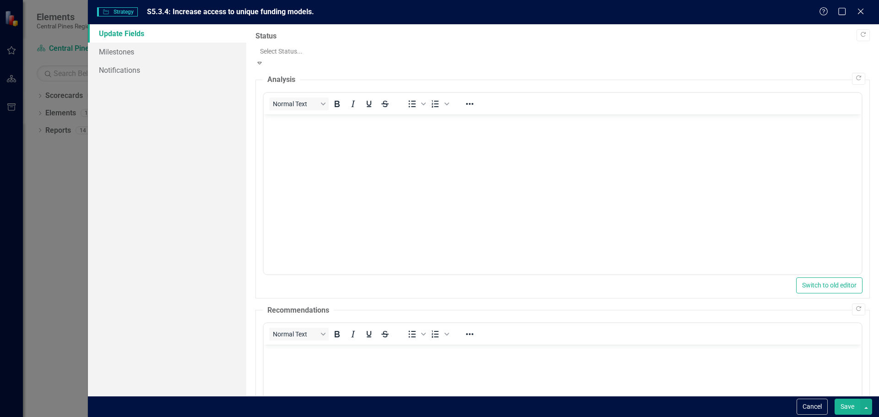
click at [306, 47] on div at bounding box center [562, 51] width 605 height 11
drag, startPoint x: 307, startPoint y: 112, endPoint x: 43, endPoint y: 6, distance: 284.1
click at [841, 403] on button "Save" at bounding box center [847, 407] width 26 height 16
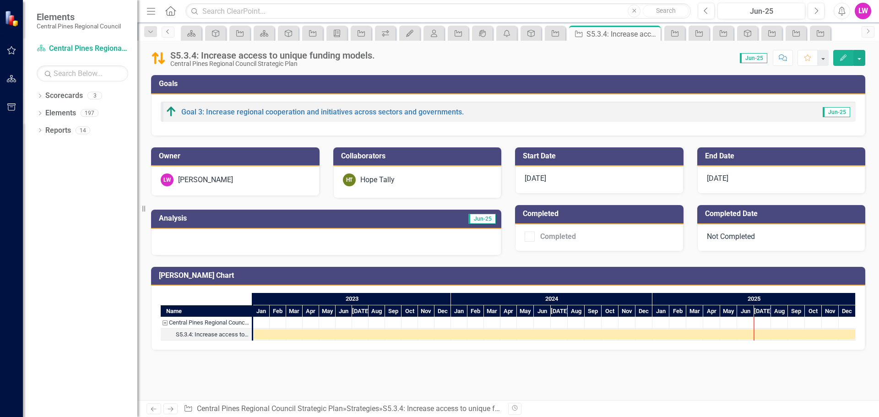
click at [171, 29] on icon "Previous" at bounding box center [167, 31] width 7 height 5
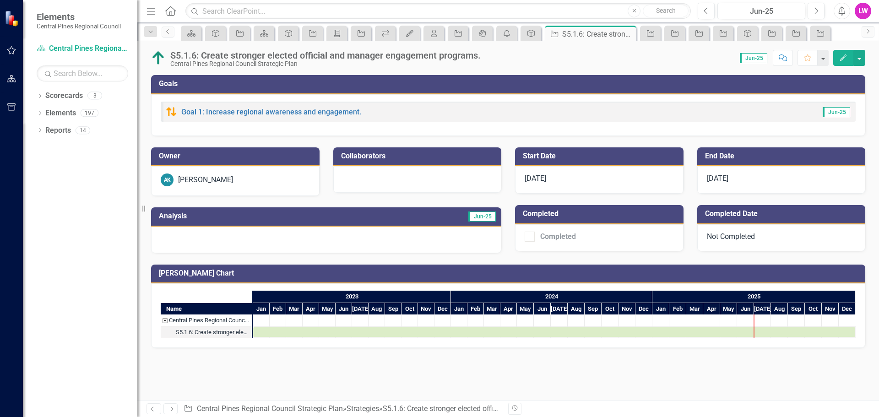
click at [171, 30] on icon "Previous" at bounding box center [167, 31] width 7 height 5
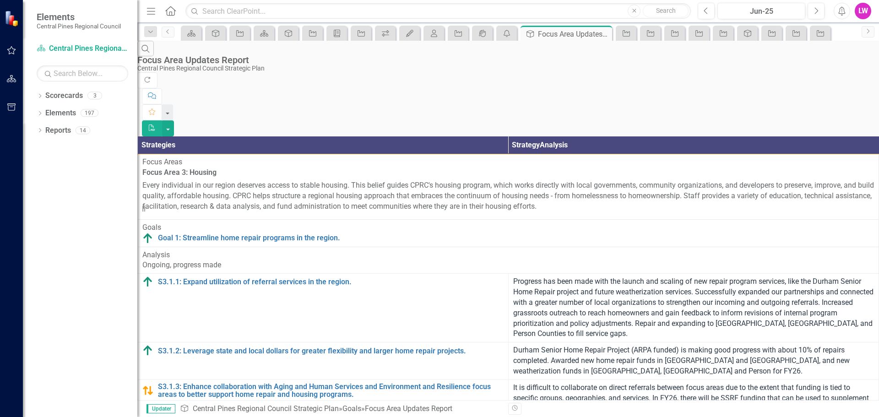
click at [171, 11] on icon "Home" at bounding box center [170, 11] width 12 height 10
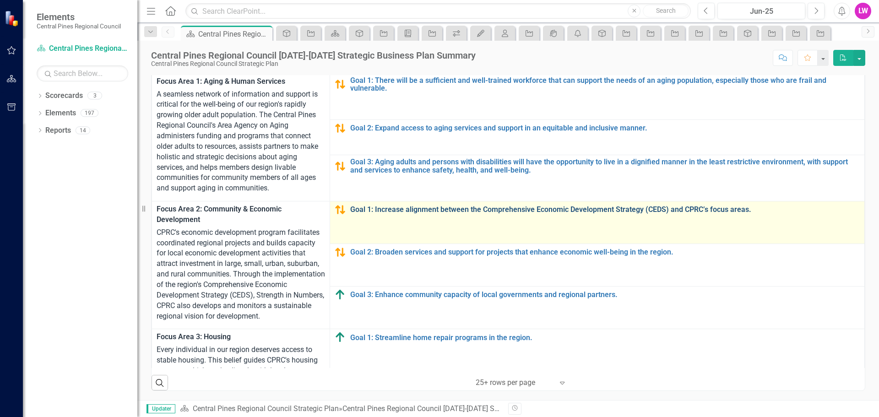
click at [413, 210] on link "Goal 1: Increase alignment between the Comprehensive Economic Development Strat…" at bounding box center [604, 209] width 509 height 8
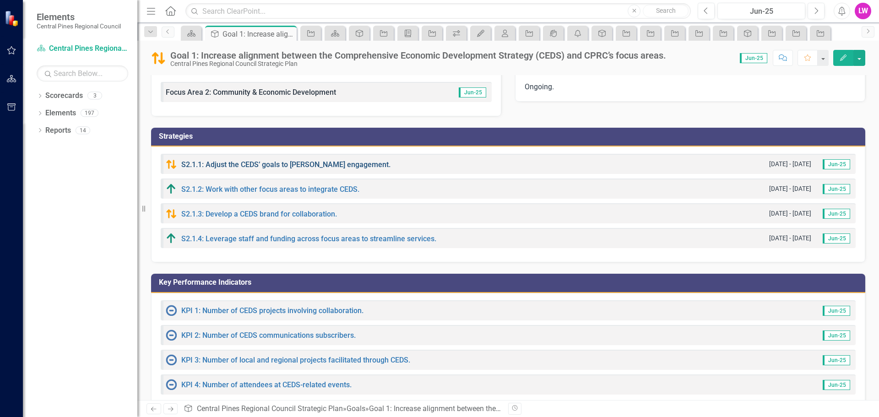
scroll to position [38, 0]
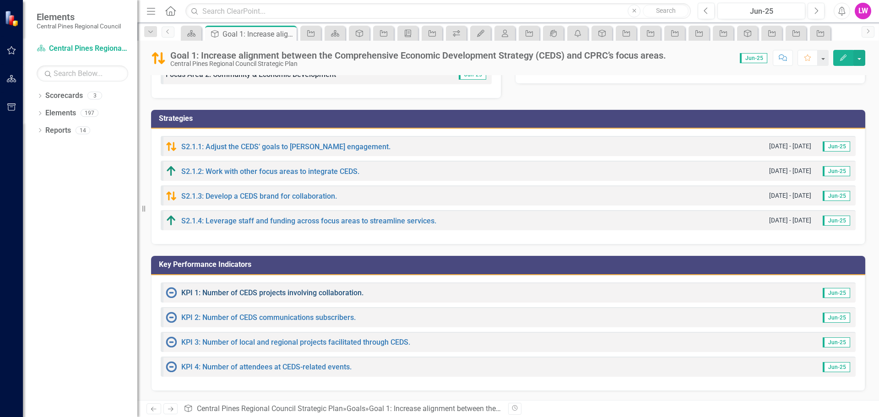
click at [308, 293] on link "KPI 1: Number of CEDS projects involving collaboration." at bounding box center [272, 292] width 182 height 9
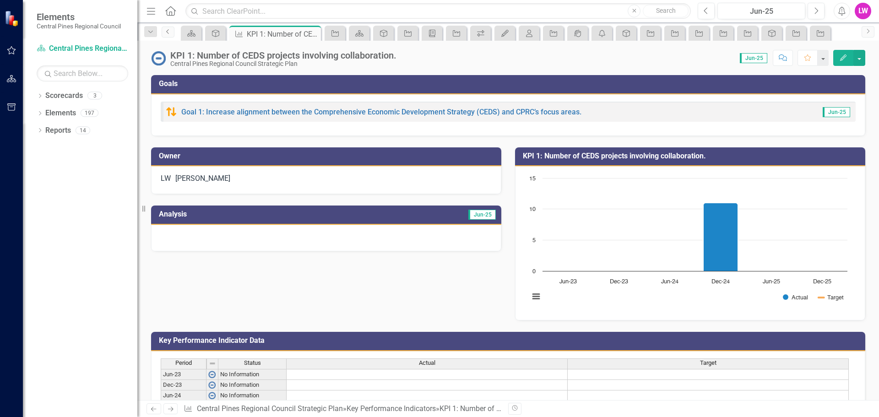
click at [168, 32] on icon "Previous" at bounding box center [167, 31] width 7 height 5
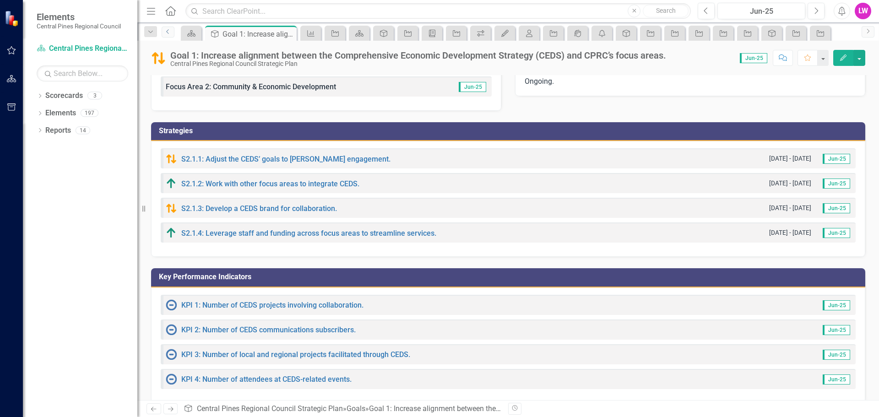
scroll to position [38, 0]
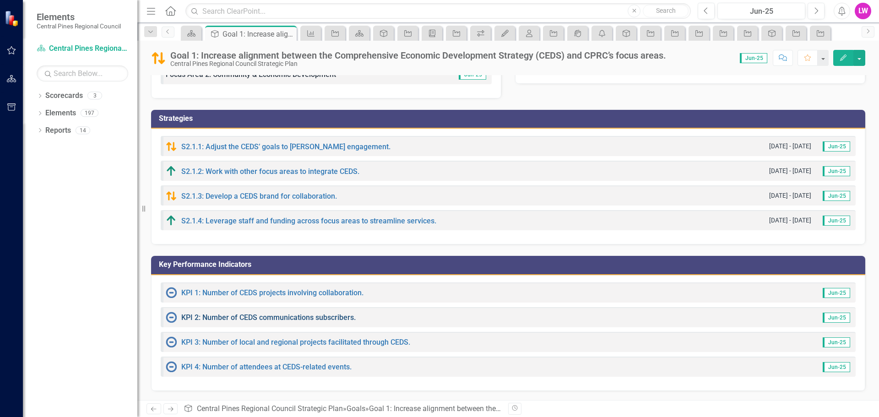
click at [203, 318] on link "KPI 2: Number of CEDS communications subscribers." at bounding box center [268, 317] width 174 height 9
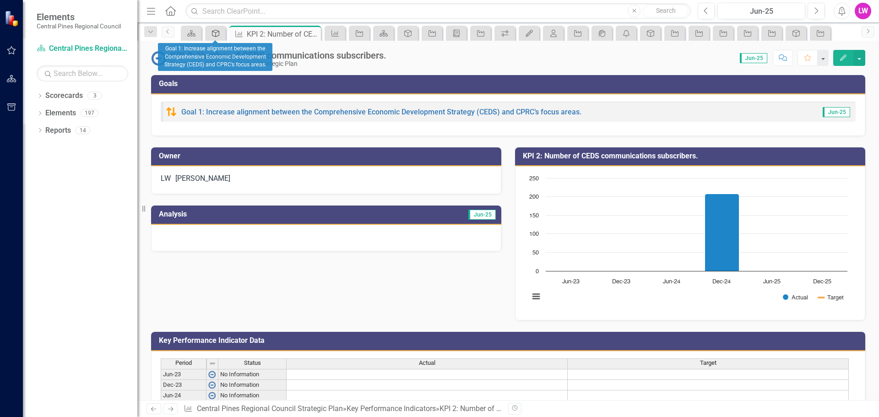
click at [212, 37] on icon "Goal" at bounding box center [215, 33] width 9 height 7
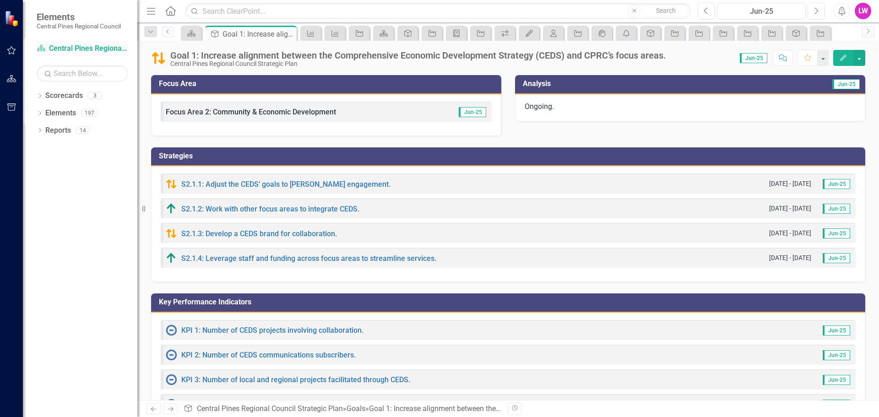
click at [119, 52] on link "Scorecard Central Pines Regional Council Strategic Plan" at bounding box center [83, 48] width 92 height 11
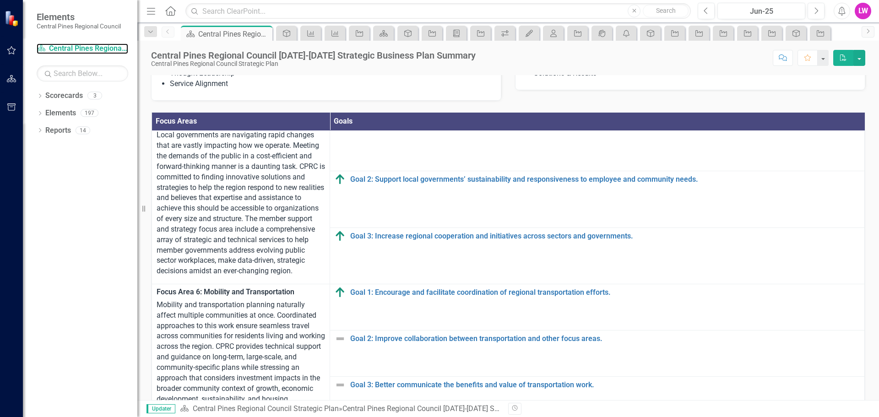
scroll to position [503, 0]
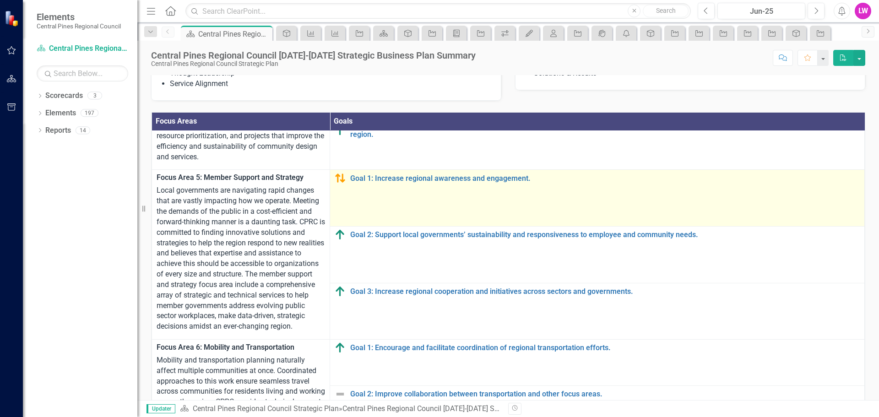
click at [388, 227] on td "Goal 1: Increase regional awareness and engagement. Link Open Element" at bounding box center [597, 198] width 534 height 57
click at [388, 183] on link "Goal 1: Increase regional awareness and engagement." at bounding box center [604, 178] width 509 height 8
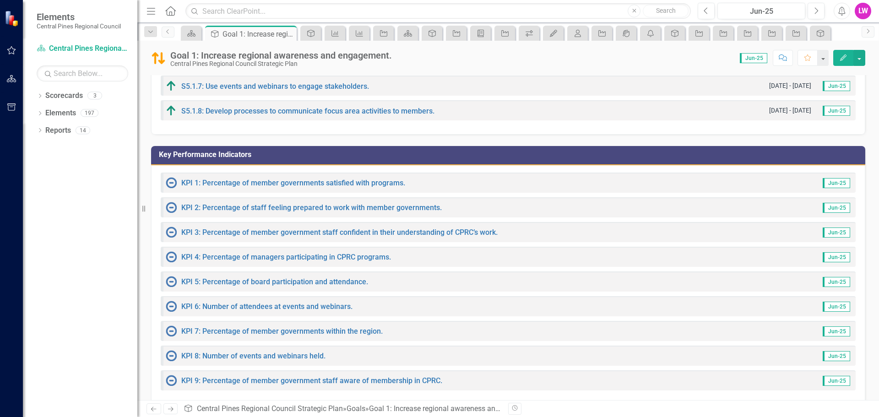
scroll to position [260, 0]
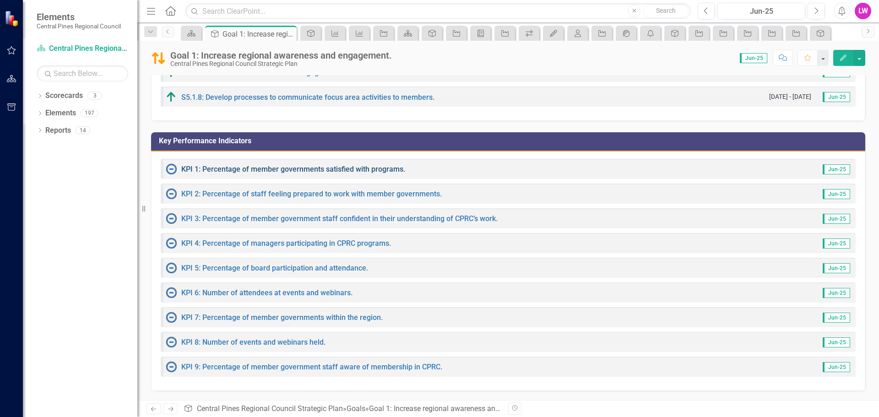
click at [357, 170] on link "KPI 1: Percentage of member governments satisfied with programs." at bounding box center [293, 169] width 224 height 9
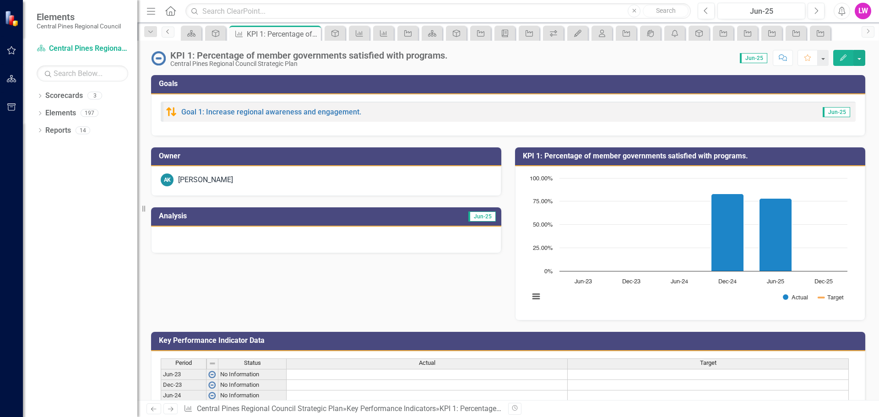
click at [167, 31] on icon at bounding box center [167, 31] width 2 height 5
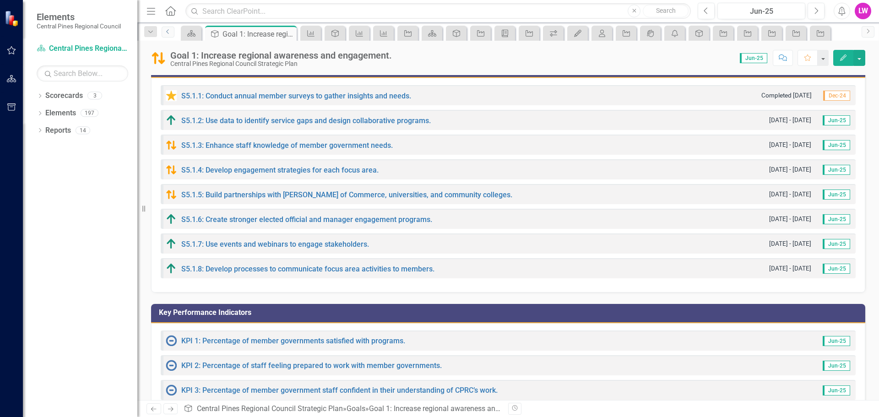
scroll to position [229, 0]
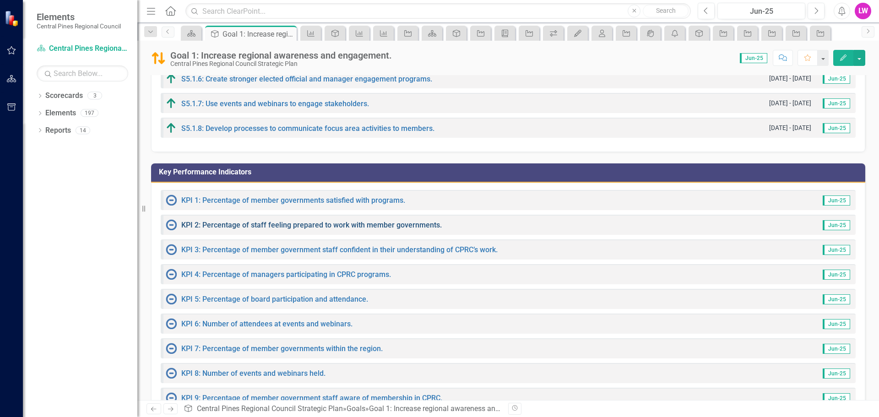
click at [300, 222] on link "KPI 2: Percentage of staff feeling prepared to work with member governments." at bounding box center [311, 225] width 260 height 9
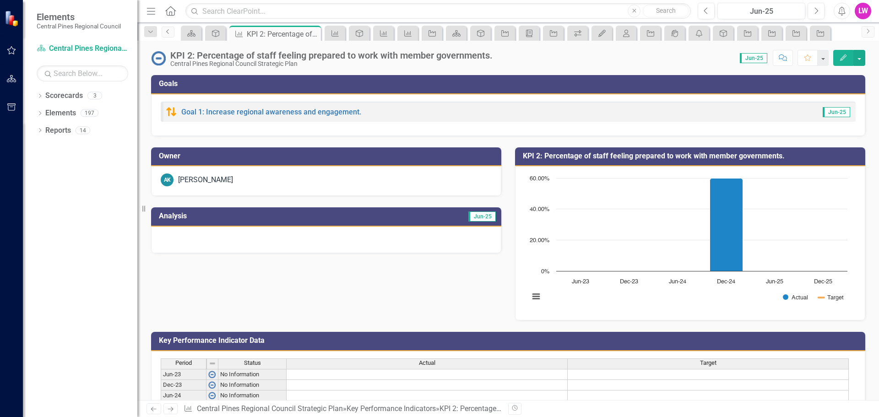
click at [168, 32] on icon "Previous" at bounding box center [167, 31] width 7 height 5
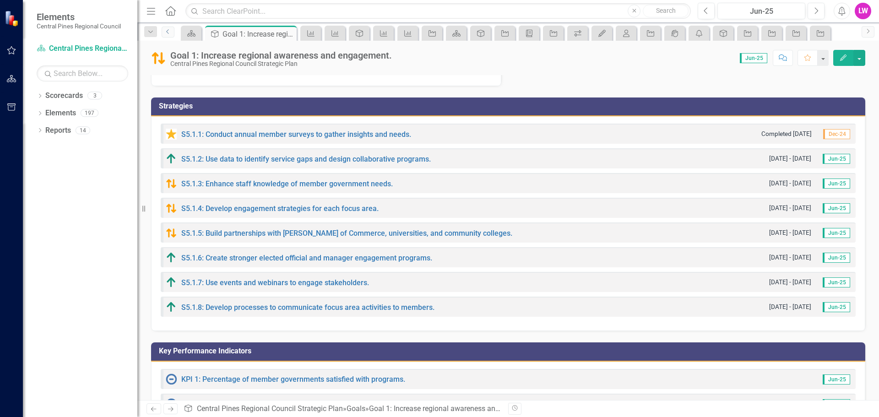
scroll to position [229, 0]
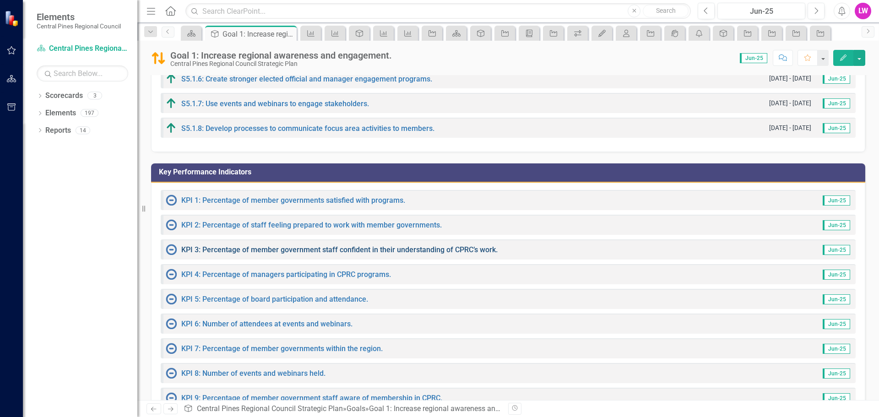
click at [289, 253] on link "KPI 3: Percentage of member government staff confident in their understanding o…" at bounding box center [339, 249] width 316 height 9
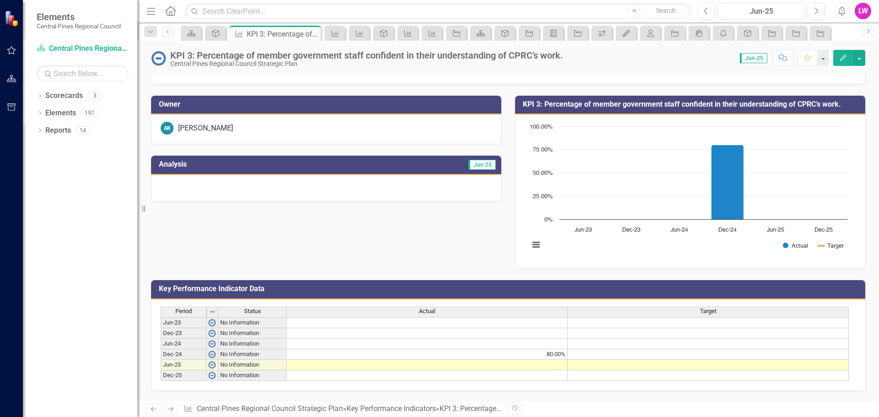
scroll to position [27, 0]
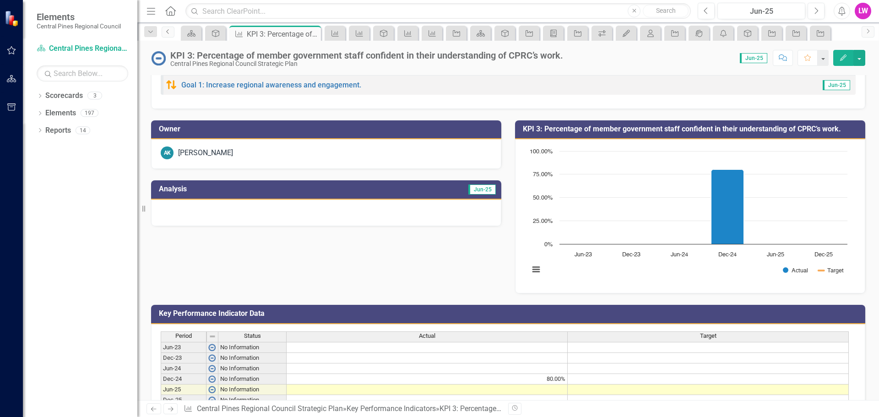
click at [164, 32] on icon "Previous" at bounding box center [167, 31] width 7 height 5
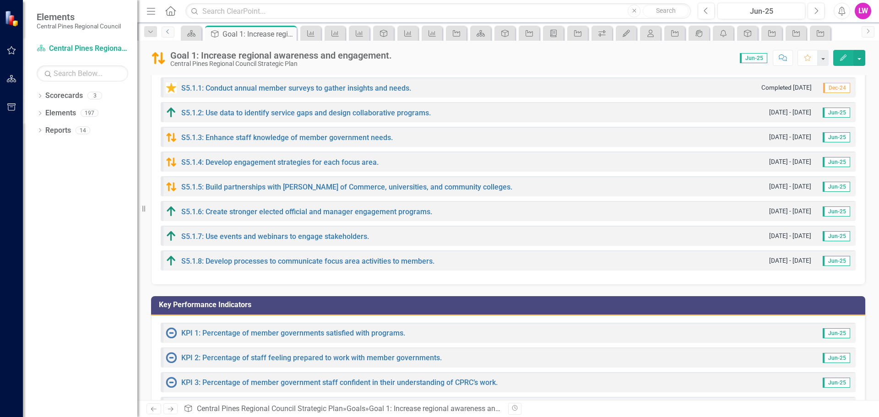
scroll to position [260, 0]
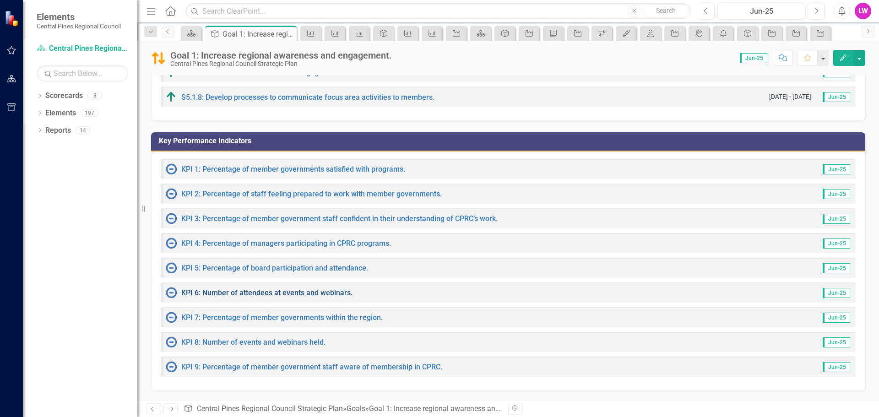
click at [251, 289] on link "KPI 6: Number of attendees at events and webinars." at bounding box center [266, 292] width 171 height 9
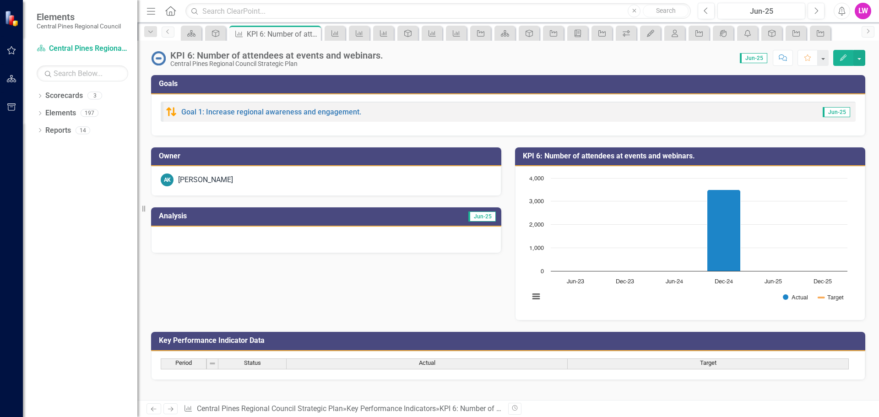
scroll to position [73, 0]
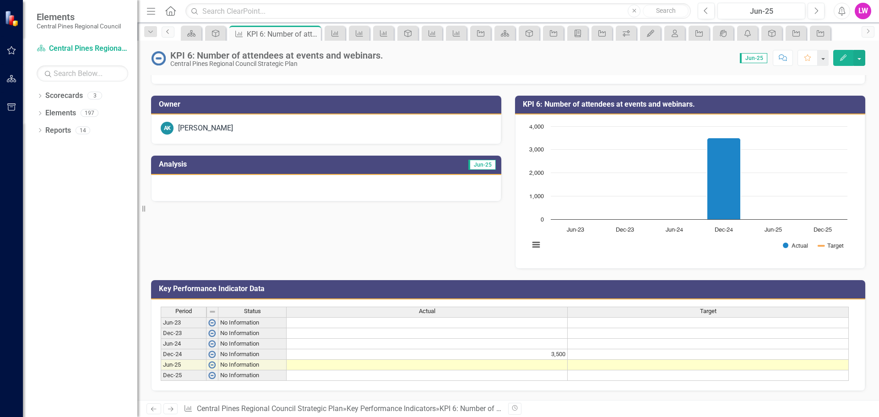
click at [168, 30] on icon "Previous" at bounding box center [167, 31] width 7 height 5
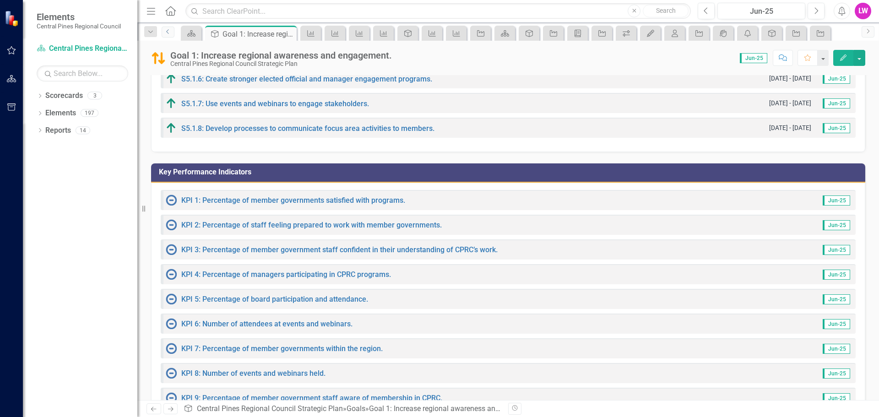
scroll to position [241, 0]
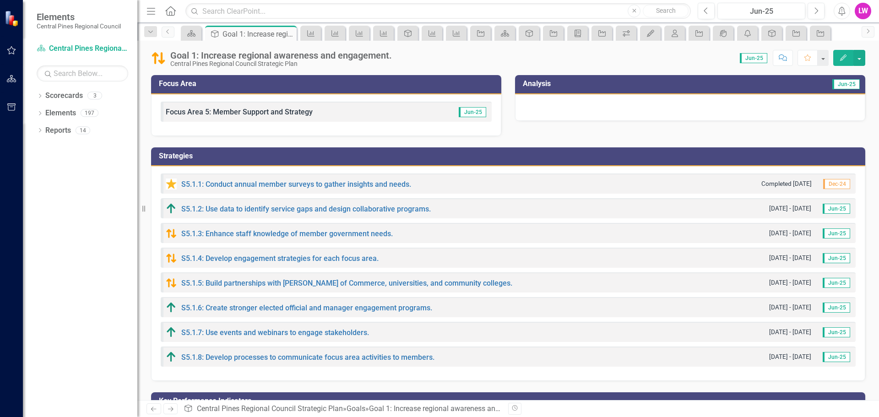
scroll to position [260, 0]
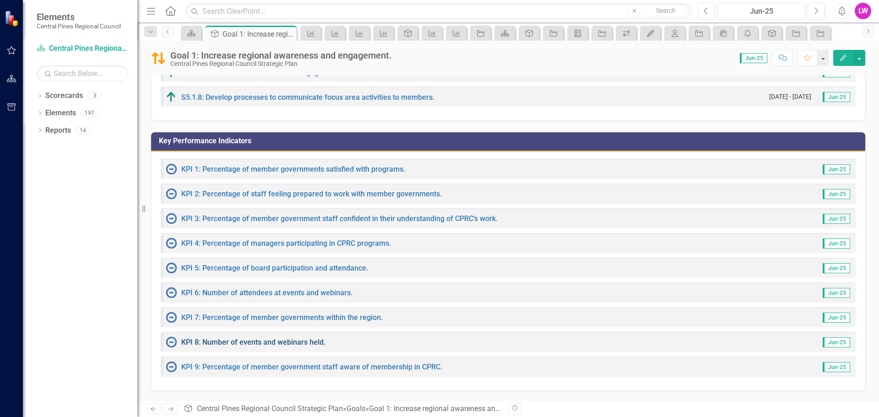
click at [264, 340] on link "KPI 8: Number of events and webinars held." at bounding box center [253, 342] width 144 height 9
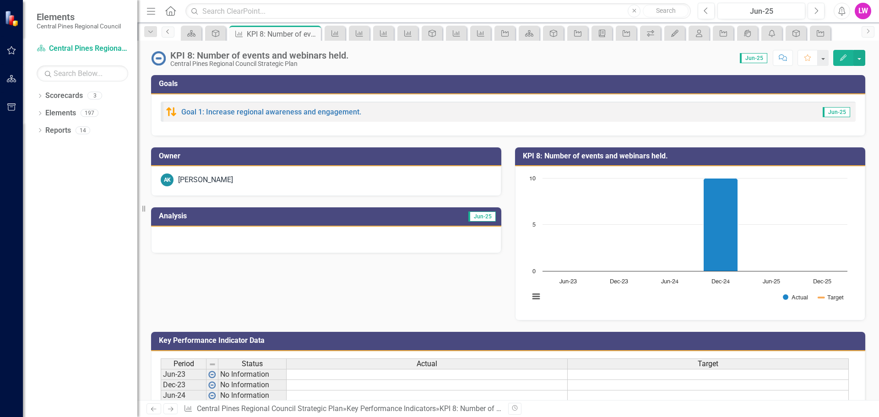
click at [171, 32] on icon "Previous" at bounding box center [167, 31] width 7 height 5
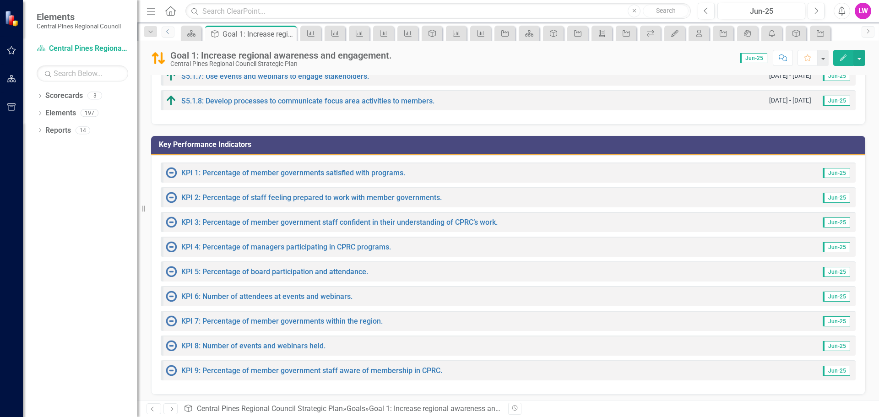
scroll to position [260, 0]
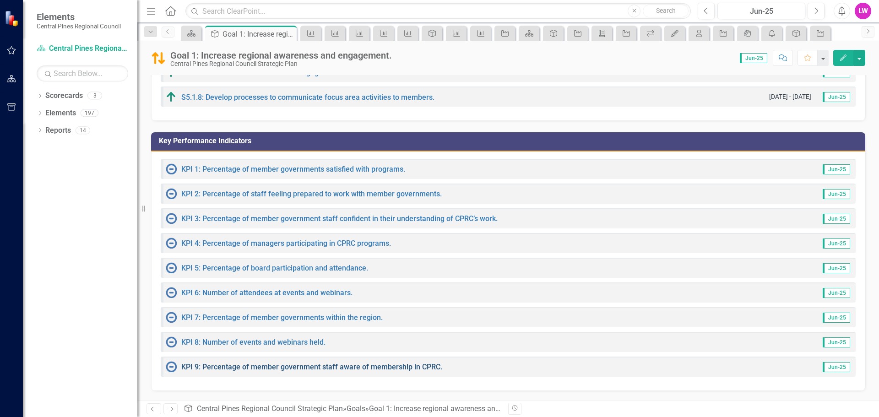
click at [307, 367] on link "KPI 9: Percentage of member government staff aware of membership in CPRC." at bounding box center [311, 366] width 261 height 9
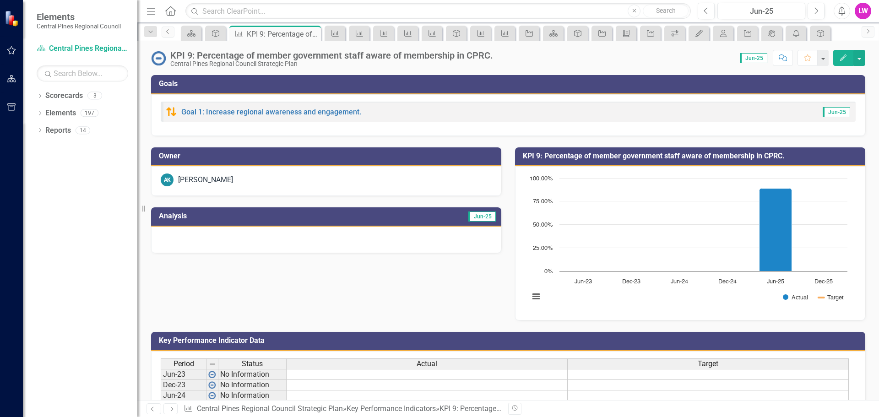
click at [171, 32] on icon "Previous" at bounding box center [167, 31] width 7 height 5
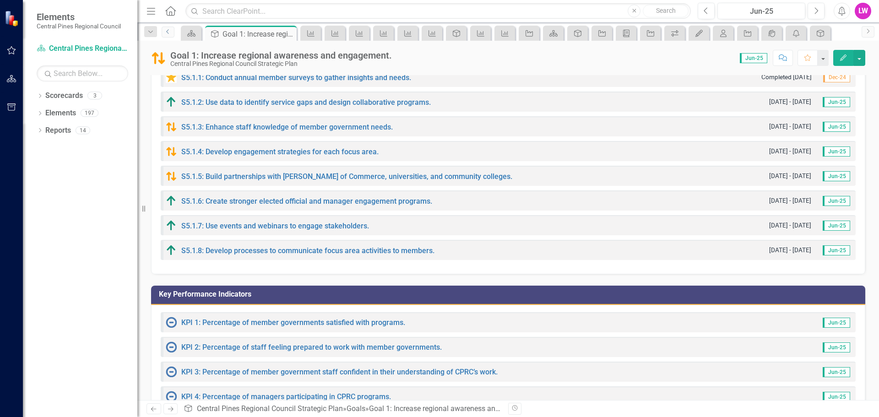
scroll to position [260, 0]
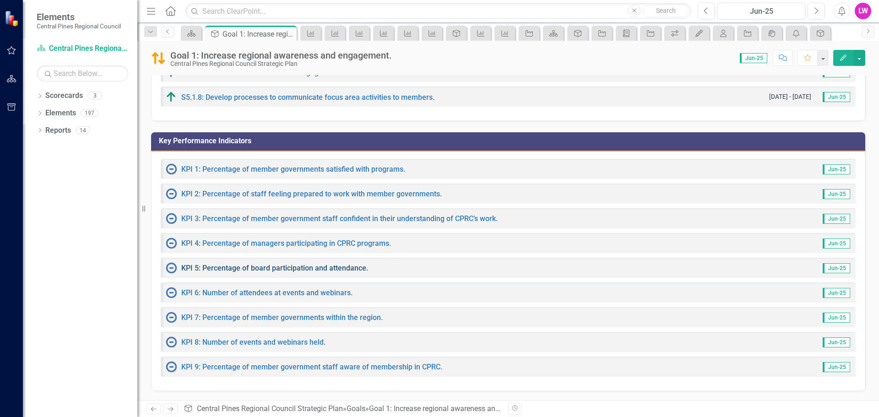
click at [265, 268] on link "KPI 5: Percentage of board participation and attendance." at bounding box center [274, 268] width 187 height 9
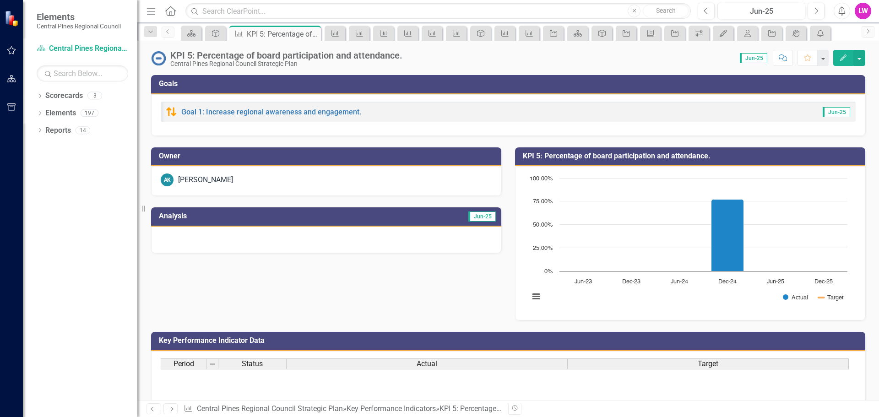
scroll to position [73, 0]
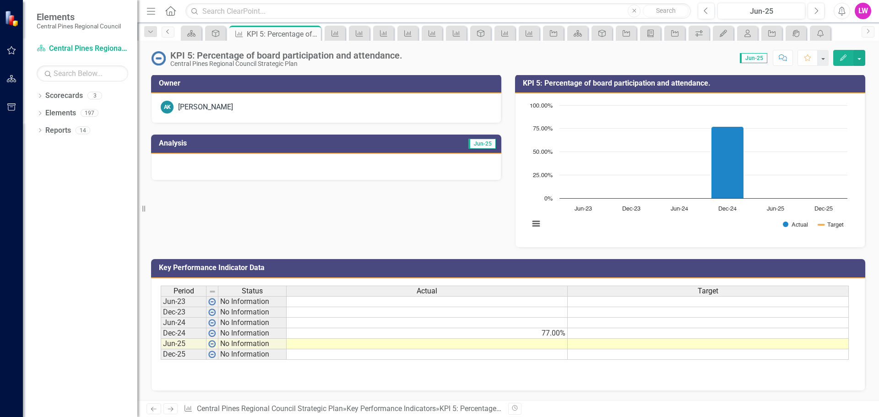
click at [167, 29] on icon "Previous" at bounding box center [167, 31] width 7 height 5
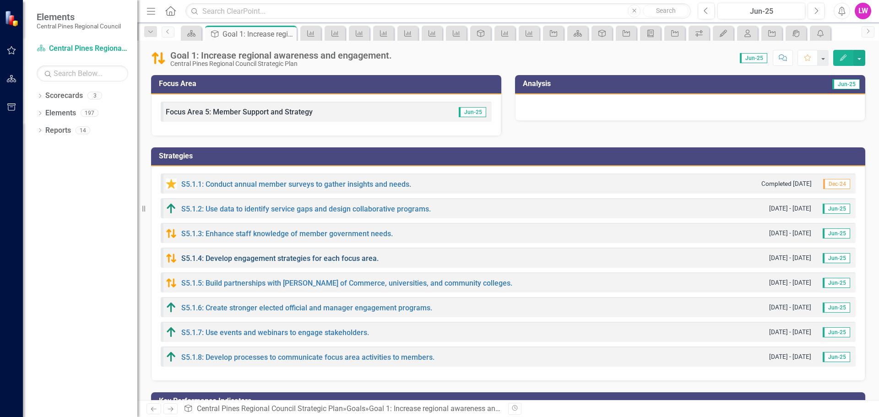
click at [284, 259] on link "S5.1.4: Develop engagement strategies for each focus area." at bounding box center [279, 258] width 197 height 9
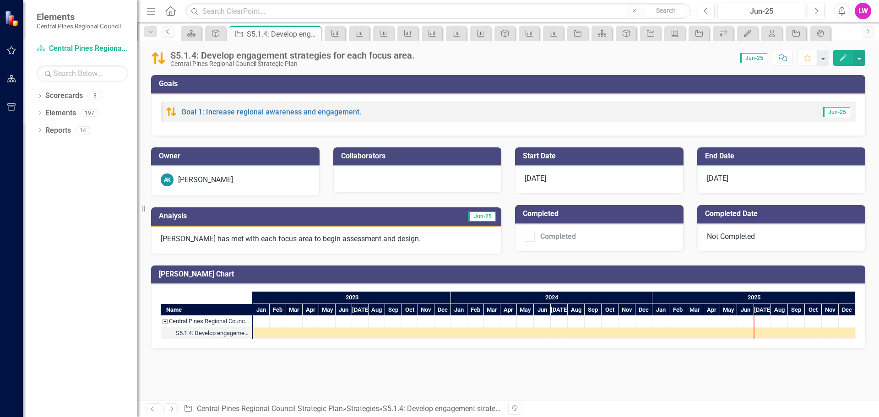
click at [172, 30] on link "Previous" at bounding box center [168, 32] width 13 height 11
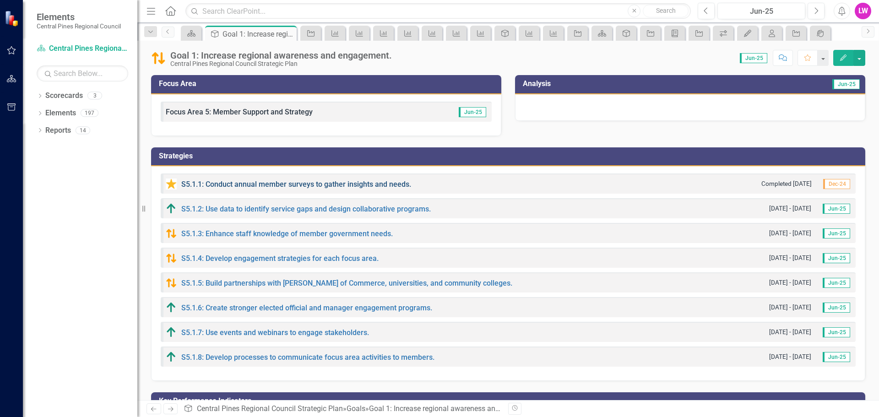
click at [318, 183] on link "S5.1.1: Conduct annual member surveys to gather insights and needs." at bounding box center [296, 184] width 230 height 9
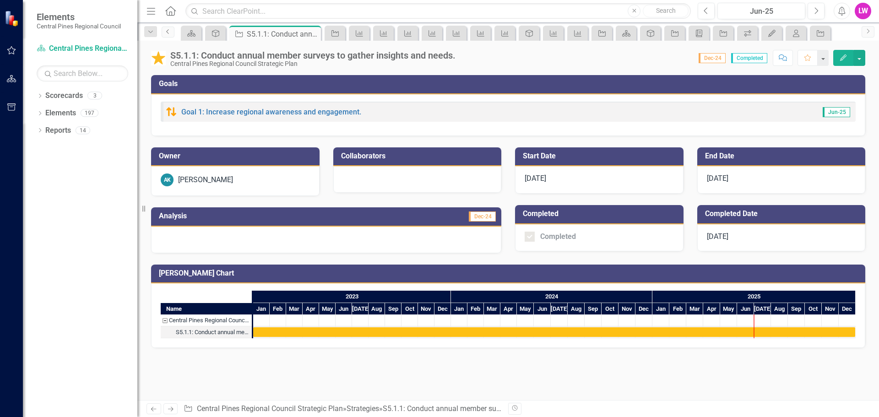
click at [167, 31] on icon at bounding box center [167, 31] width 2 height 5
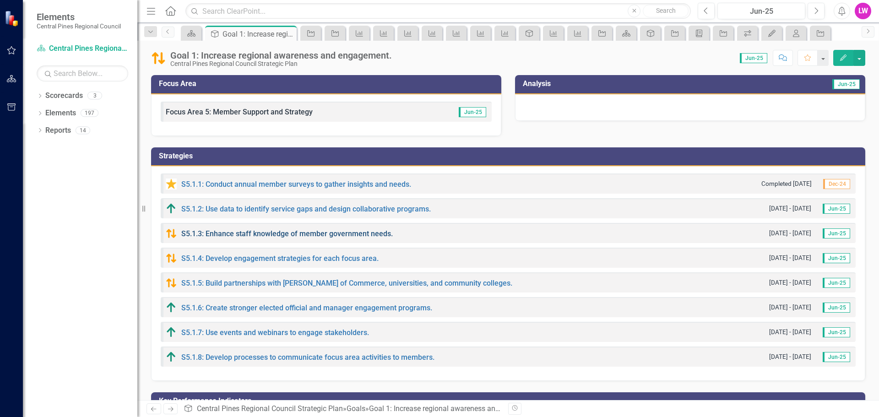
click at [352, 235] on link "S5.1.3: Enhance staff knowledge of member government needs." at bounding box center [286, 233] width 211 height 9
